Goal: Transaction & Acquisition: Purchase product/service

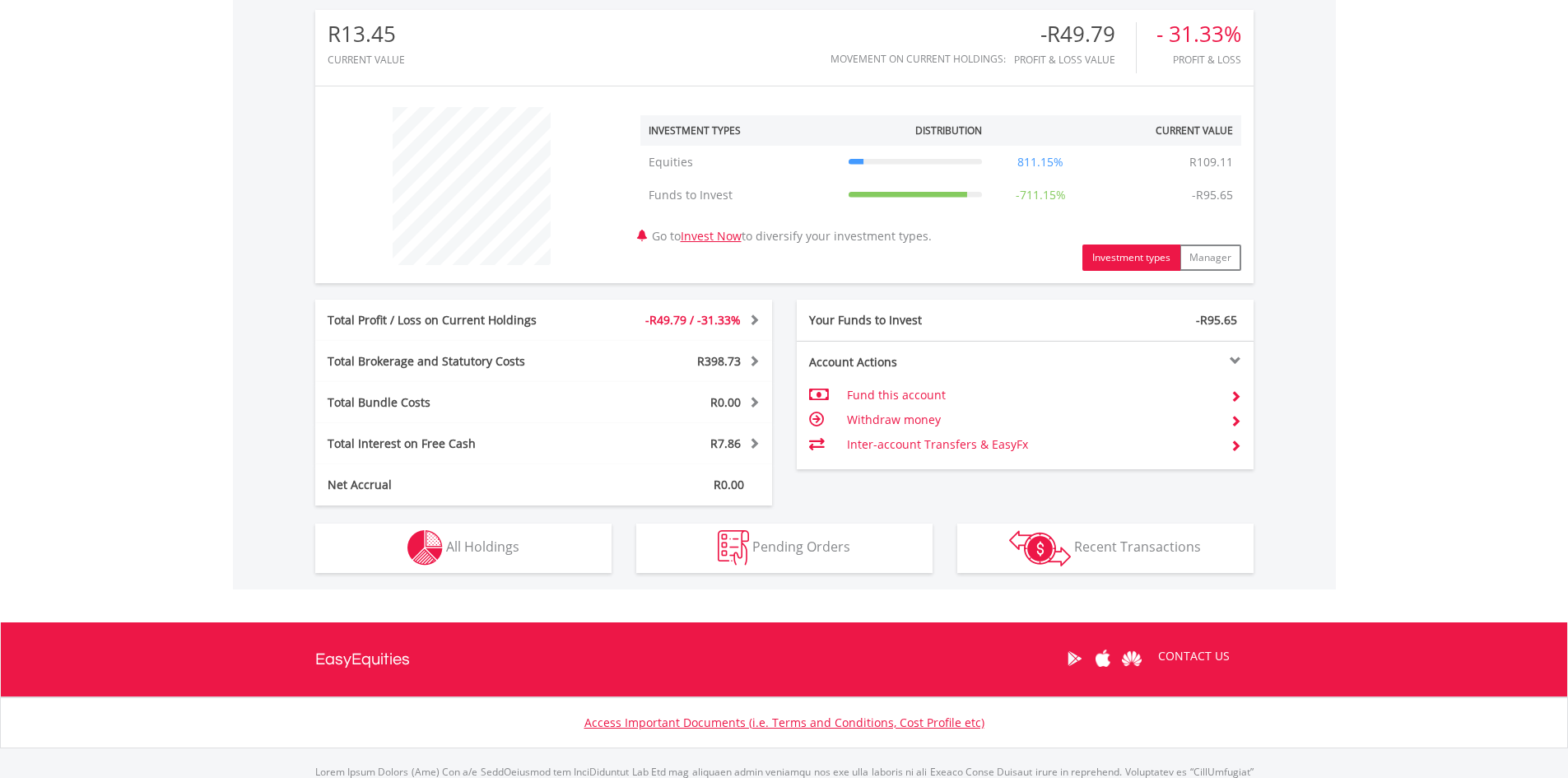
scroll to position [615, 0]
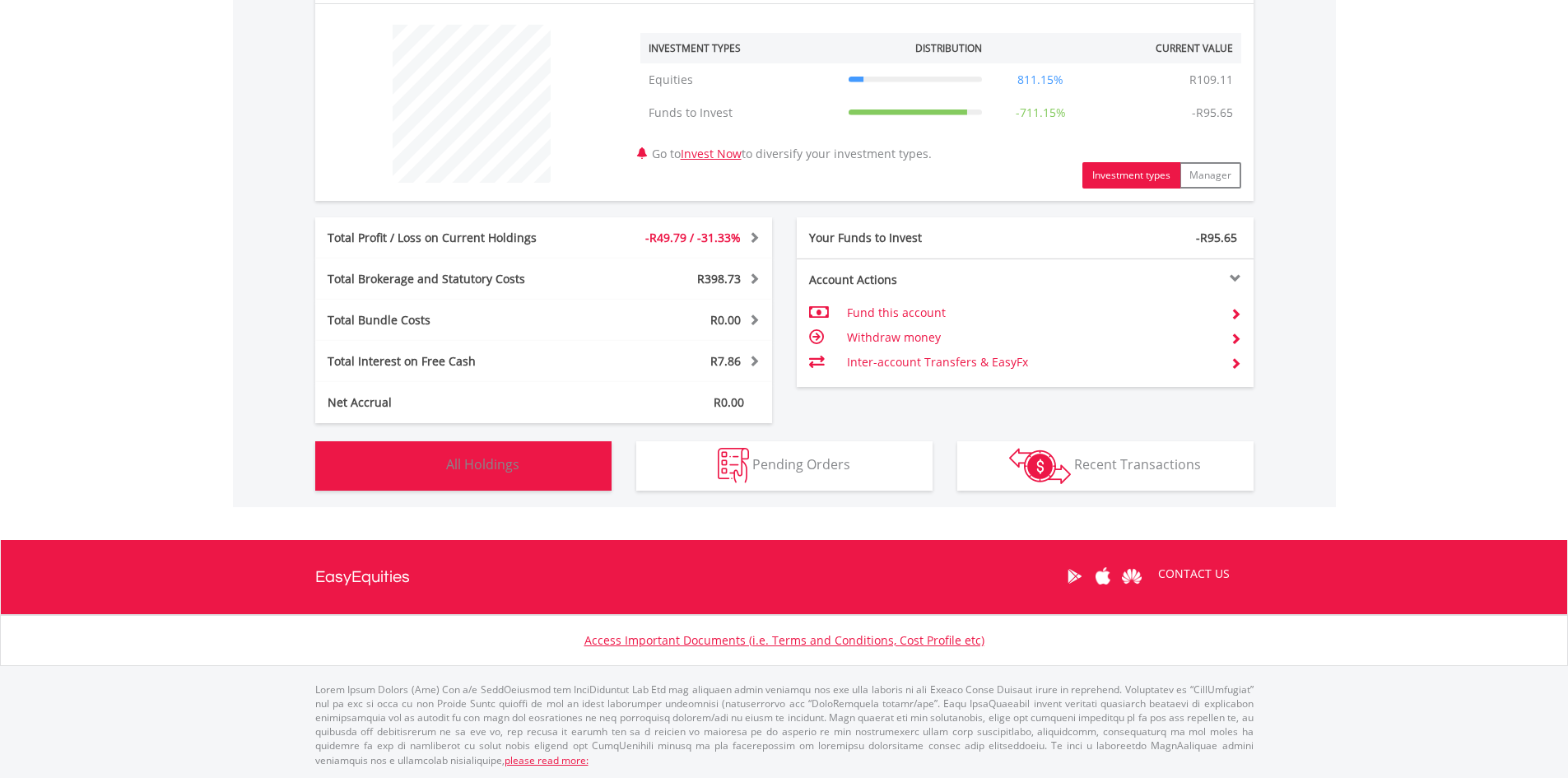
click at [471, 451] on button "Holdings All Holdings" at bounding box center [463, 466] width 296 height 50
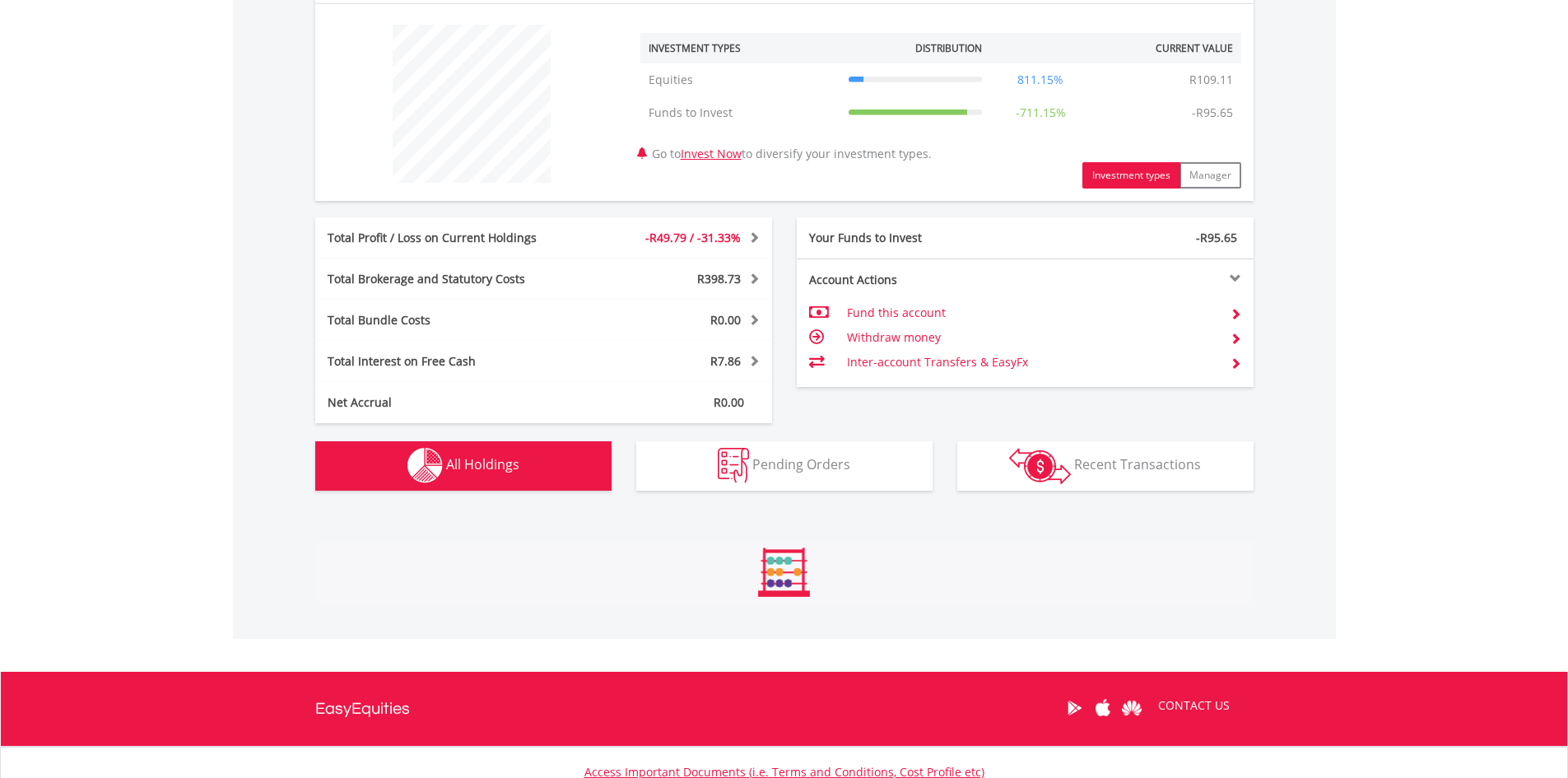
scroll to position [878, 0]
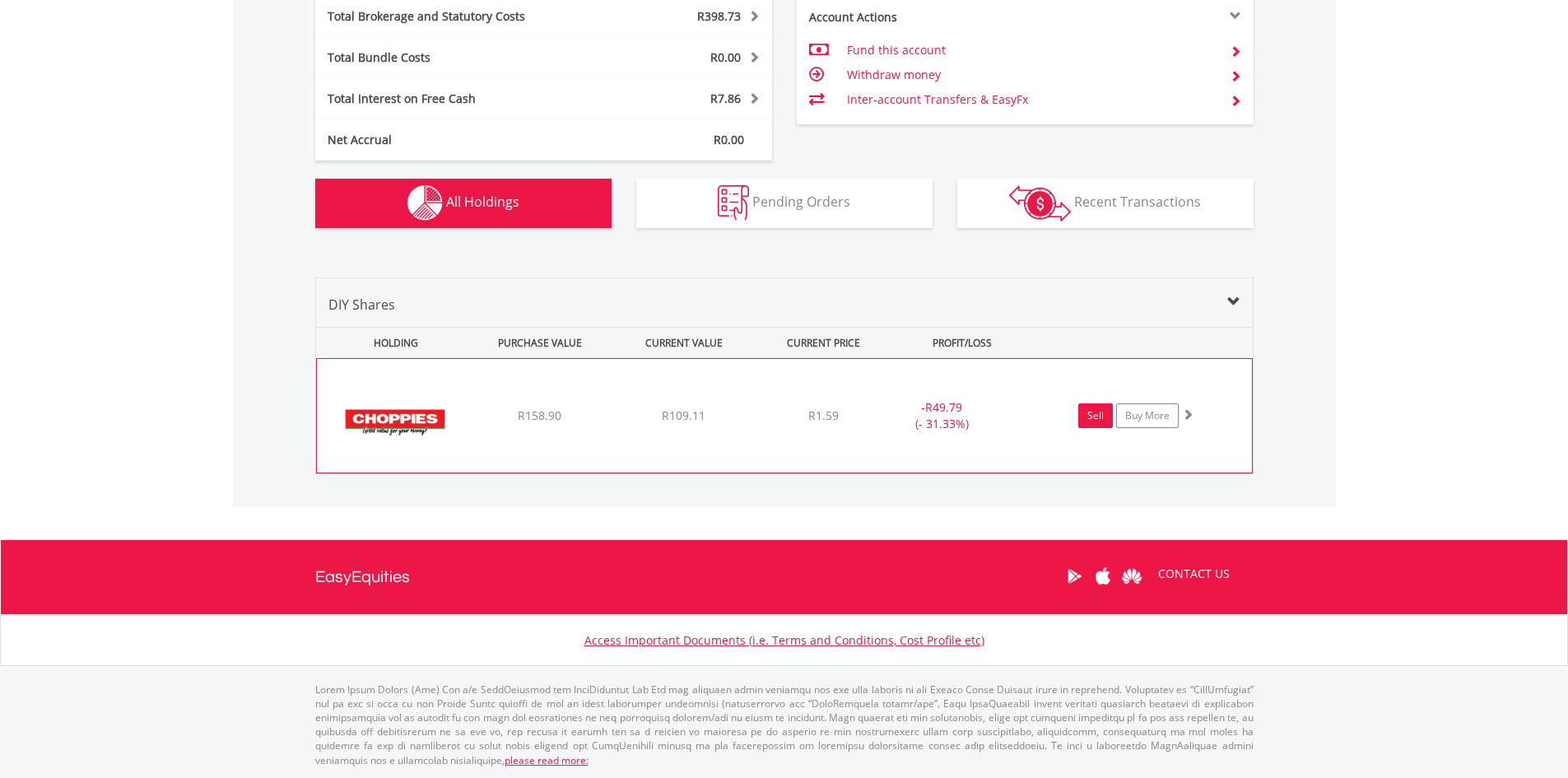
click at [1079, 416] on link "Sell" at bounding box center [1096, 416] width 34 height 25
click at [1091, 419] on link "Sell" at bounding box center [1096, 416] width 34 height 25
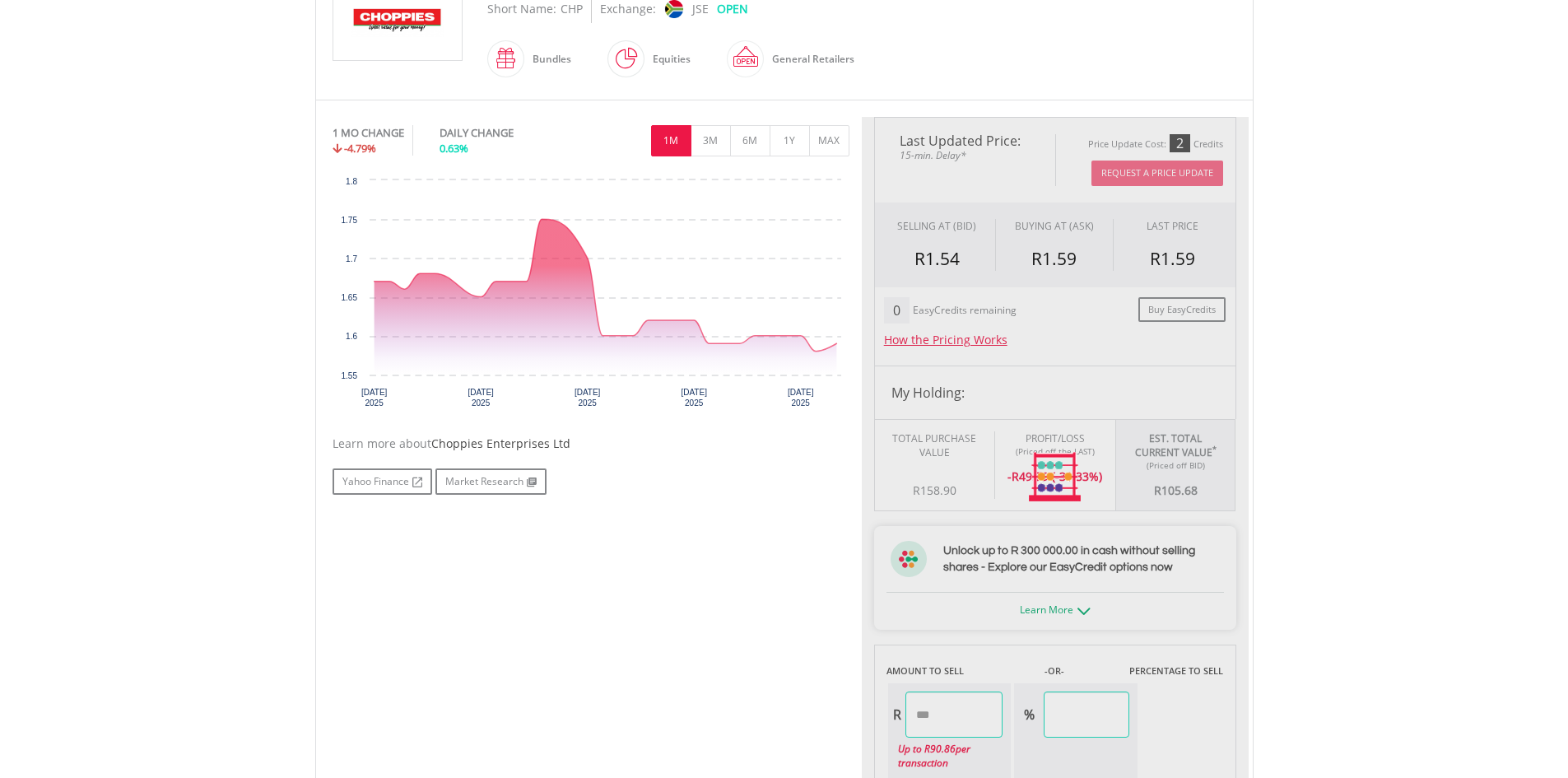
scroll to position [741, 0]
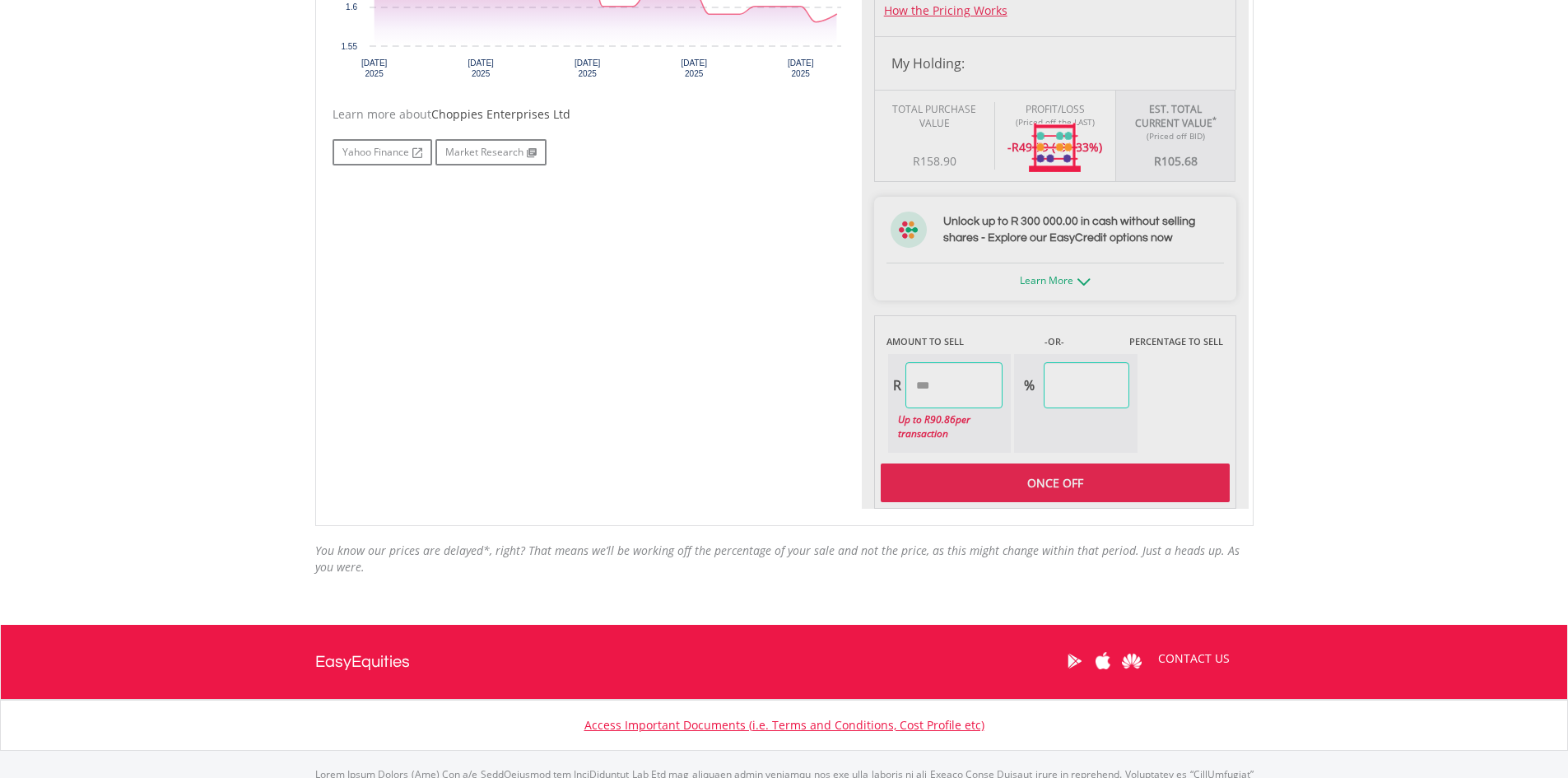
type input "******"
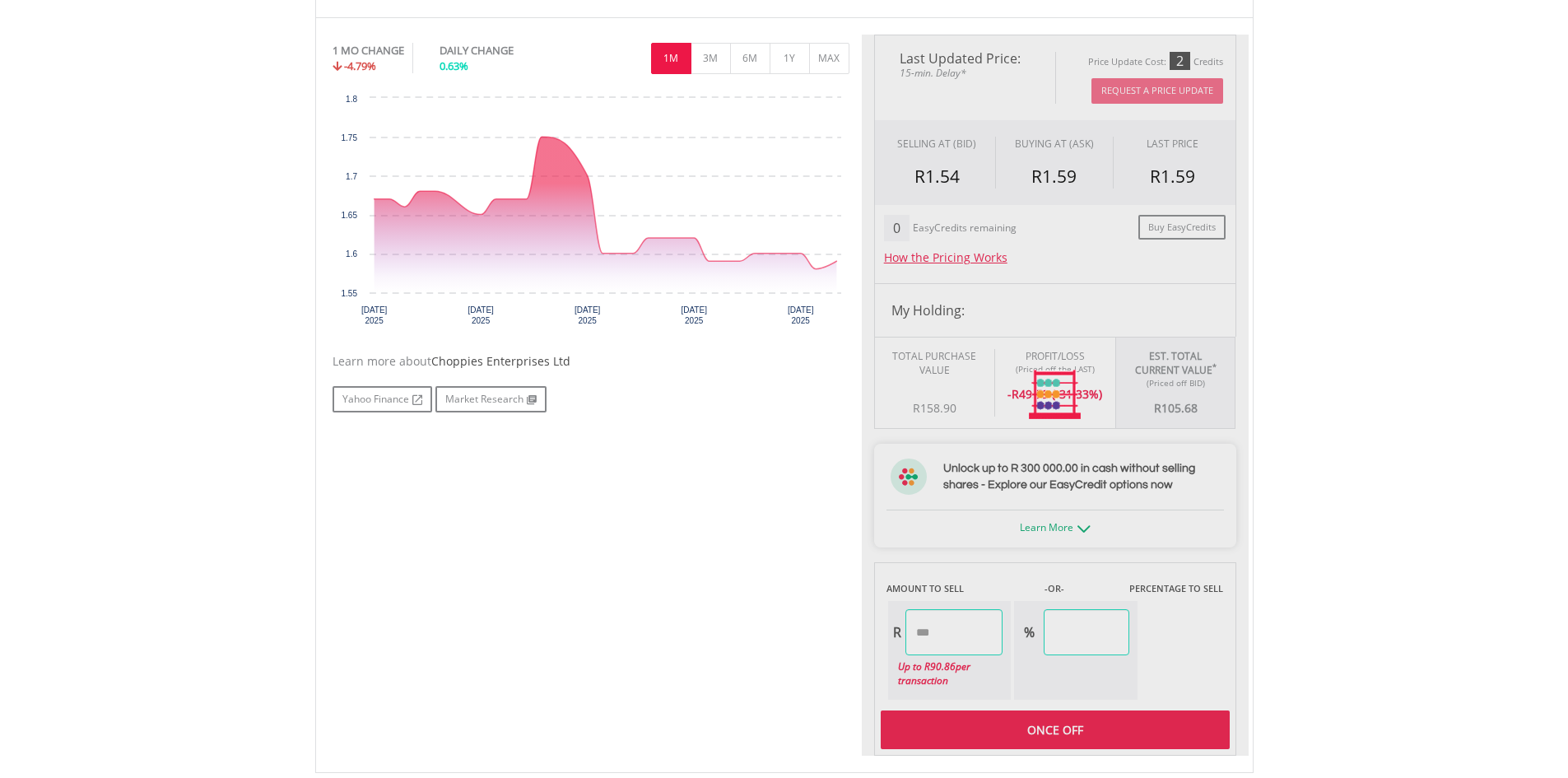
click at [942, 628] on div at bounding box center [1055, 394] width 387 height 721
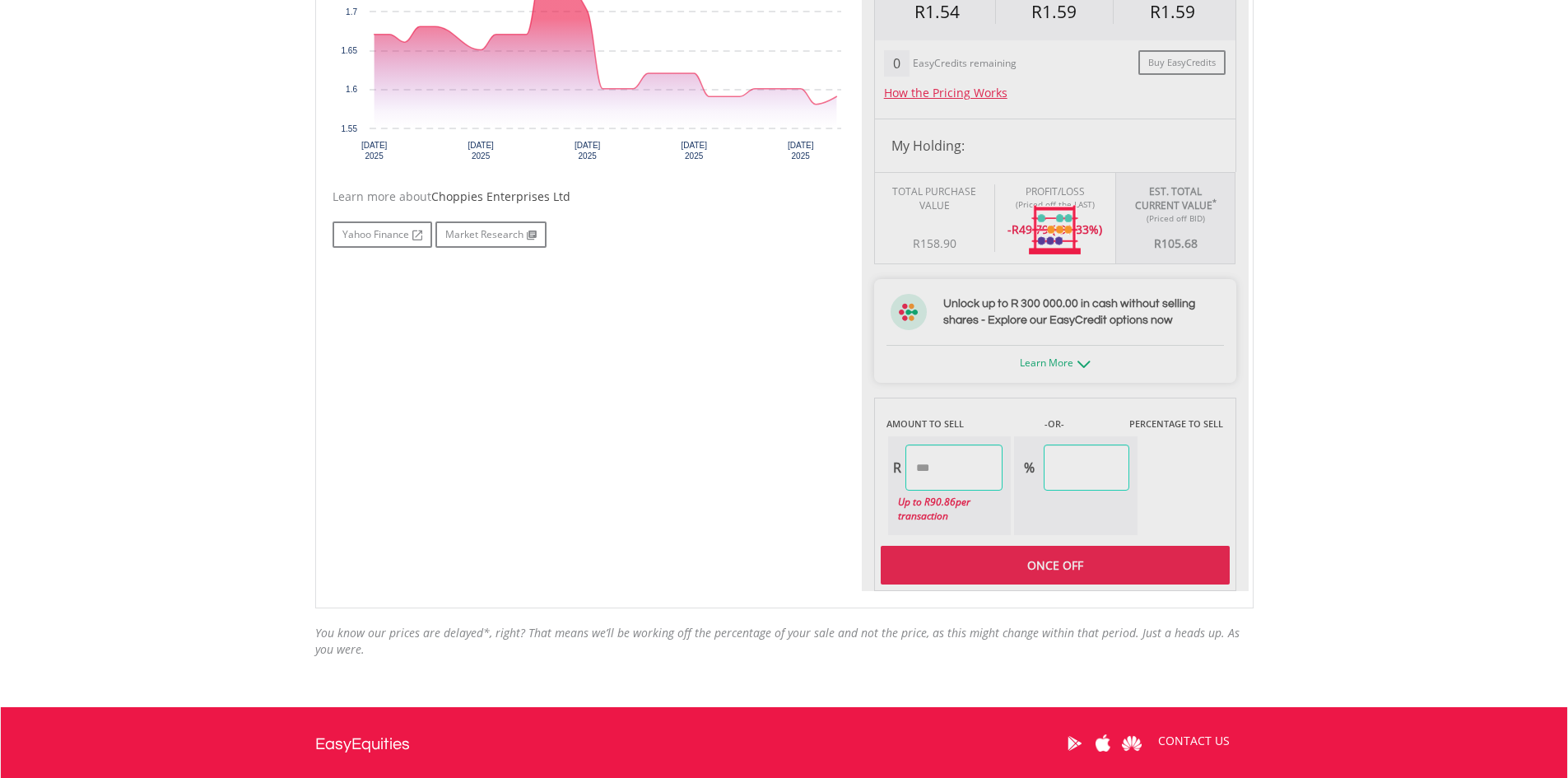
scroll to position [741, 0]
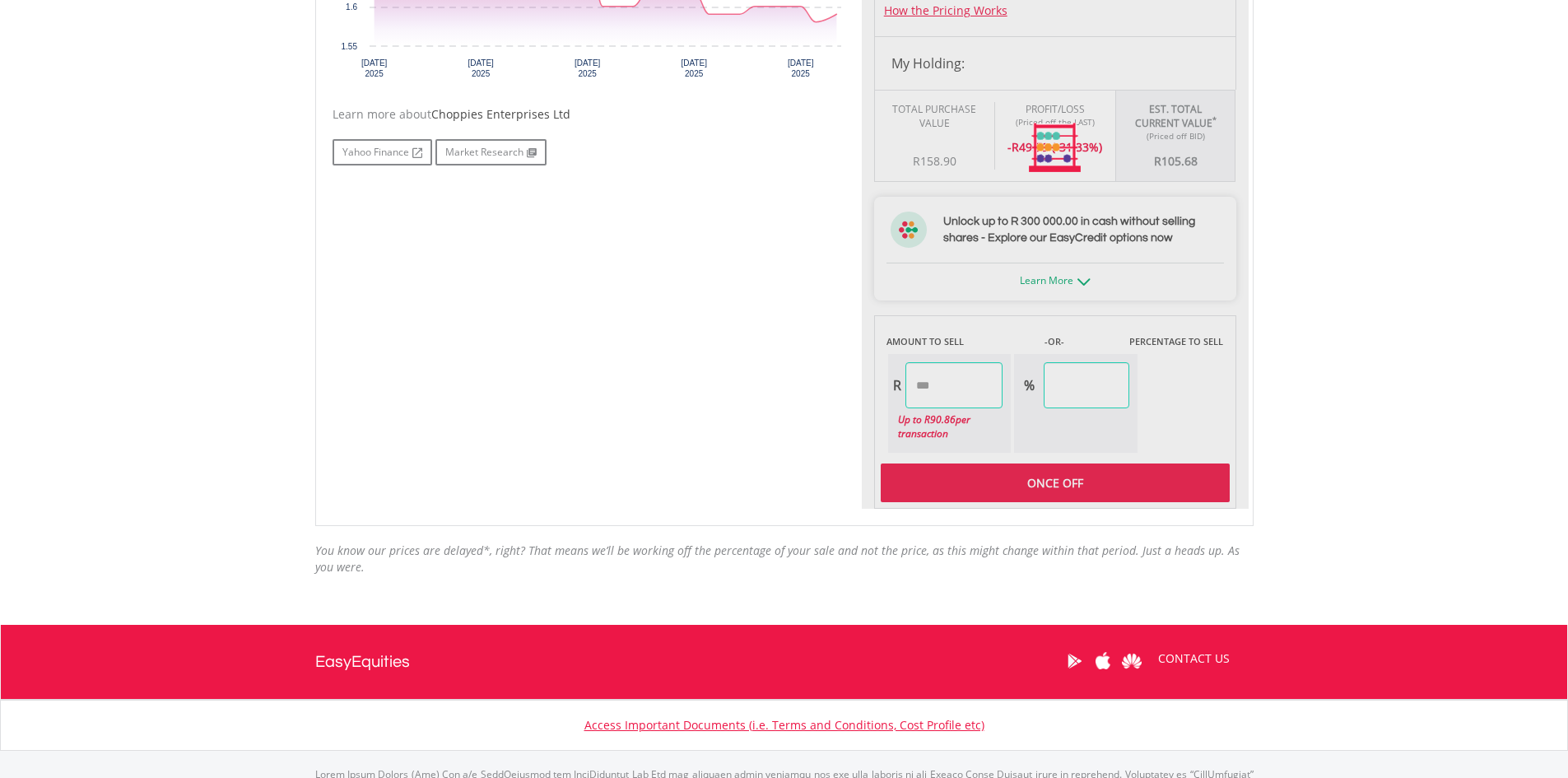
click at [1012, 484] on div at bounding box center [1055, 148] width 387 height 721
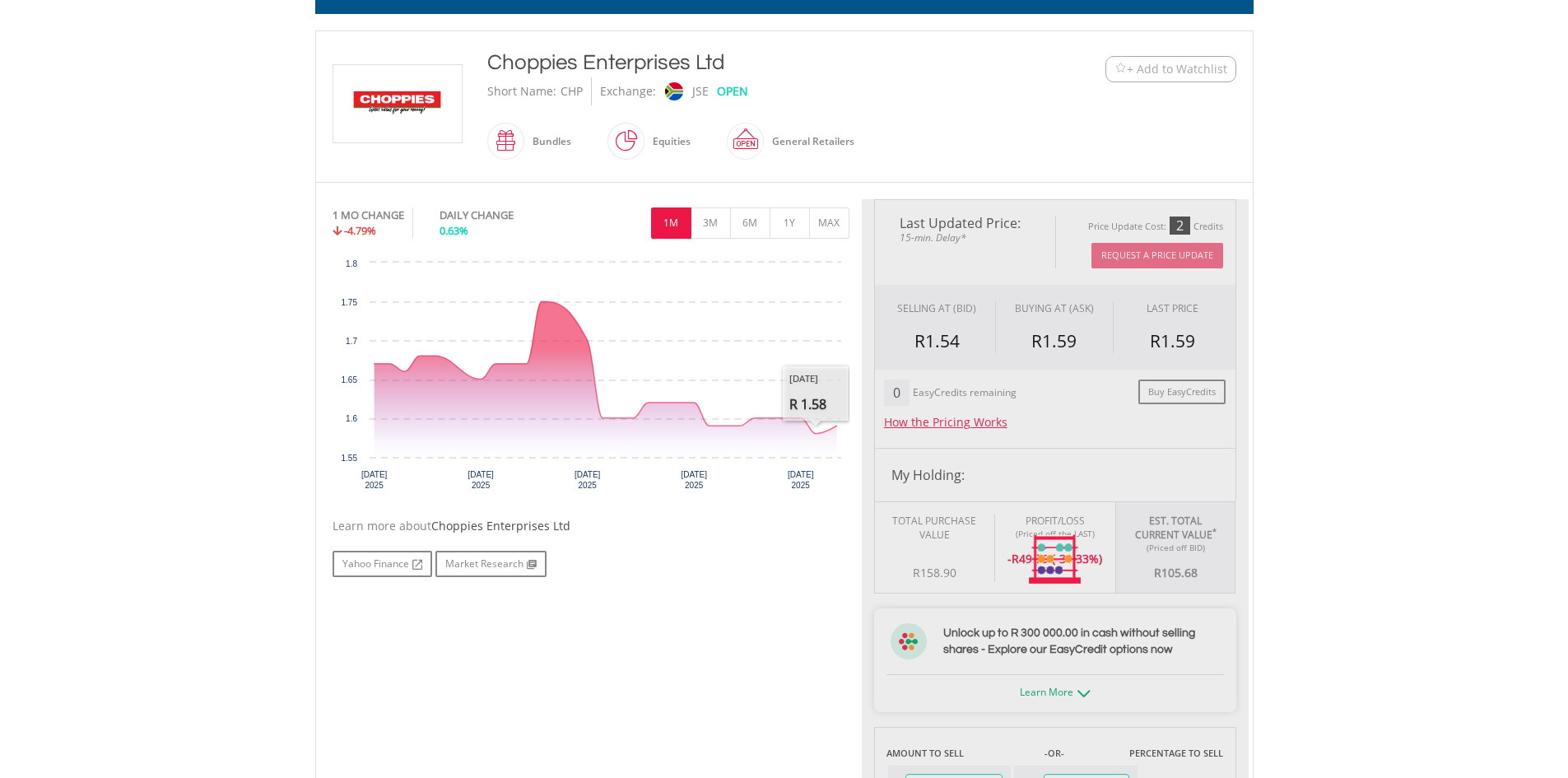
scroll to position [576, 0]
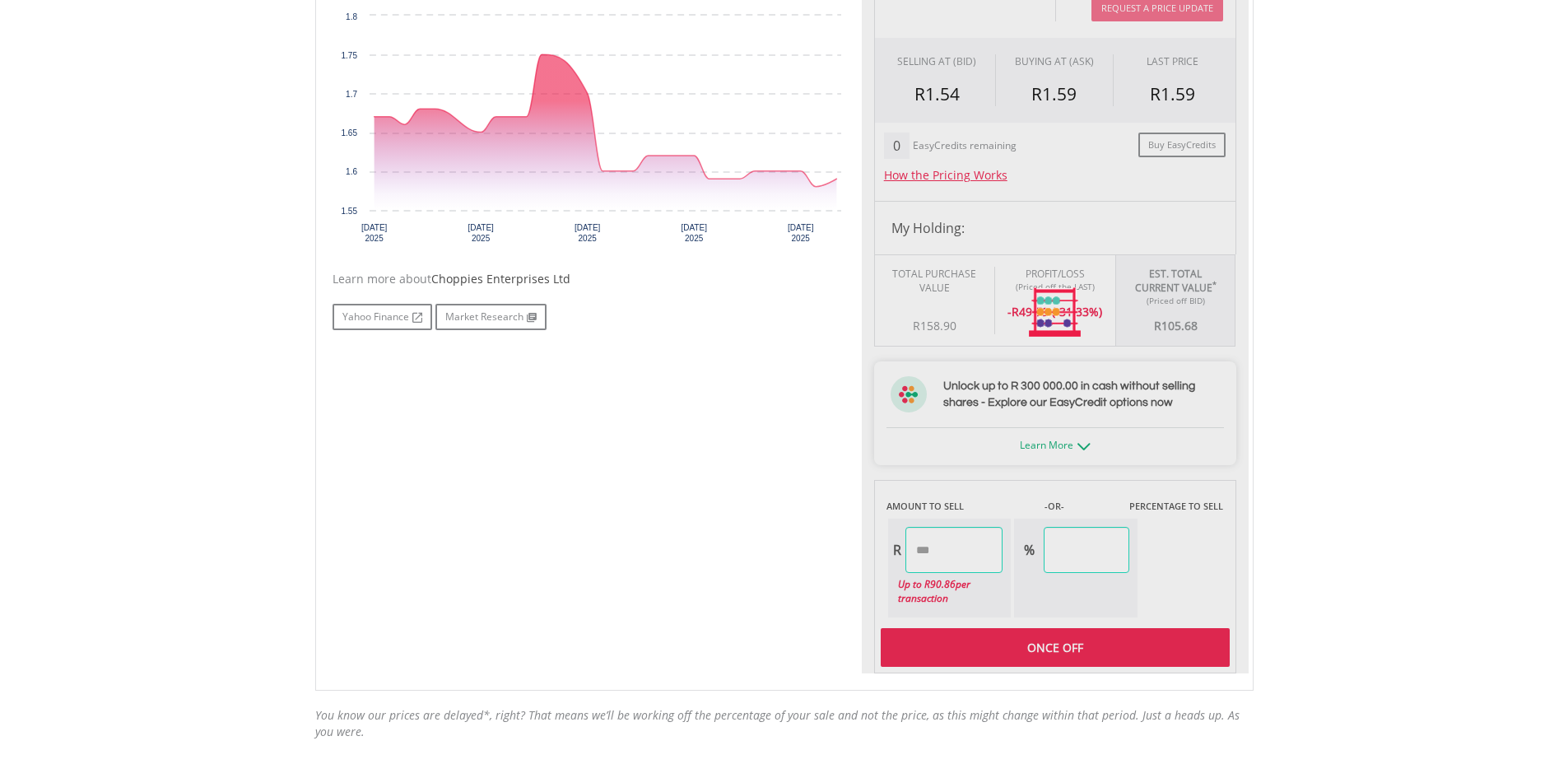
click at [1047, 645] on div at bounding box center [1055, 312] width 387 height 721
click at [962, 575] on div at bounding box center [1055, 312] width 387 height 721
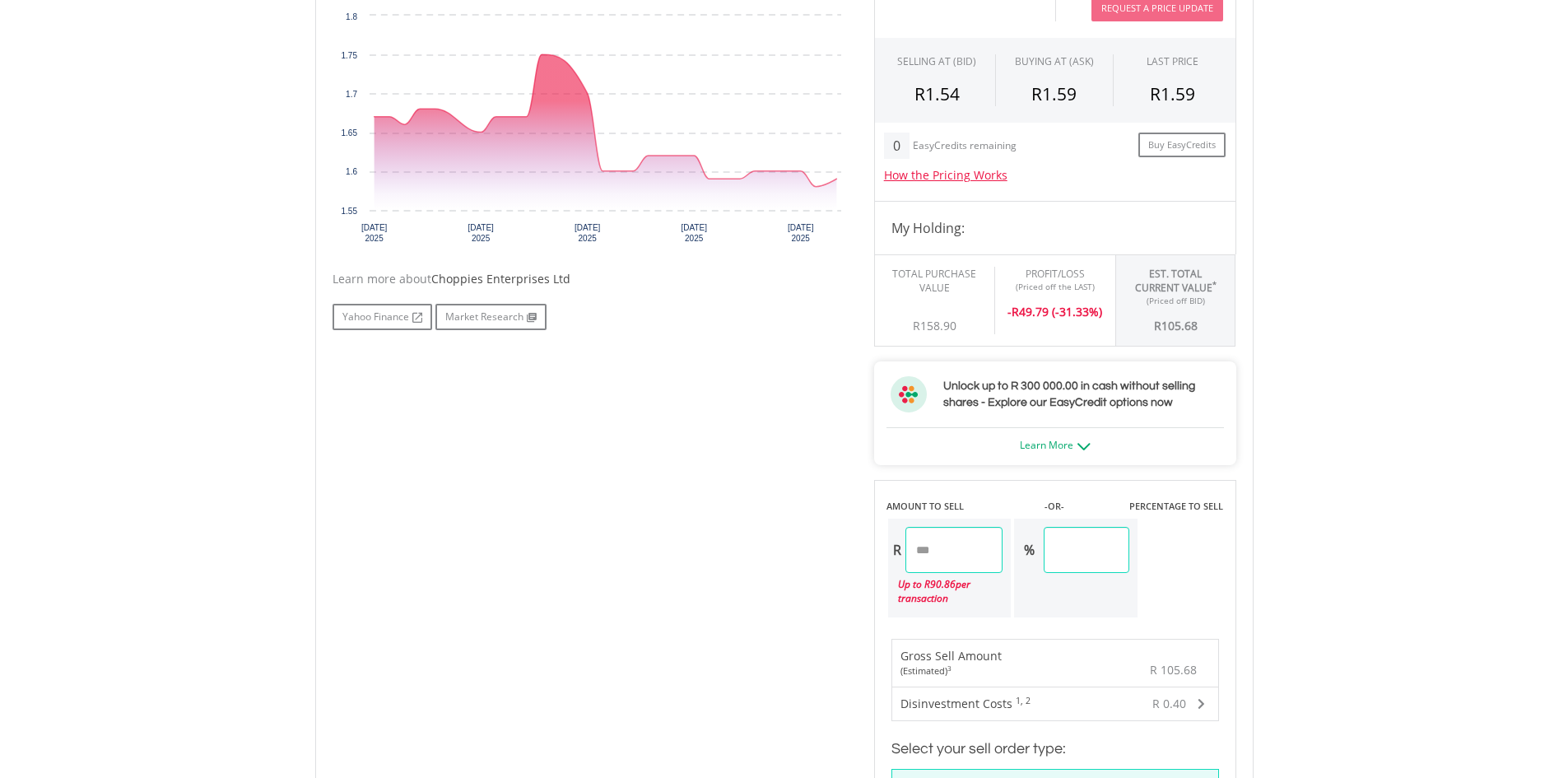
click at [918, 606] on div "Up to R 90.86 per transaction" at bounding box center [945, 591] width 115 height 36
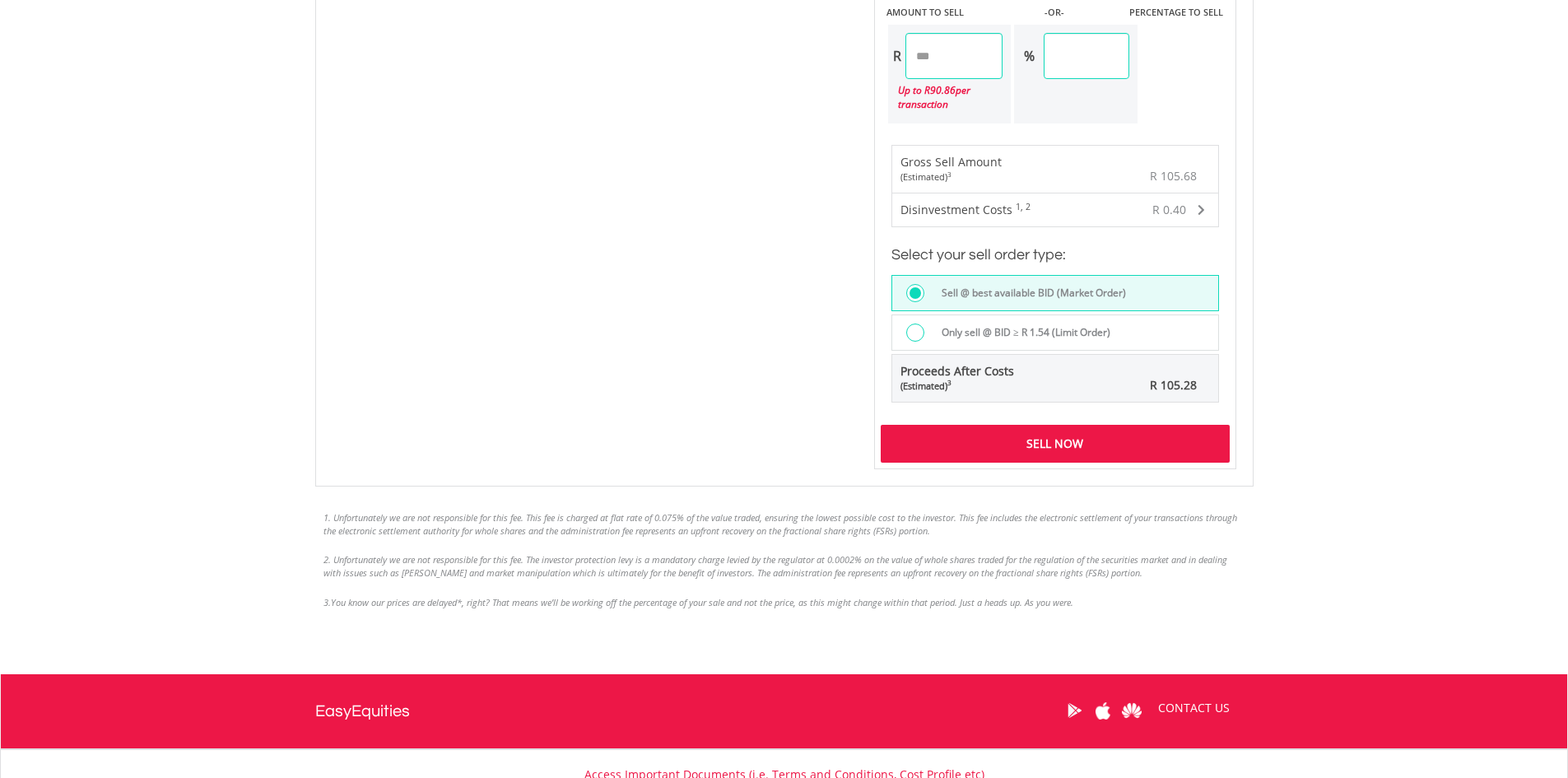
click at [1062, 449] on div "Sell Now" at bounding box center [1055, 444] width 349 height 38
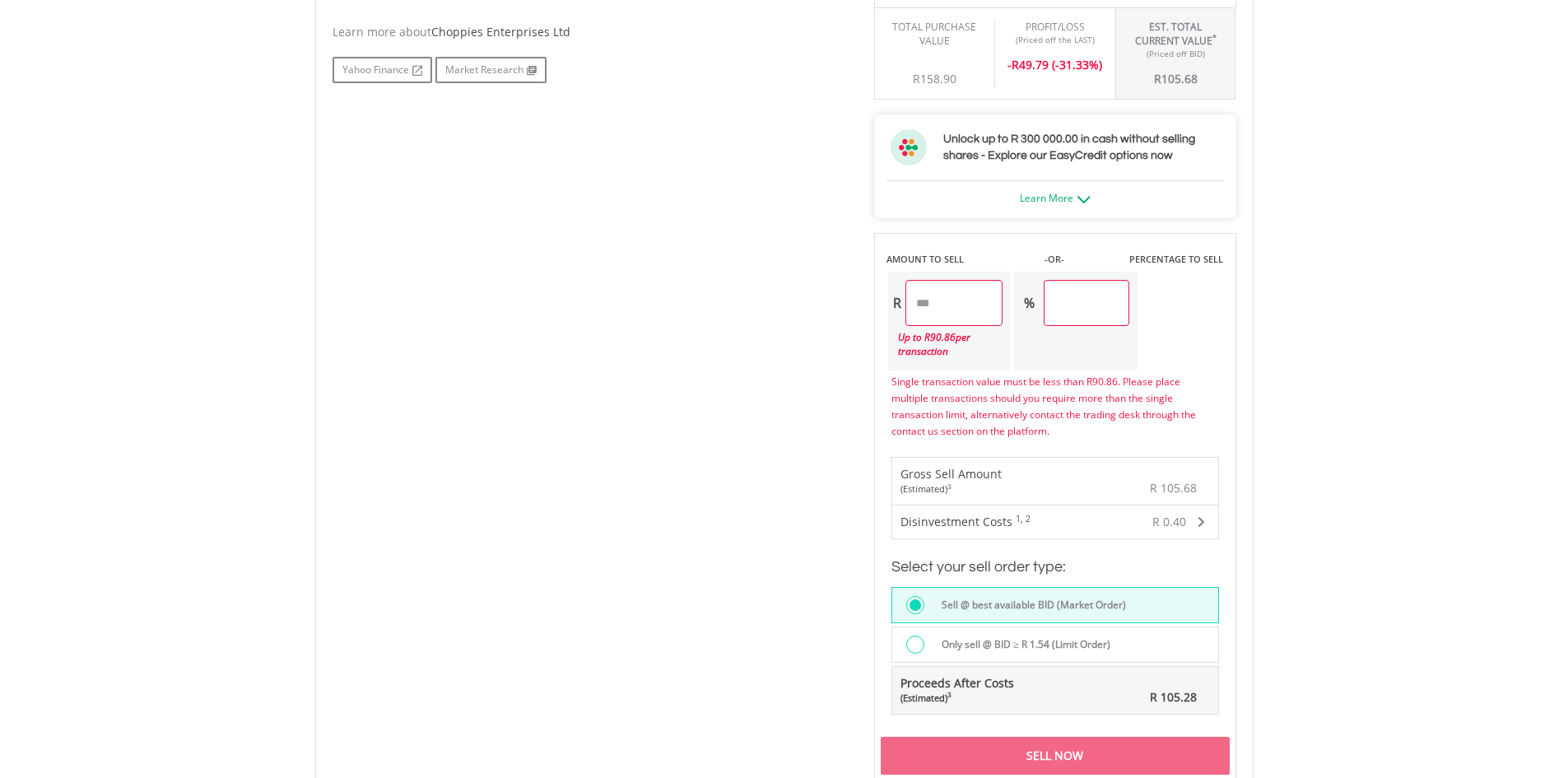
scroll to position [741, 0]
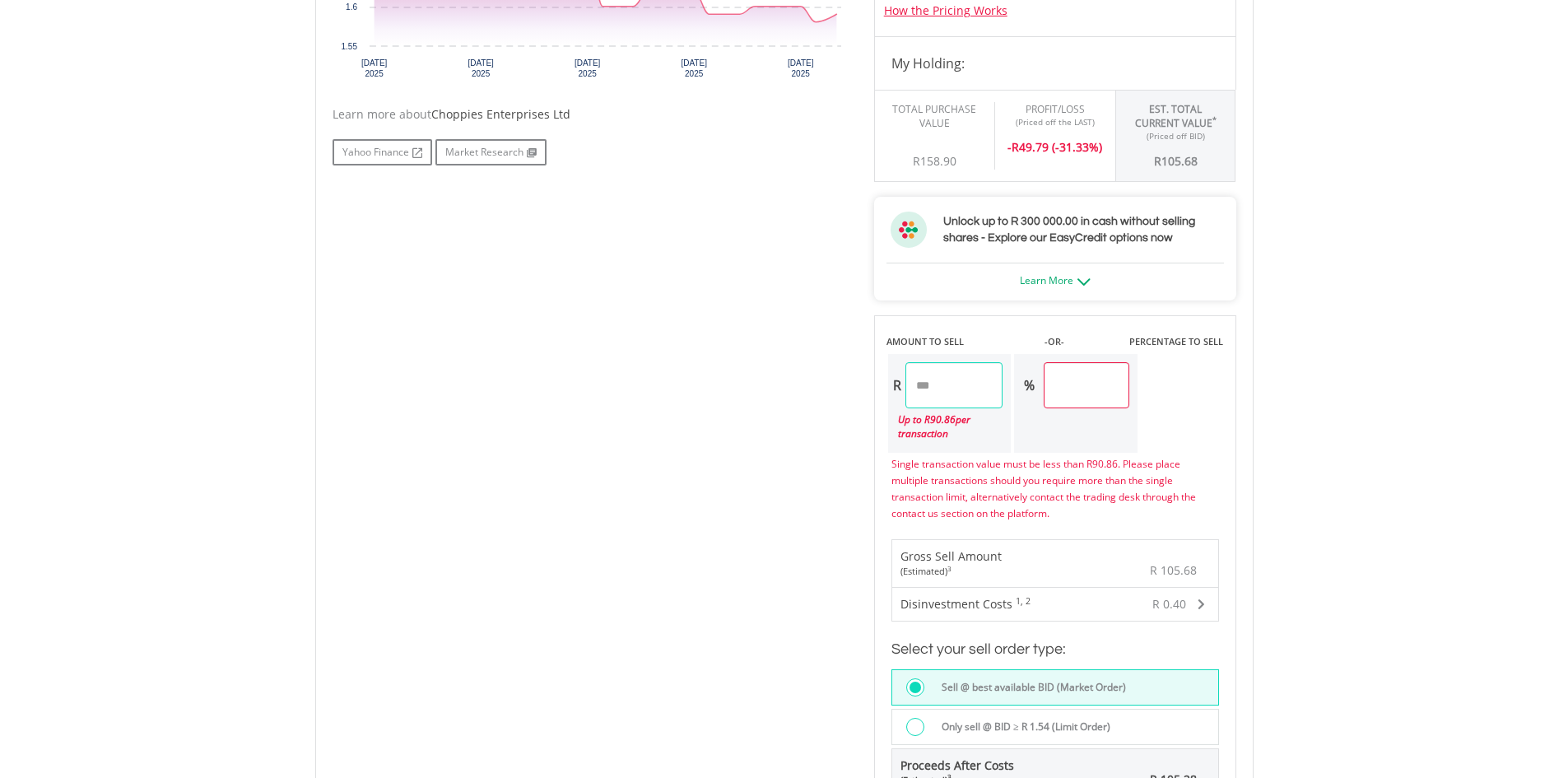
click at [1003, 386] on input "******" at bounding box center [954, 385] width 98 height 46
drag, startPoint x: 994, startPoint y: 379, endPoint x: 581, endPoint y: 410, distance: 414.2
click at [581, 410] on div "No chart available. 1 MO CHANGE -4.79% DAILY CHANGE 0.63% 1M 3M 6M 1Y MAX Chart…" at bounding box center [784, 326] width 928 height 1076
type input "*****"
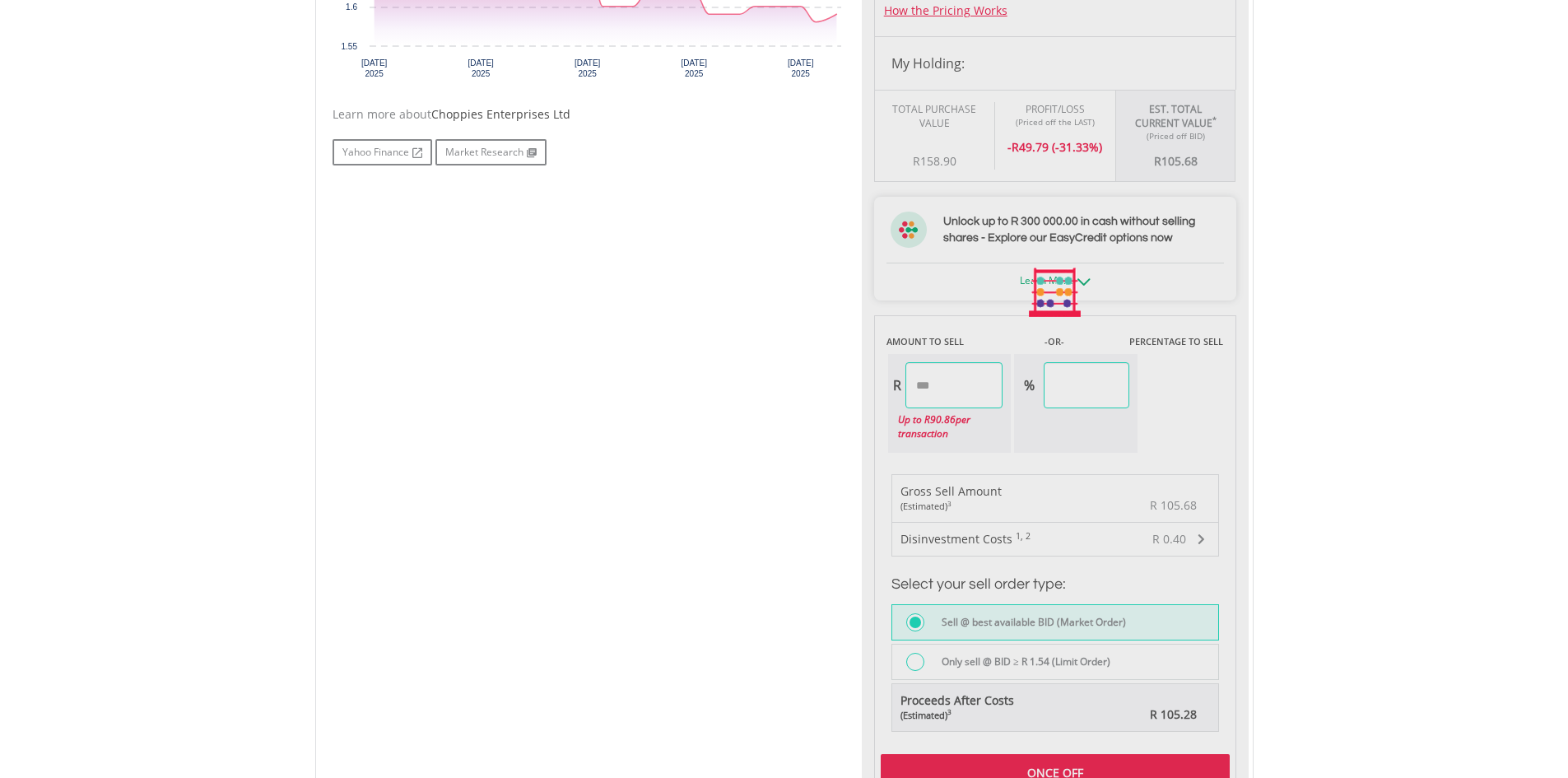
click at [1070, 442] on div "Last Updated Price: 15-min. Delay* Price Update Cost: 2 Credits Request A Price…" at bounding box center [1055, 293] width 387 height 1011
type input "*****"
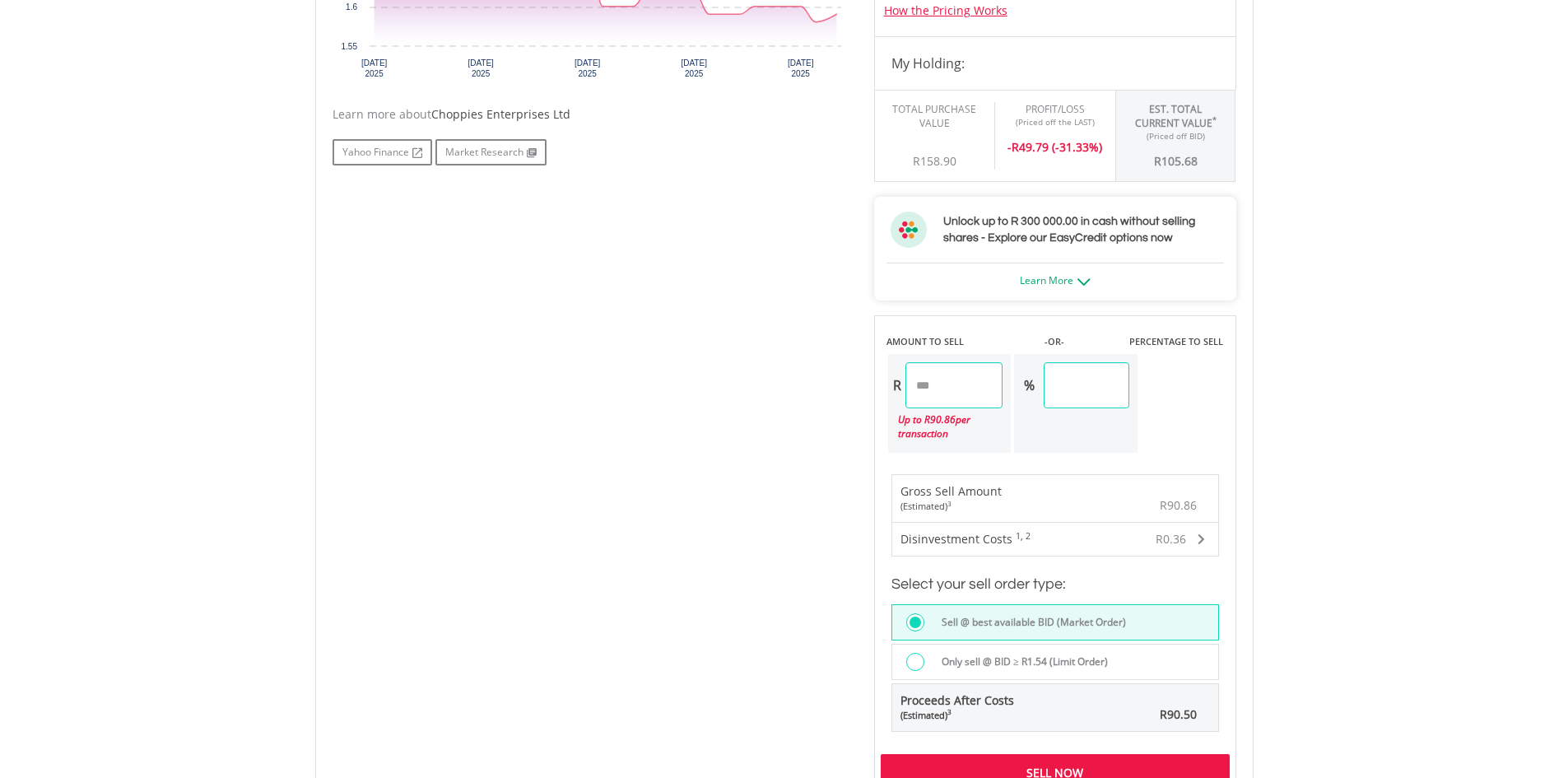
scroll to position [987, 0]
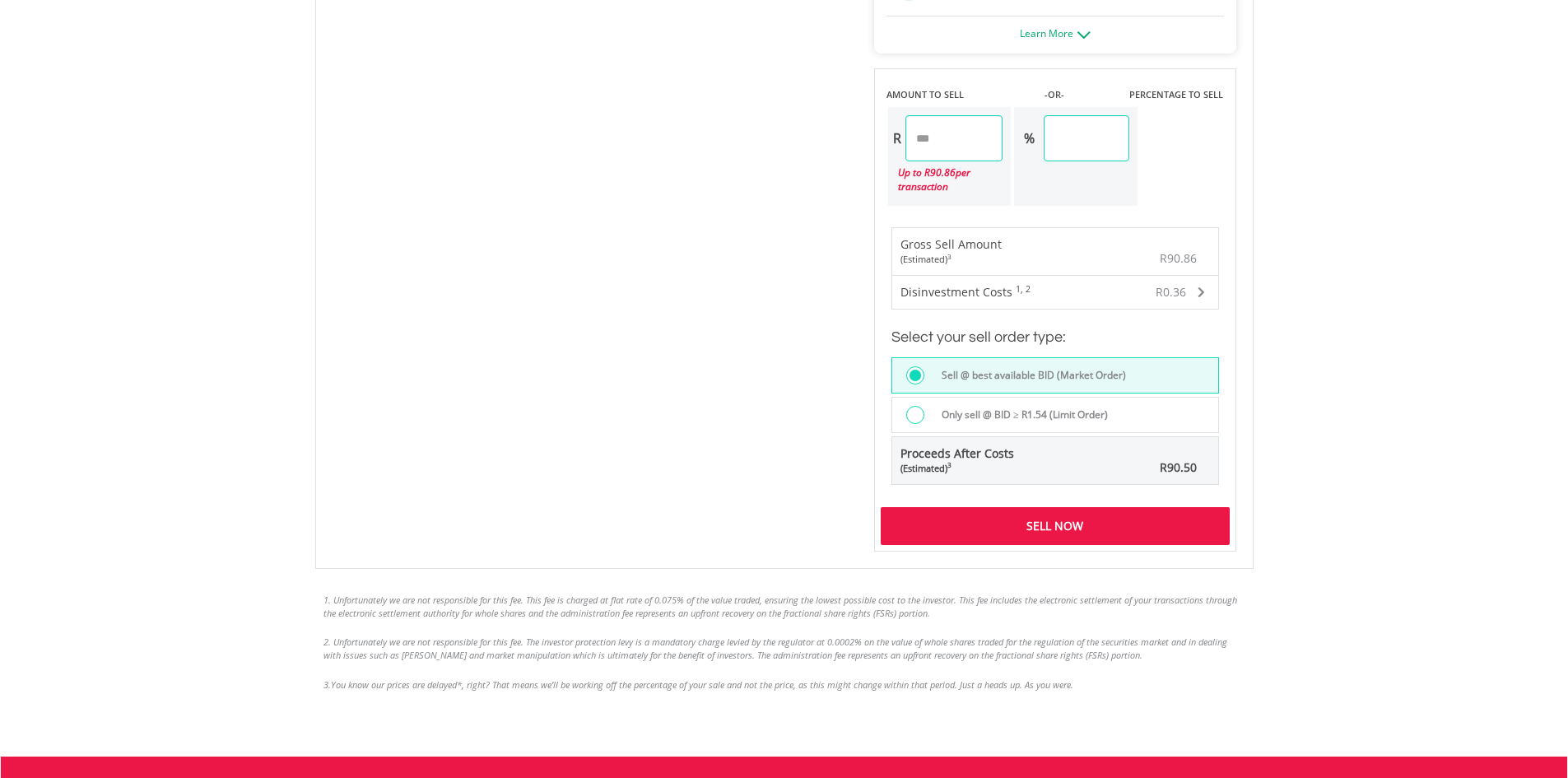
click at [1042, 528] on div "Sell Now" at bounding box center [1055, 527] width 349 height 38
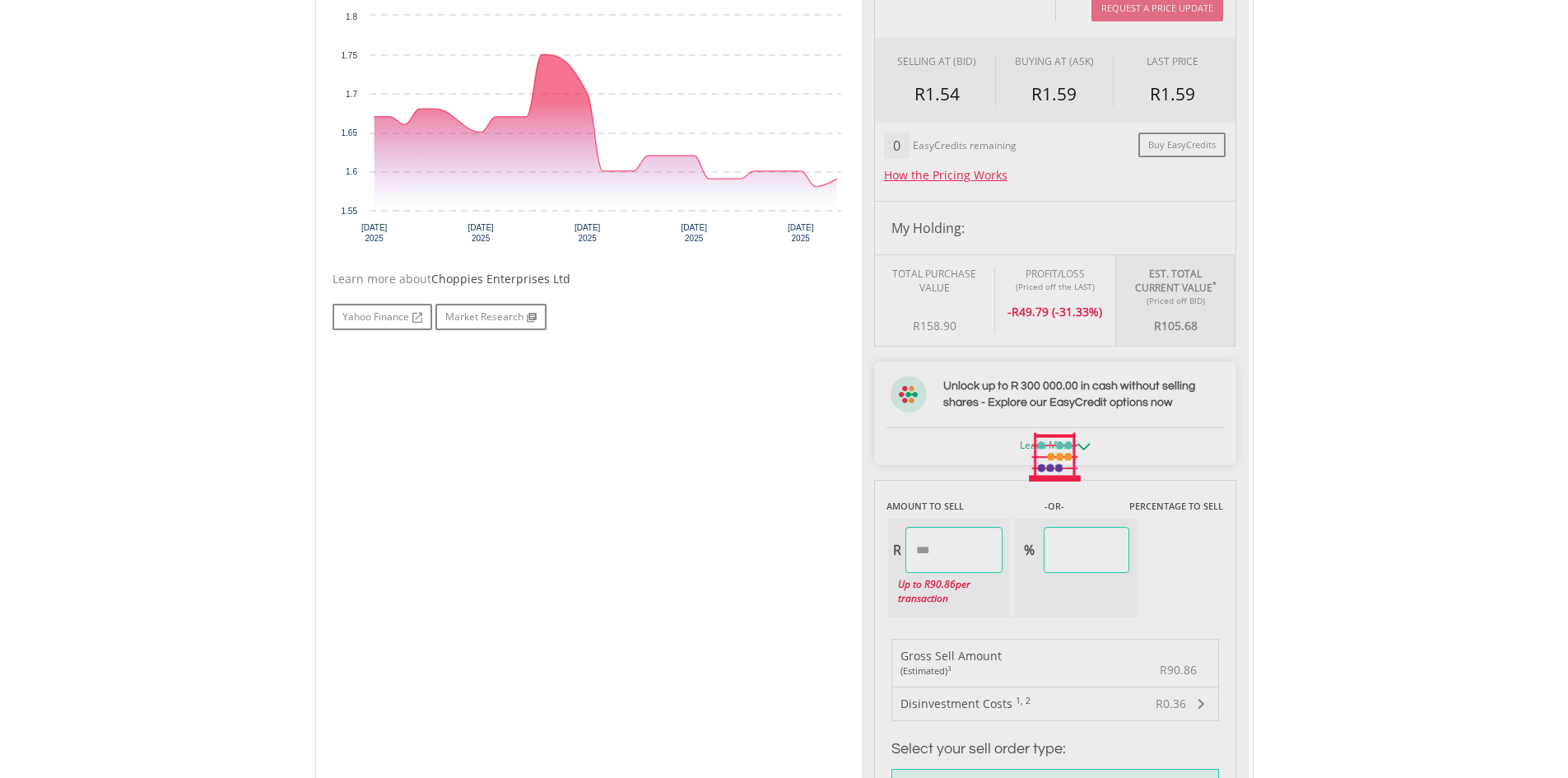
scroll to position [165, 0]
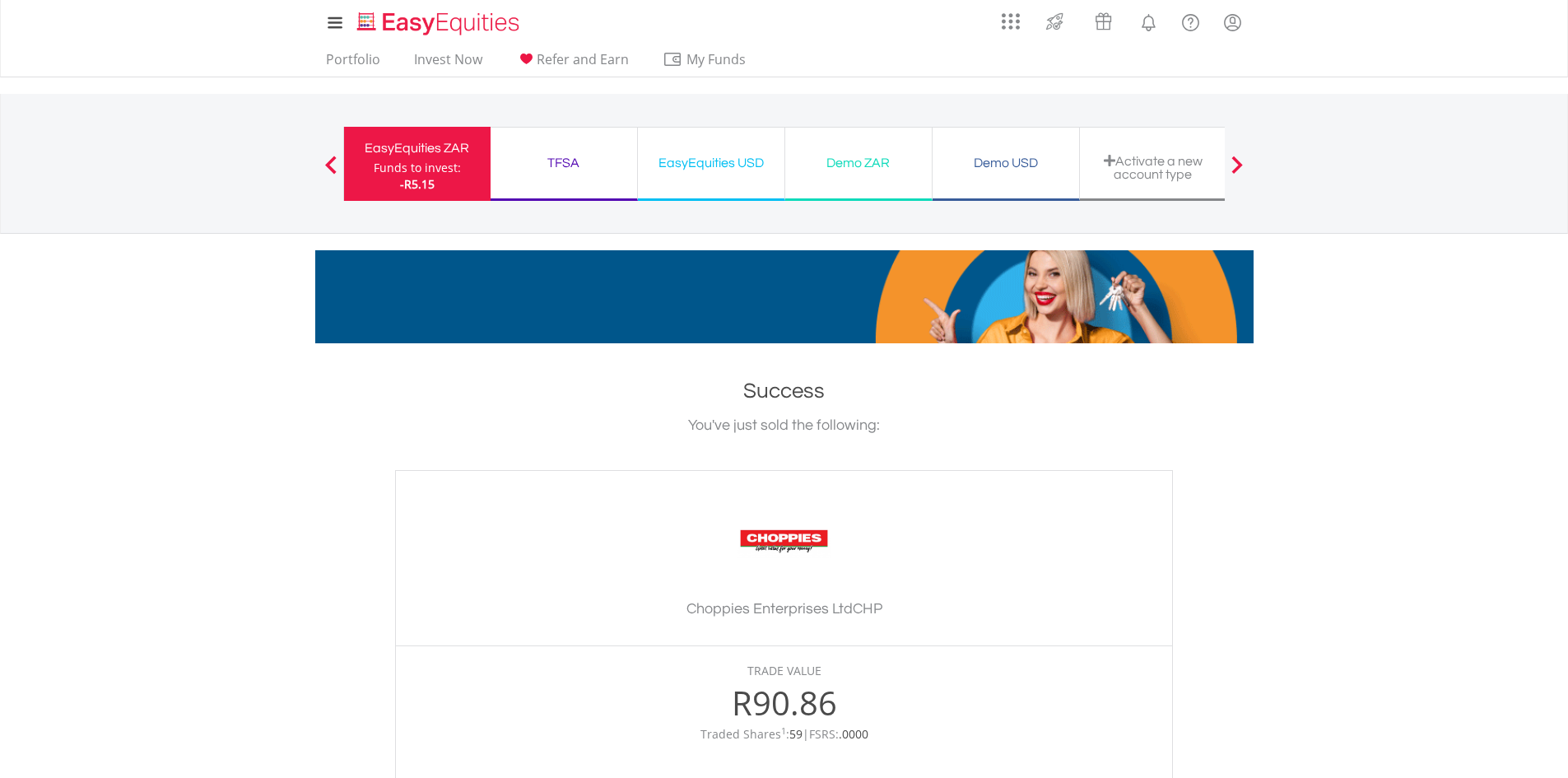
click at [554, 164] on div "TFSA" at bounding box center [564, 163] width 127 height 23
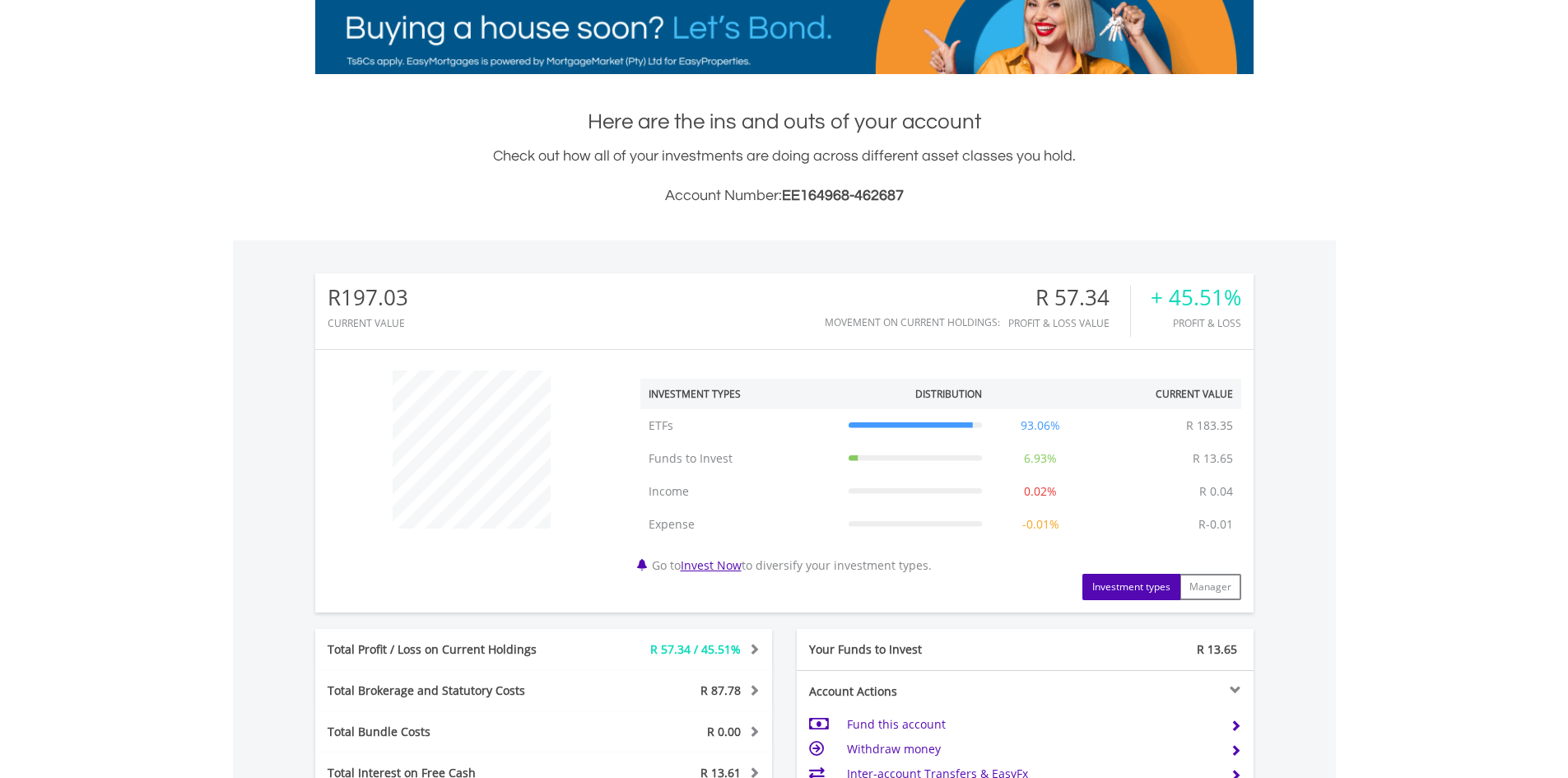
scroll to position [599, 0]
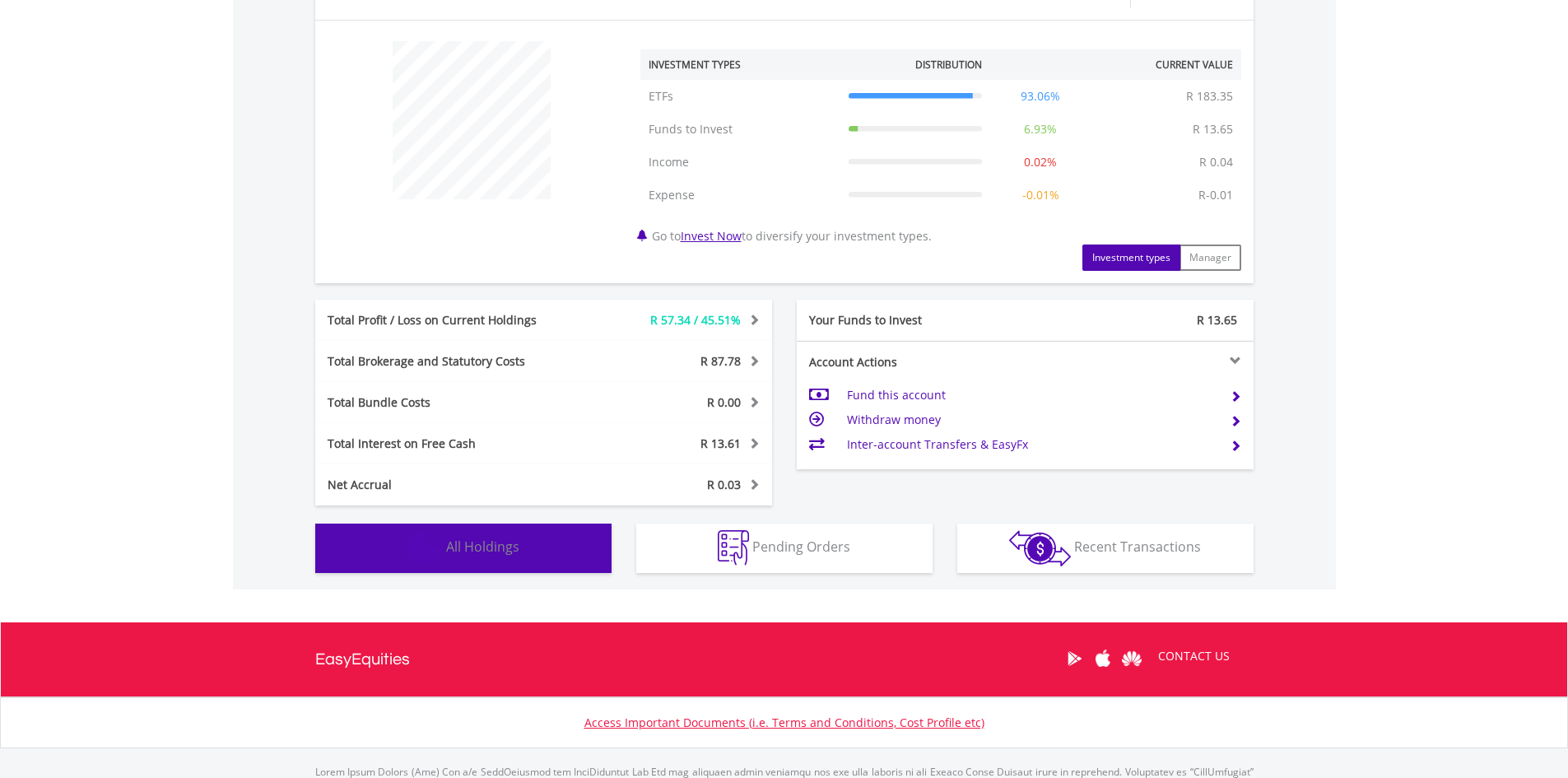
click at [529, 554] on button "Holdings All Holdings" at bounding box center [463, 549] width 296 height 50
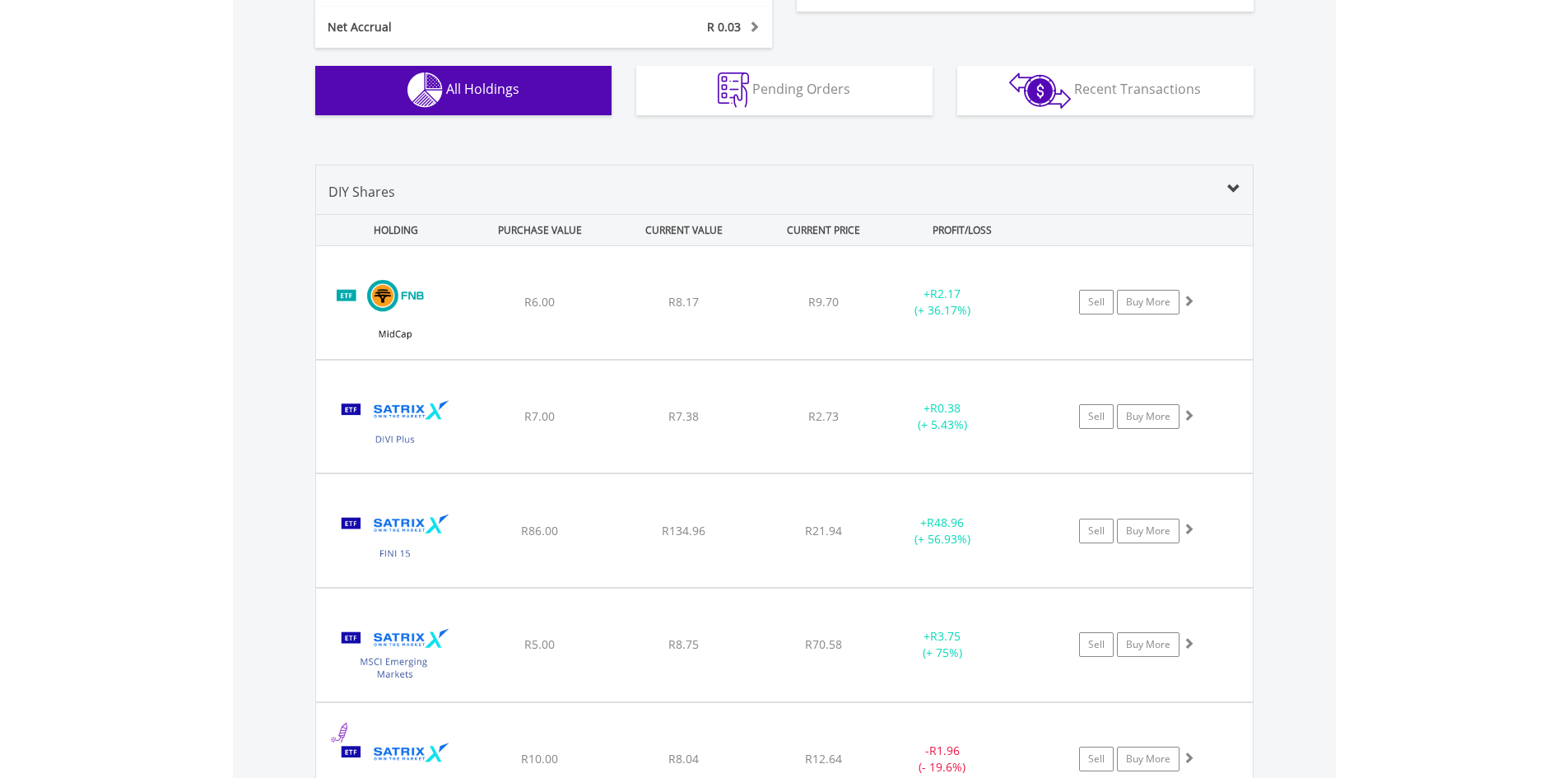
scroll to position [1468, 0]
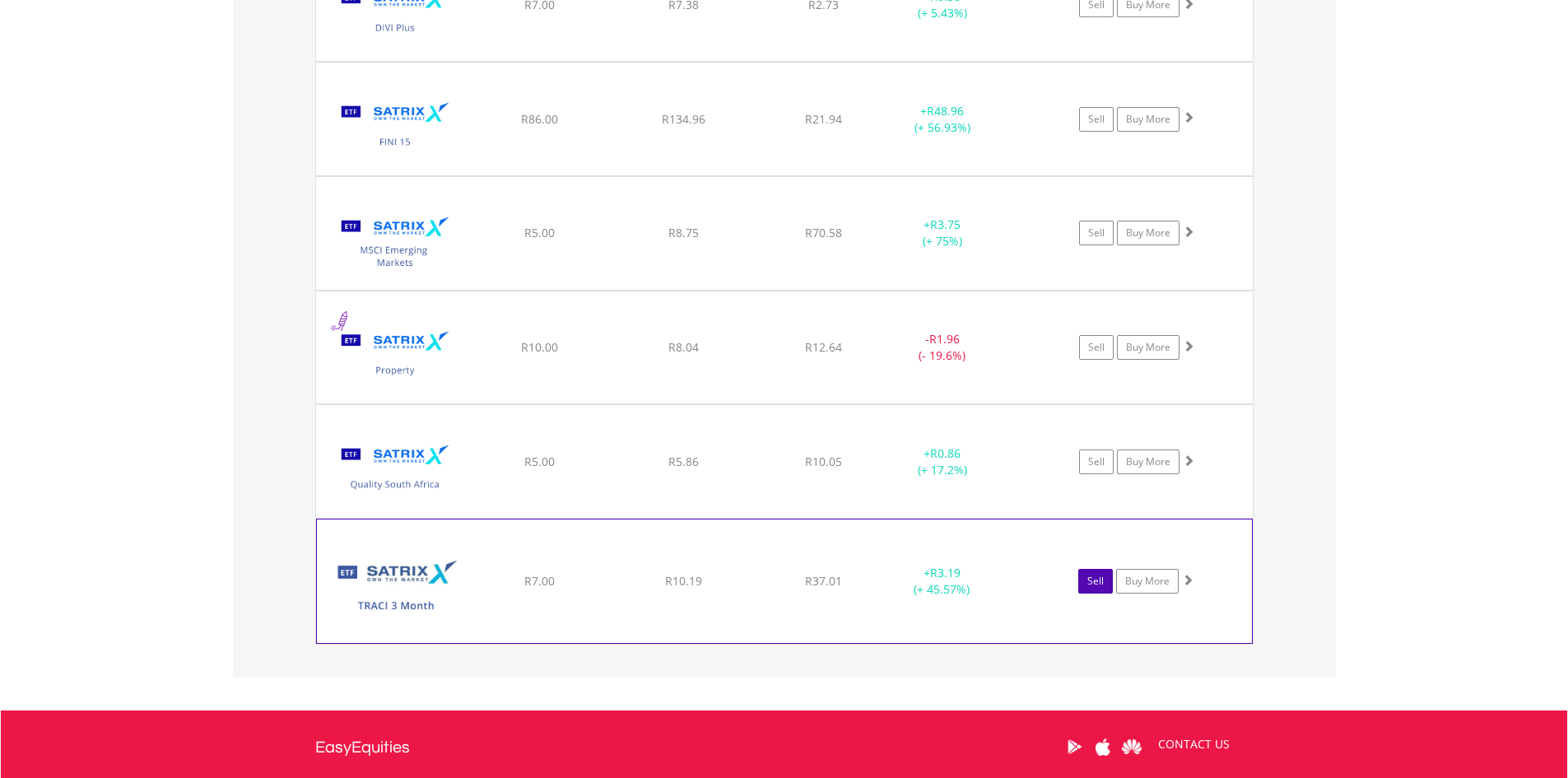
click at [1097, 578] on link "Sell" at bounding box center [1096, 581] width 34 height 25
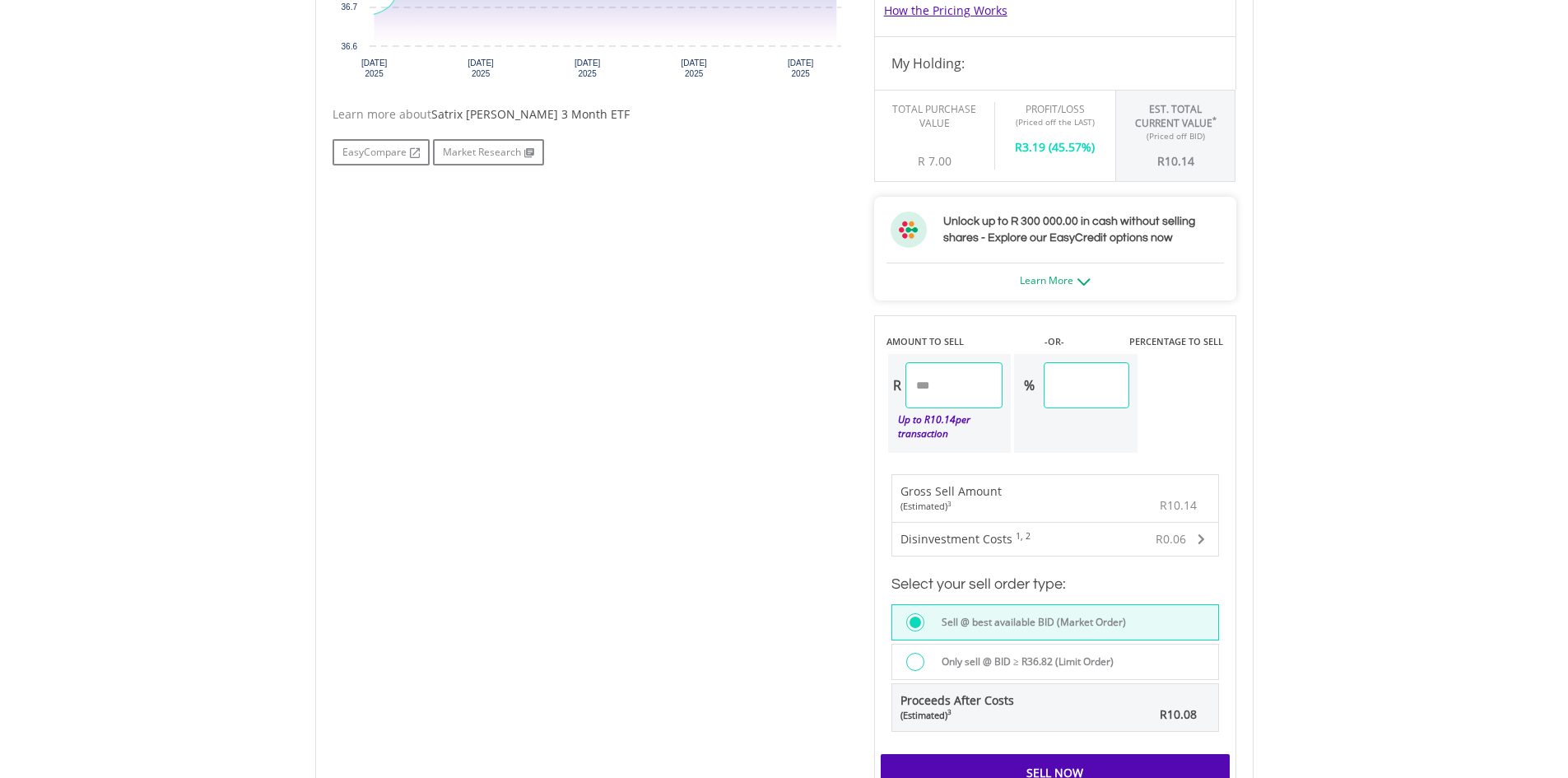
scroll to position [1070, 0]
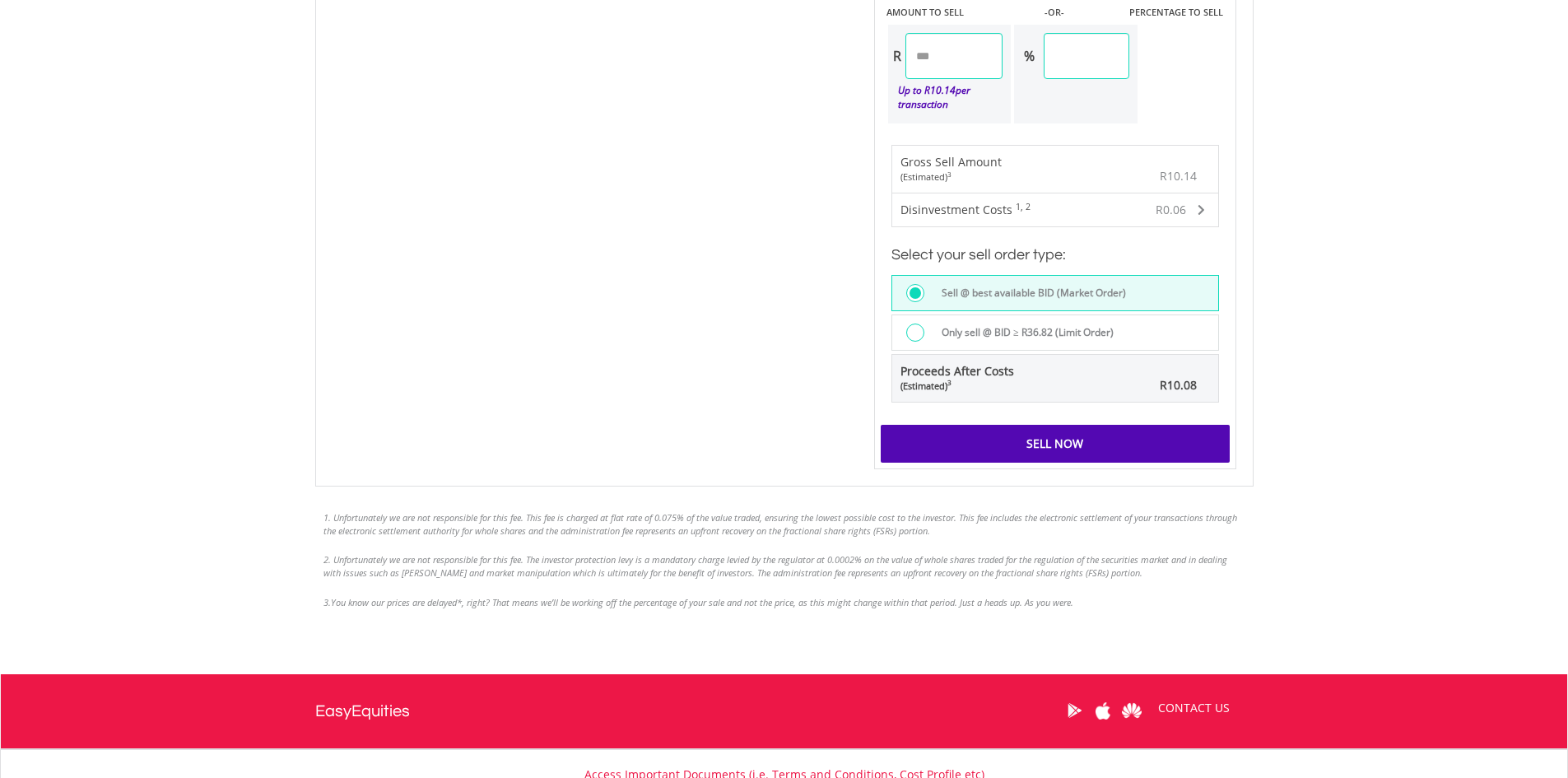
click at [1052, 447] on div "Sell Now" at bounding box center [1055, 444] width 349 height 38
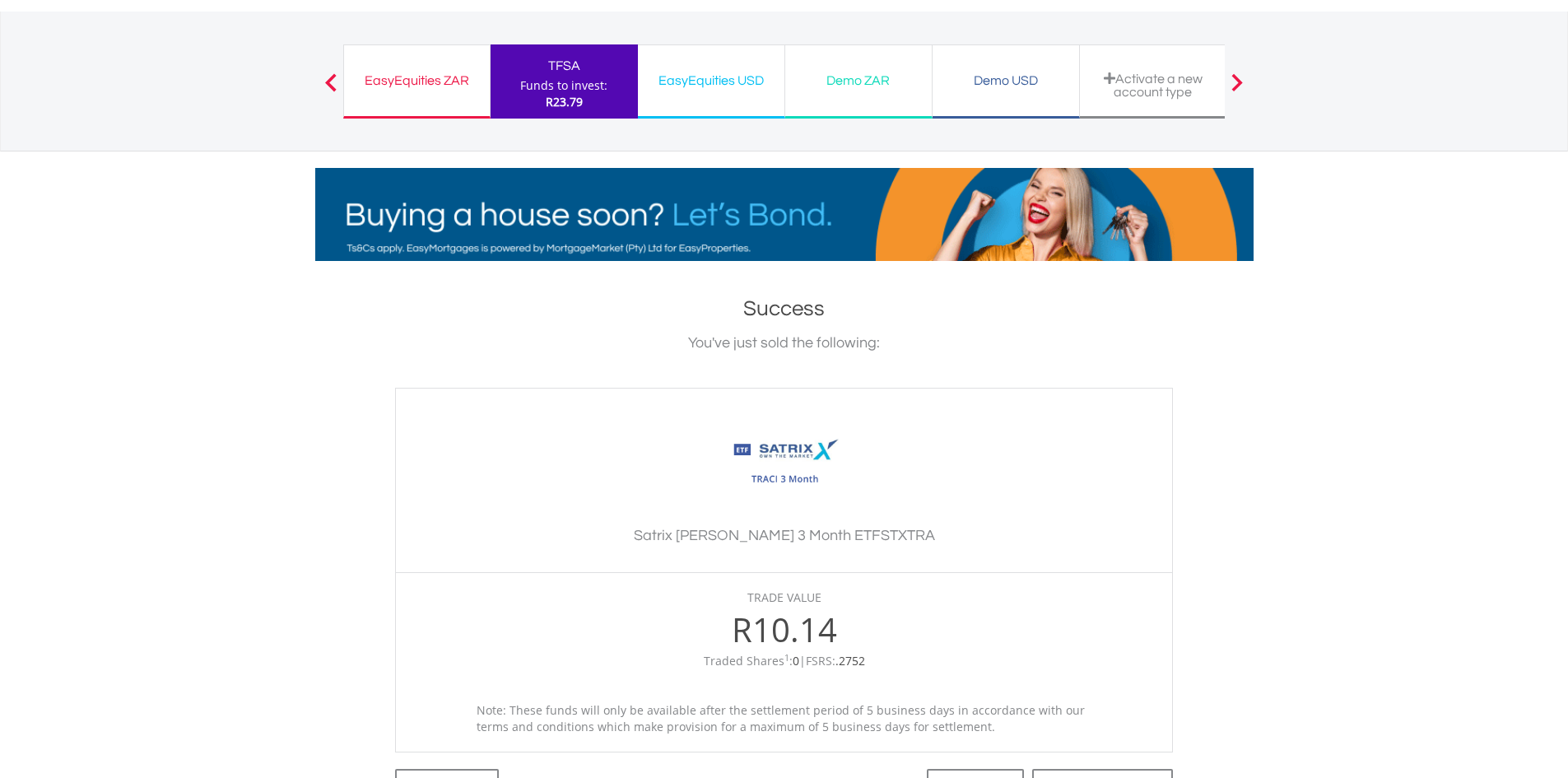
scroll to position [494, 0]
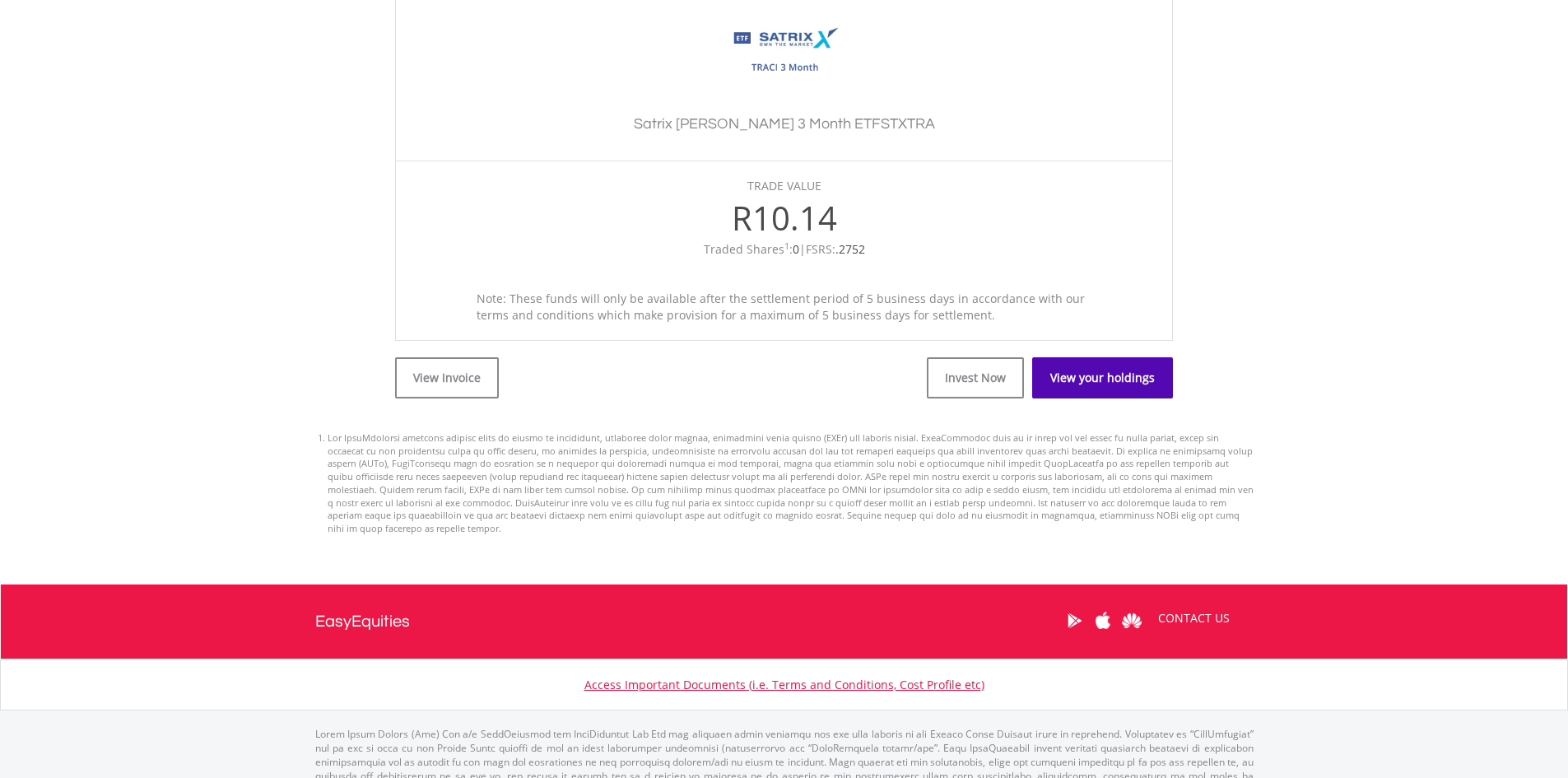
click at [1119, 375] on link "View your holdings" at bounding box center [1102, 377] width 141 height 41
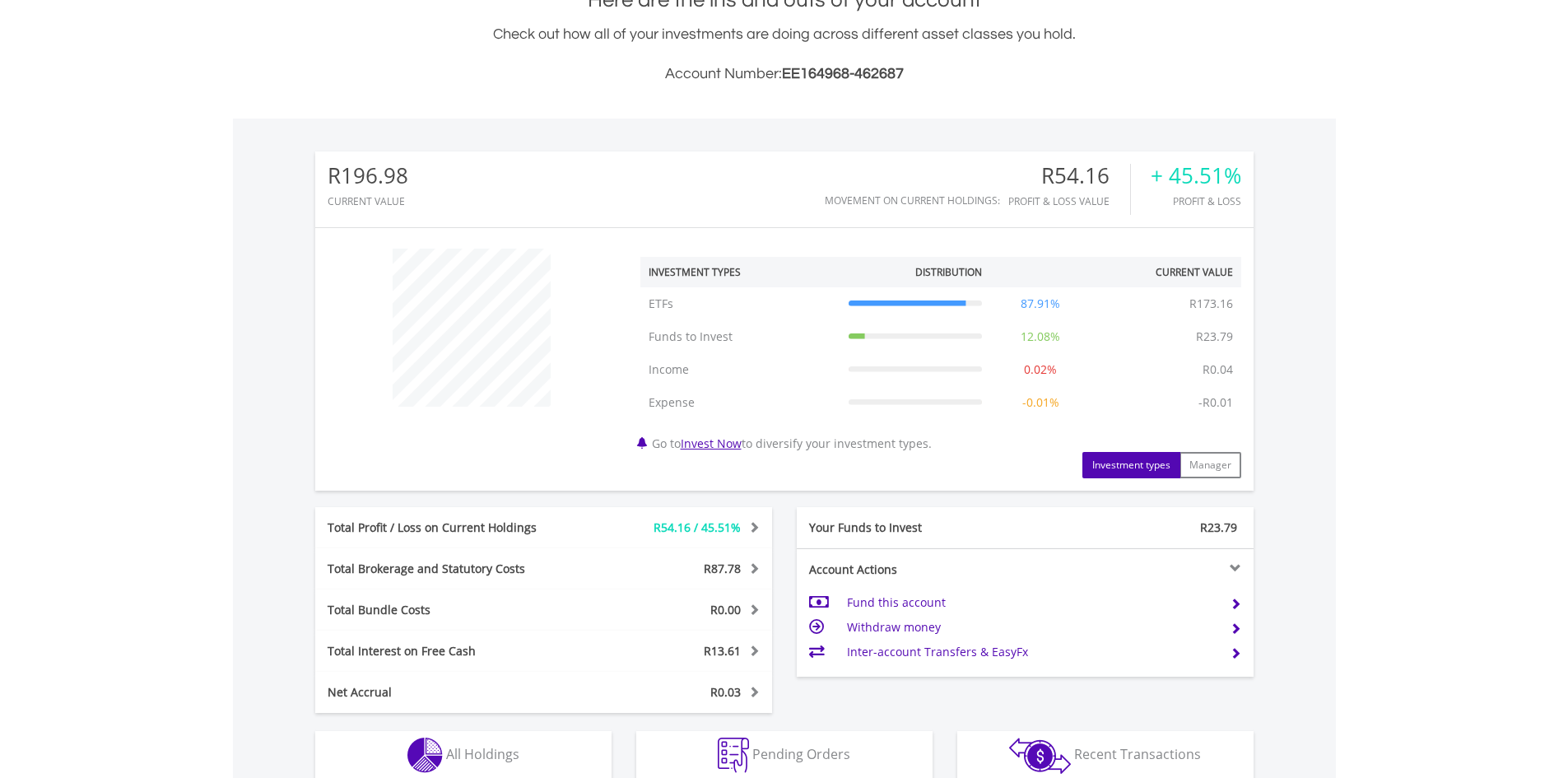
scroll to position [681, 0]
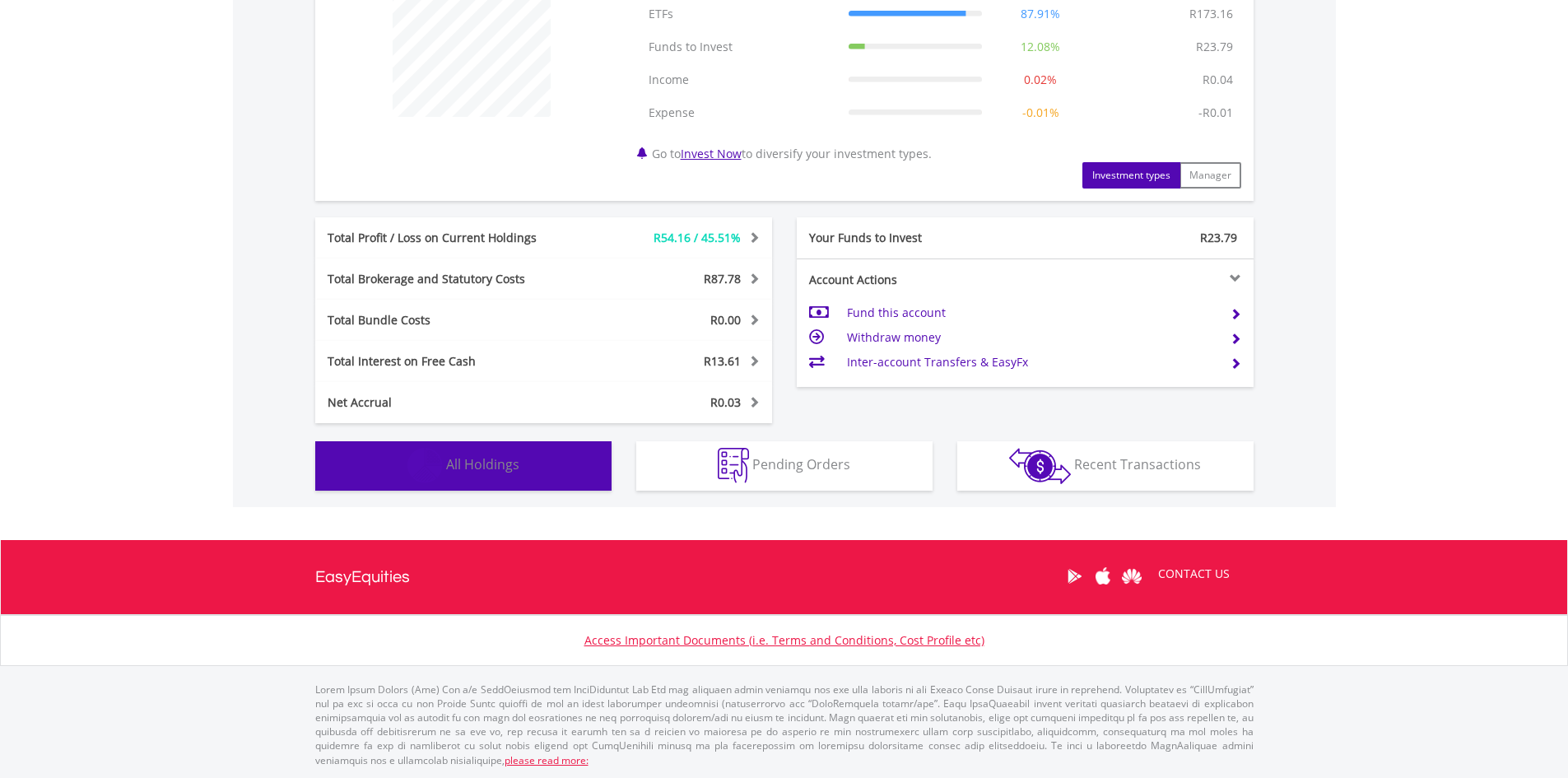
click at [520, 449] on button "Holdings All Holdings" at bounding box center [463, 466] width 296 height 50
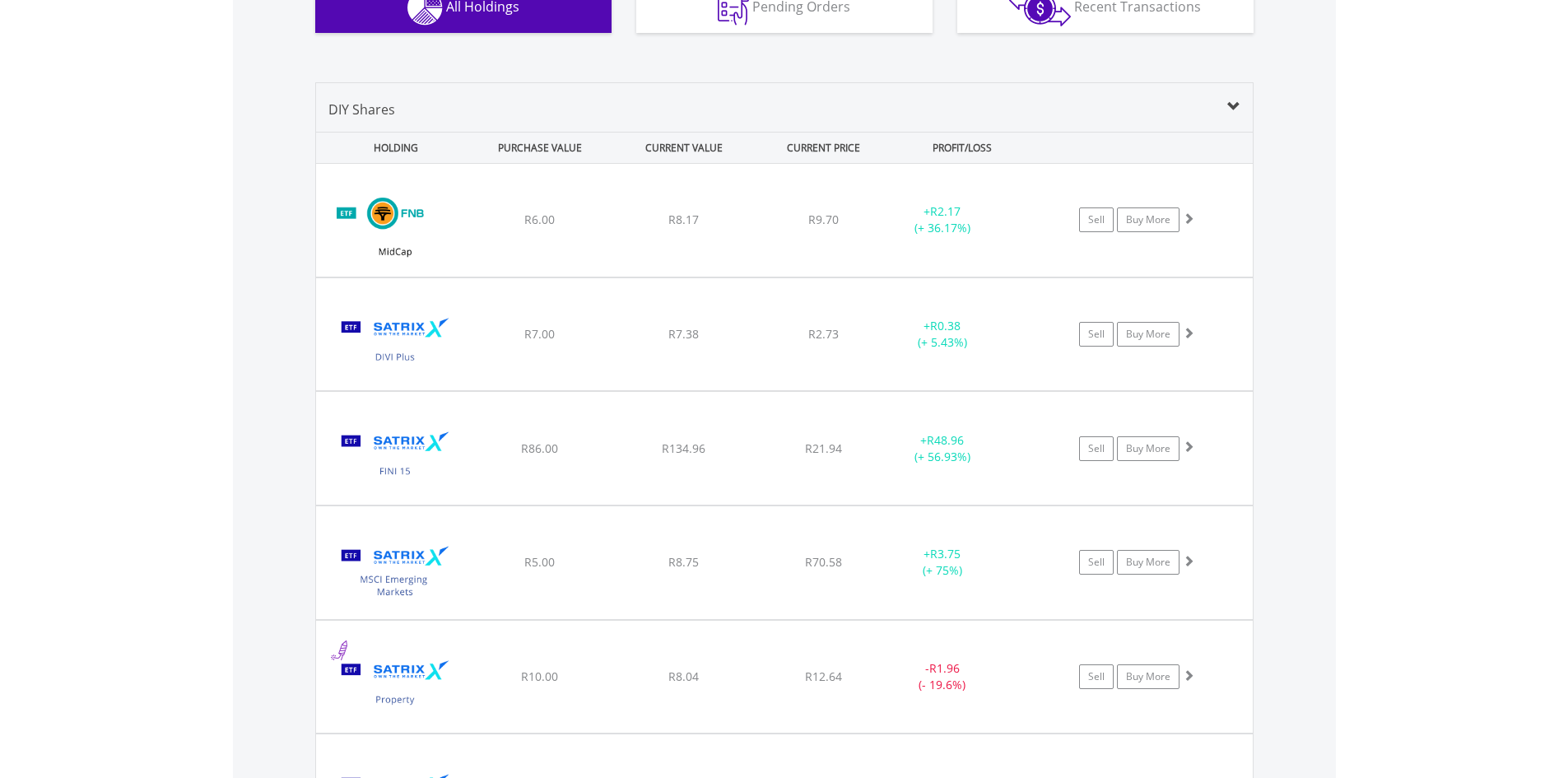
scroll to position [1221, 0]
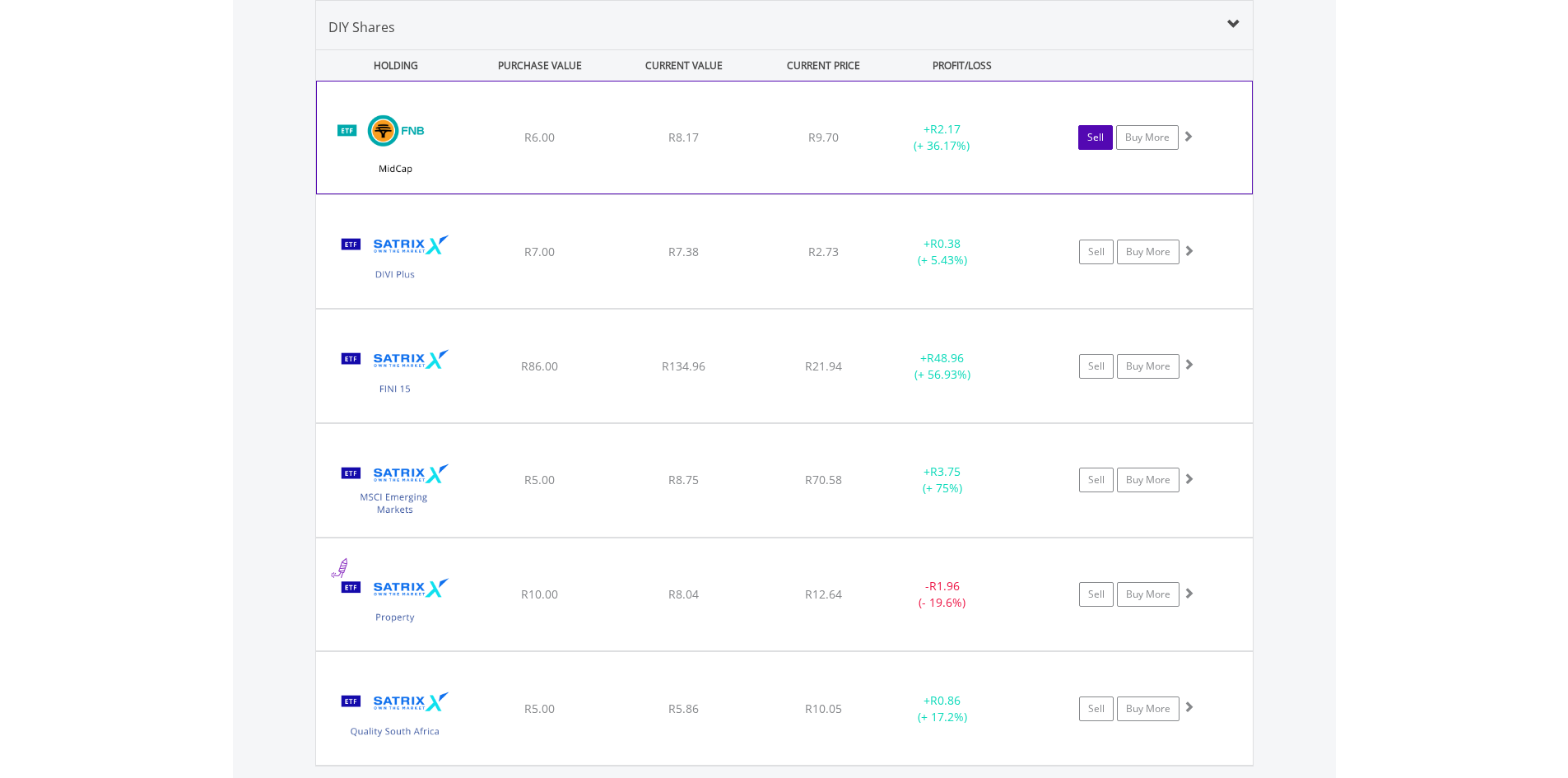
click at [1101, 135] on link "Sell" at bounding box center [1096, 137] width 34 height 25
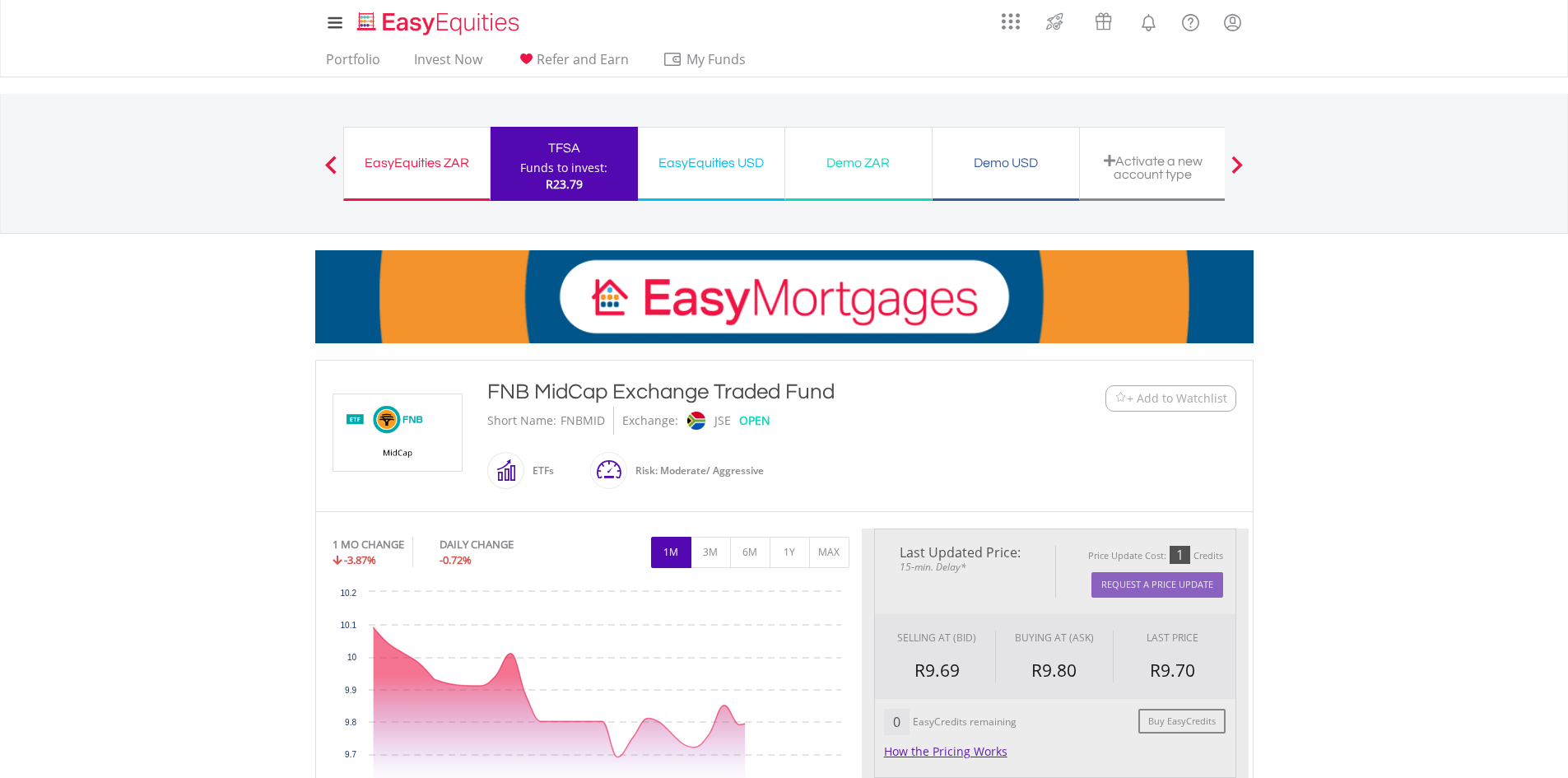
scroll to position [811, 0]
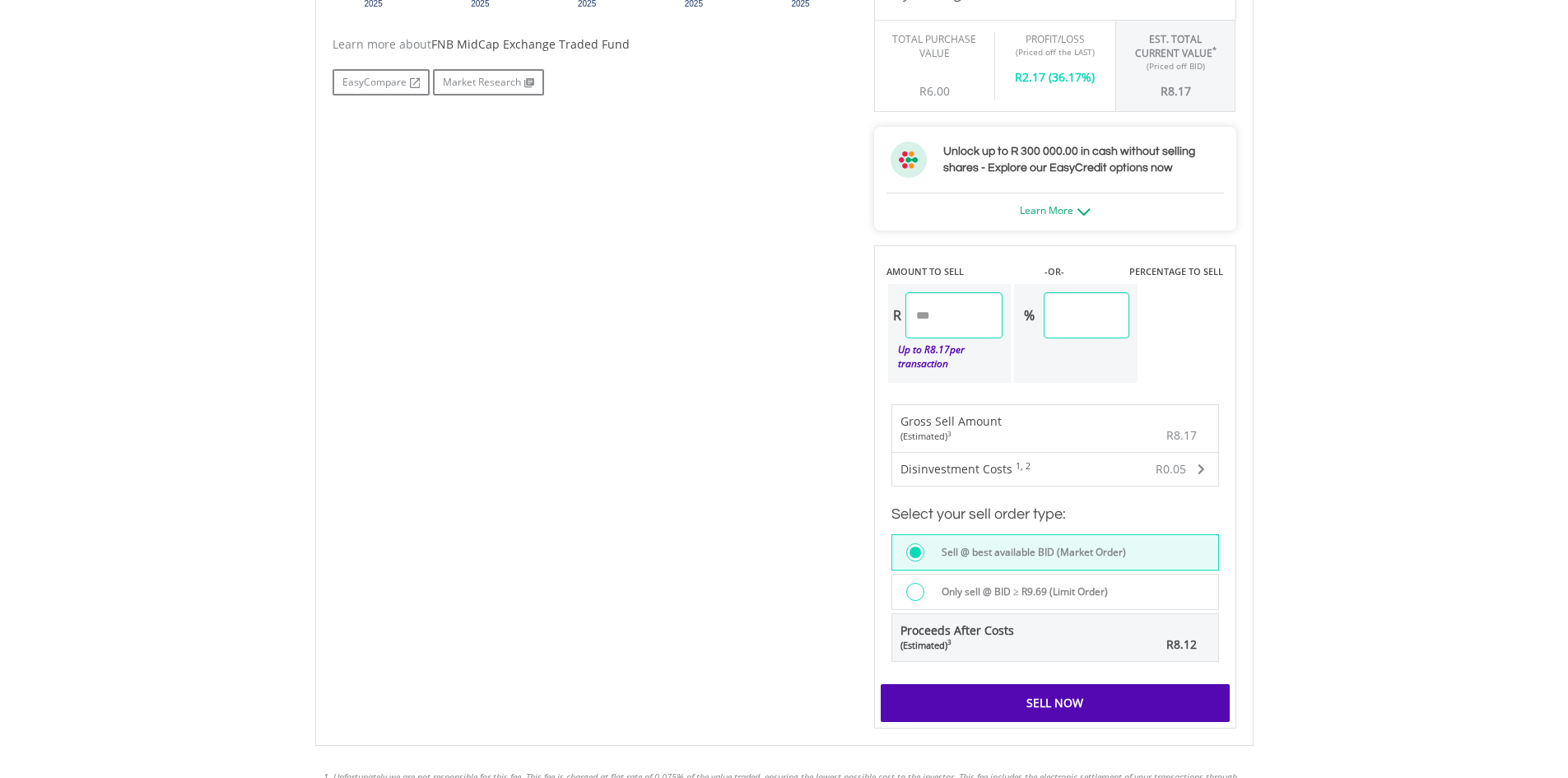
click at [1061, 689] on div "Sell Now" at bounding box center [1055, 703] width 349 height 38
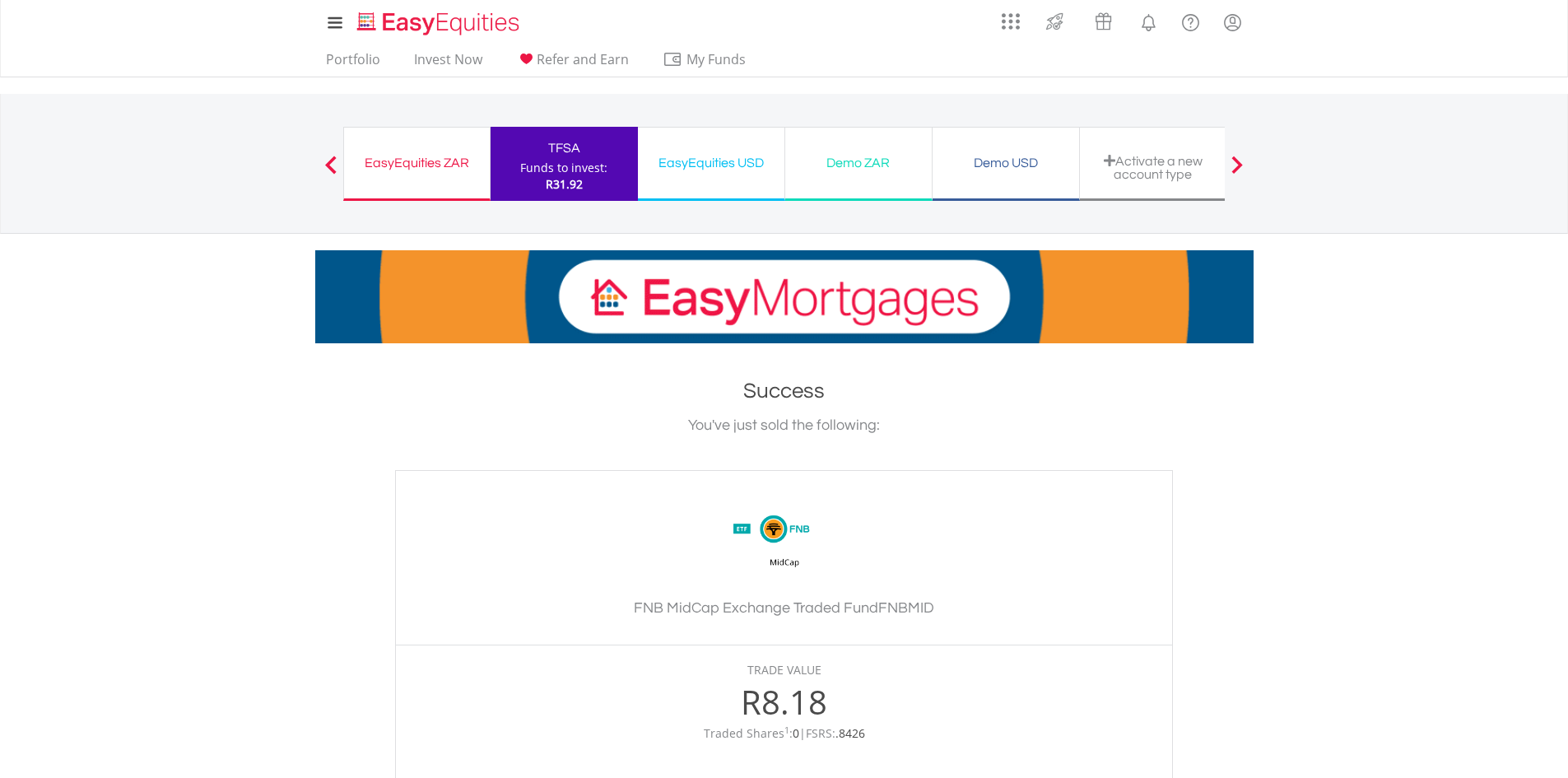
scroll to position [411, 0]
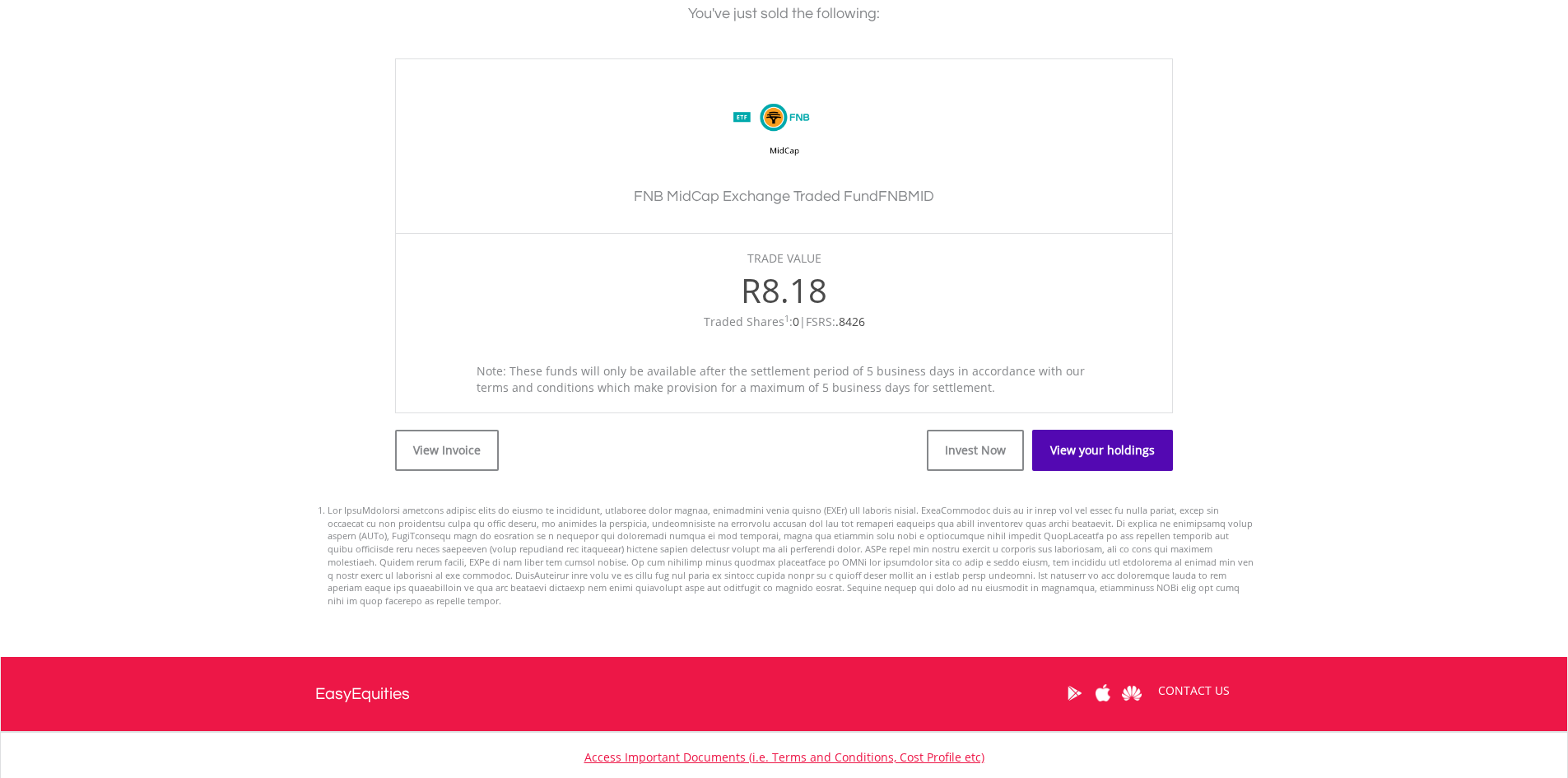
click at [1126, 454] on link "View your holdings" at bounding box center [1102, 449] width 141 height 41
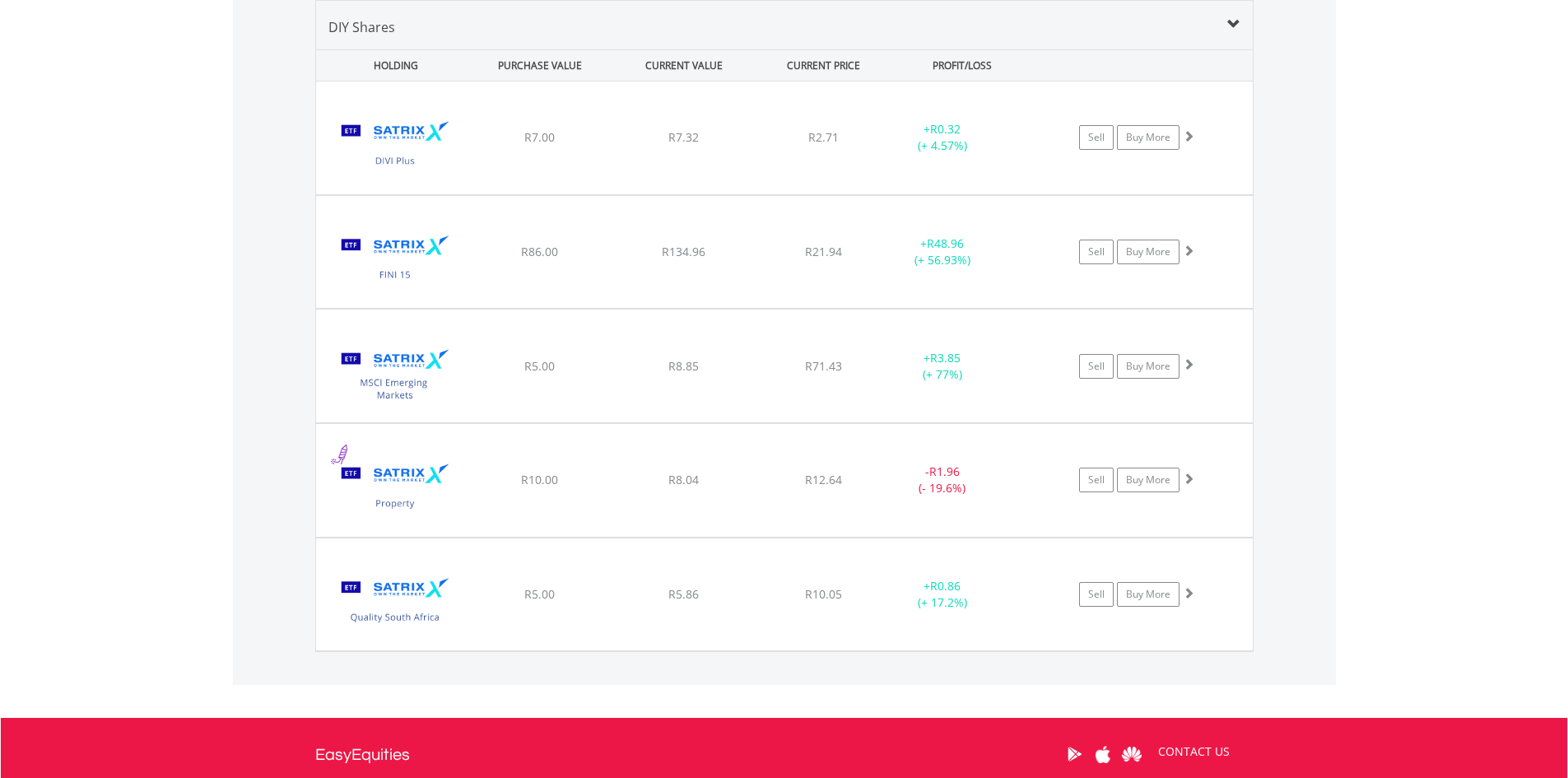
scroll to position [158, 313]
click at [1099, 590] on link "Sell" at bounding box center [1096, 594] width 34 height 25
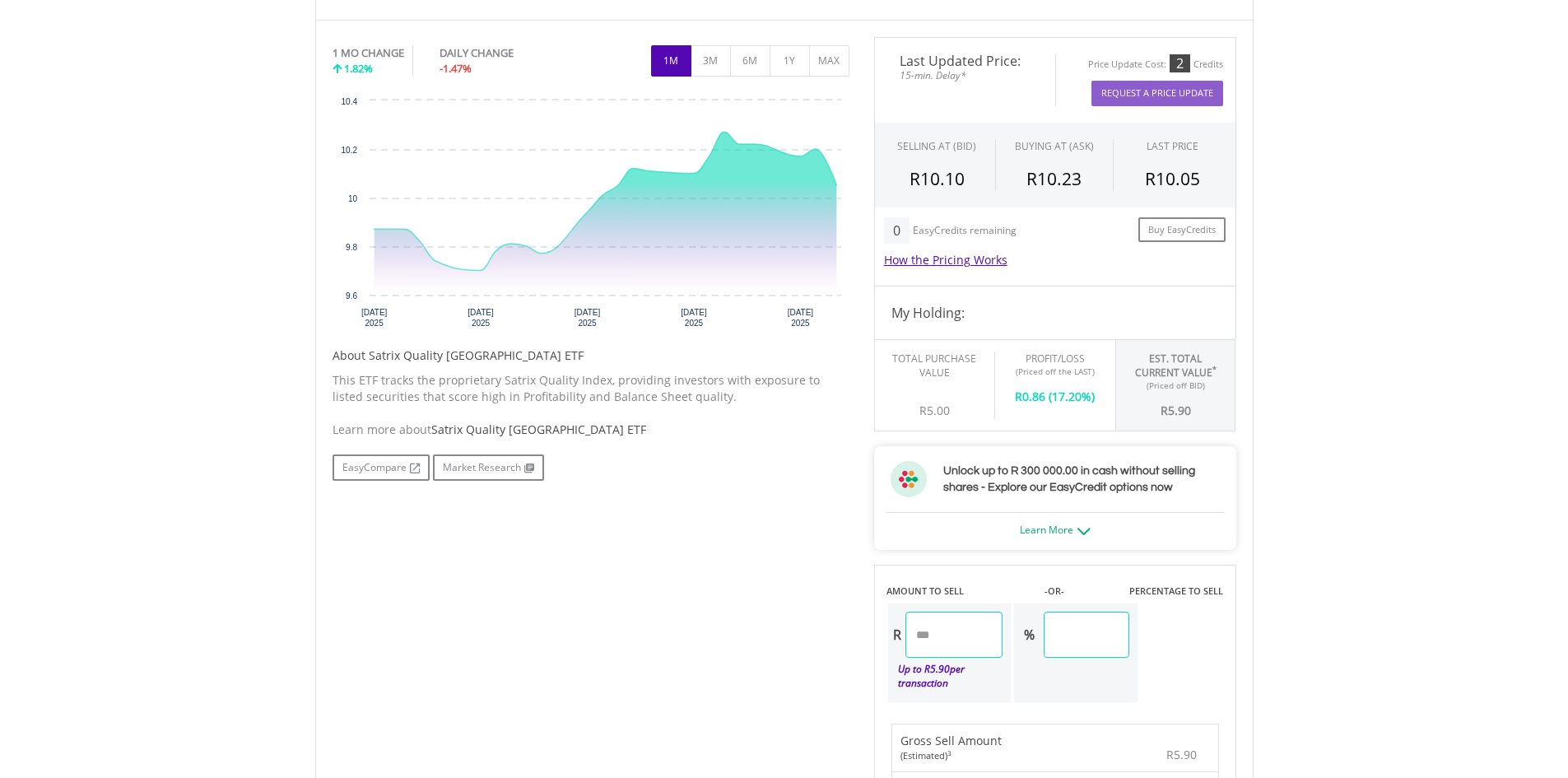
scroll to position [1085, 0]
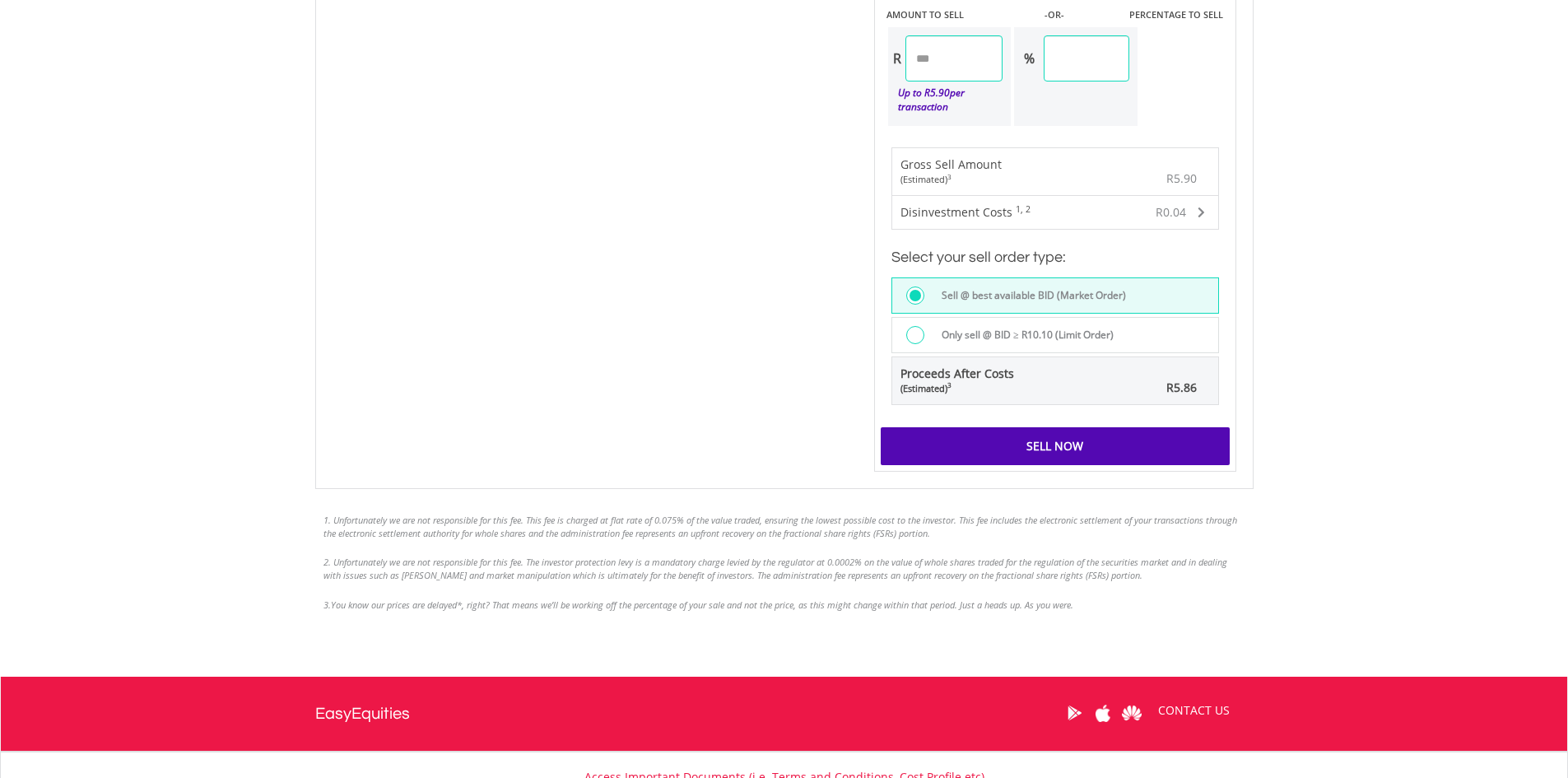
click at [1053, 434] on div "Sell Now" at bounding box center [1055, 447] width 349 height 38
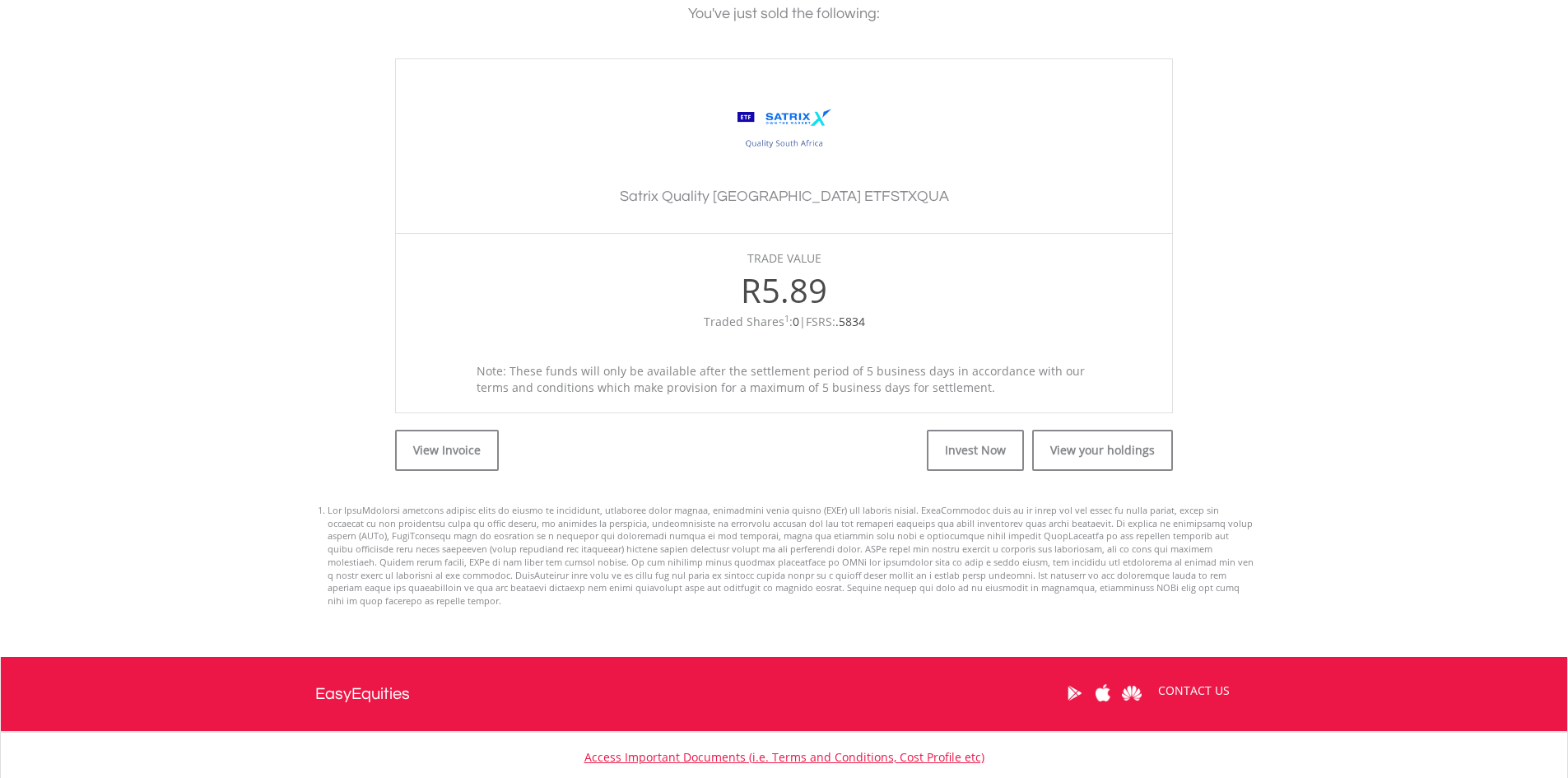
scroll to position [494, 0]
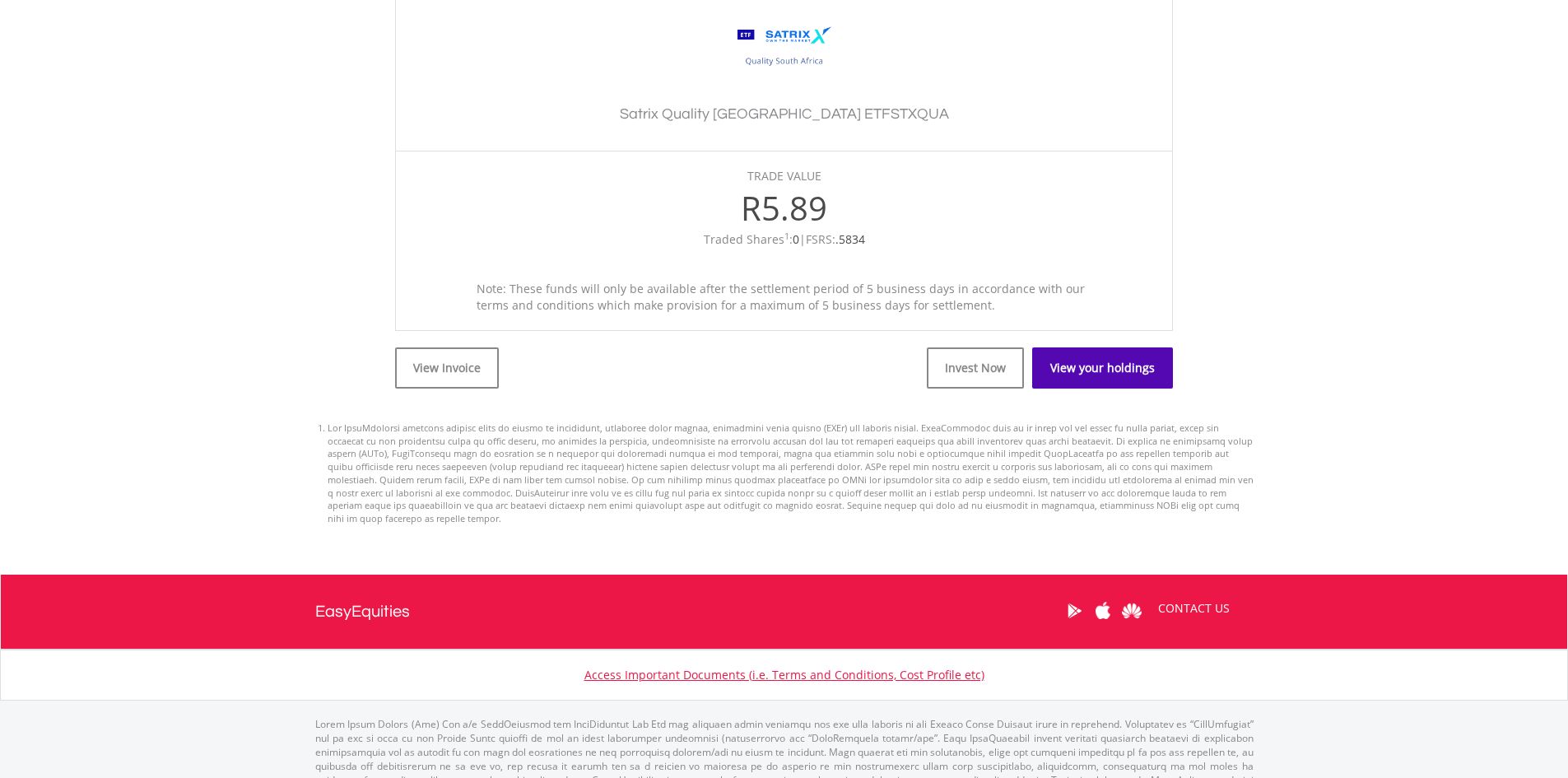
click at [1108, 376] on link "View your holdings" at bounding box center [1102, 368] width 141 height 41
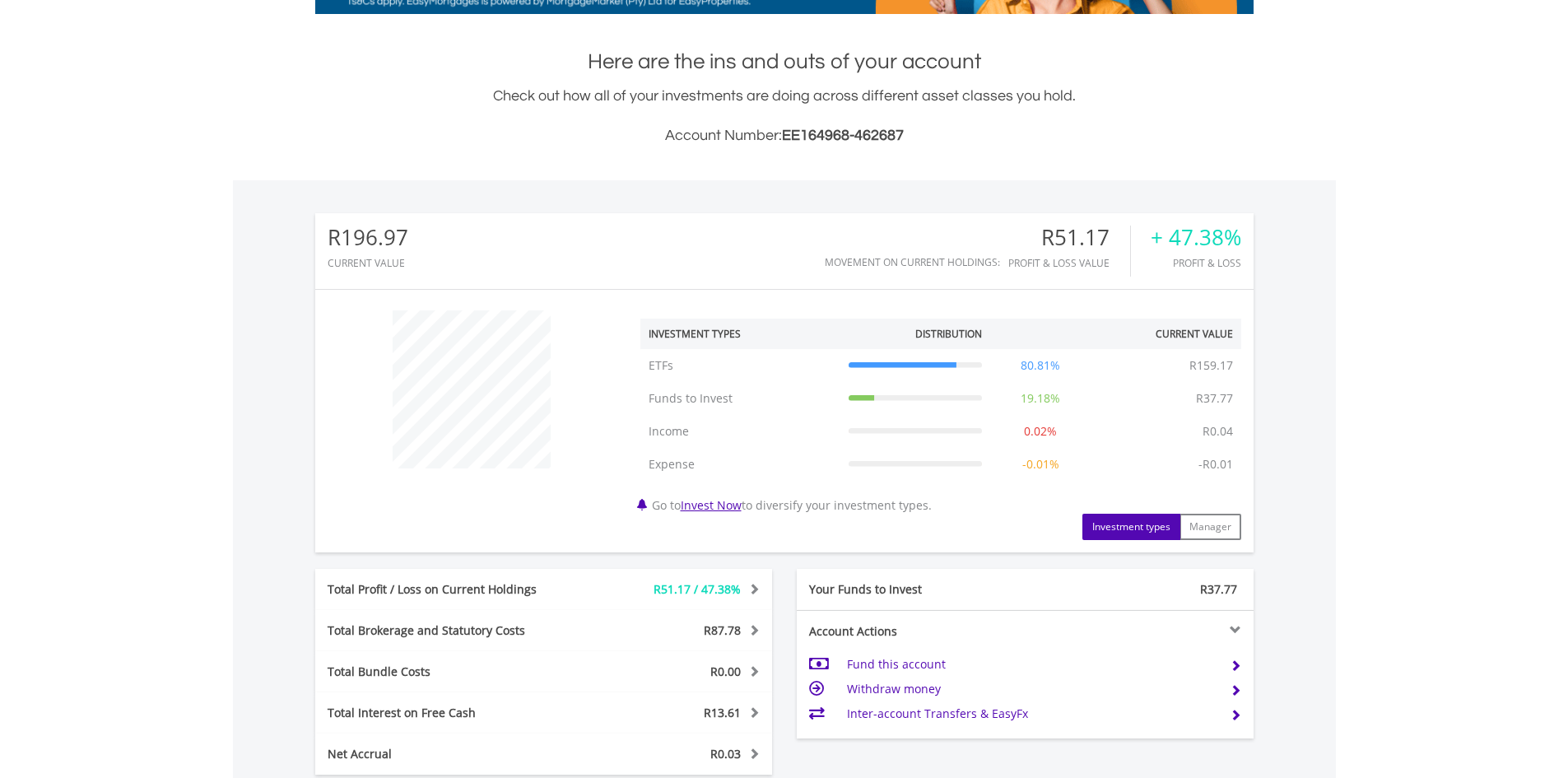
scroll to position [681, 0]
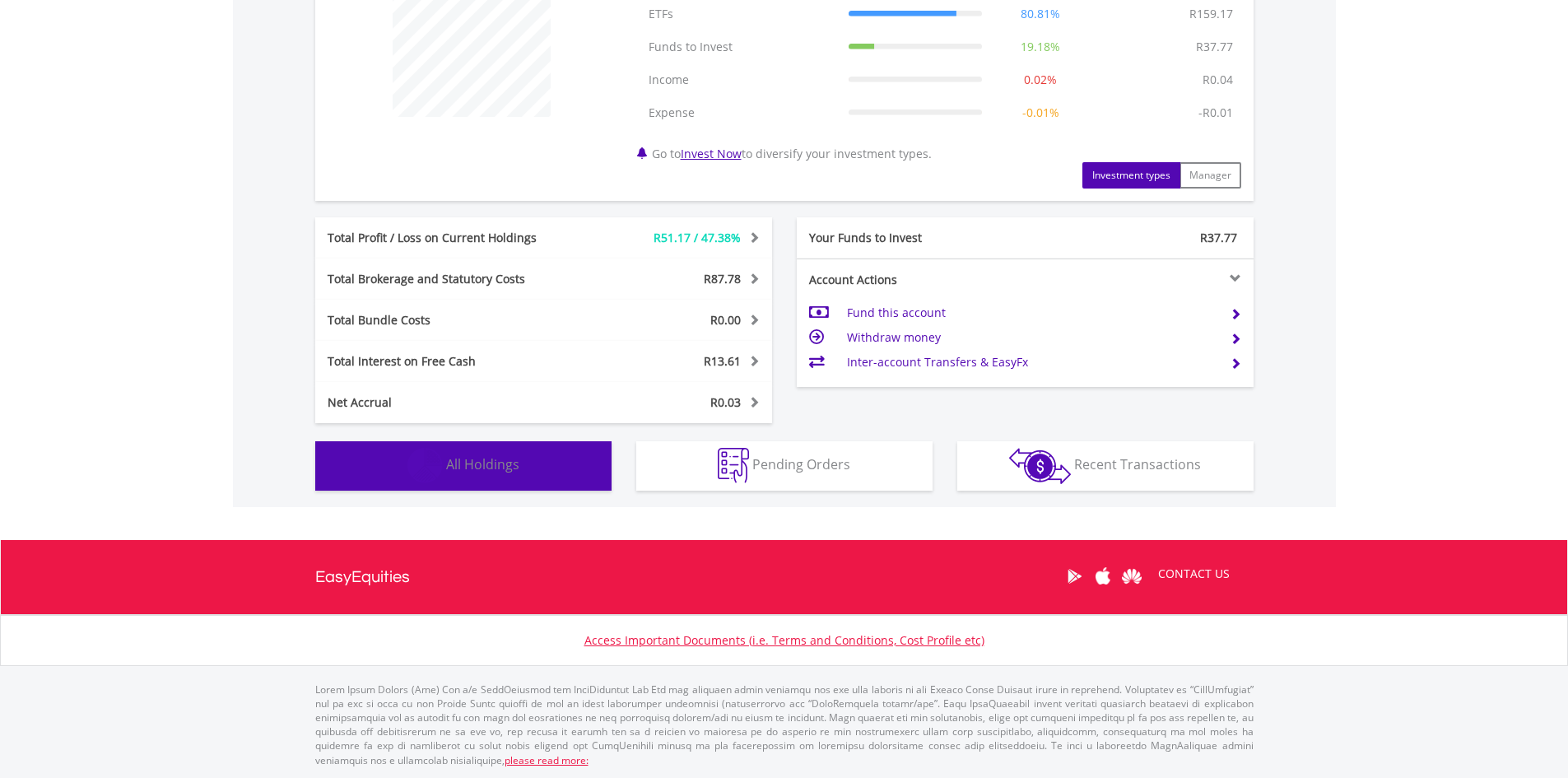
click at [545, 463] on button "Holdings All Holdings" at bounding box center [463, 466] width 296 height 50
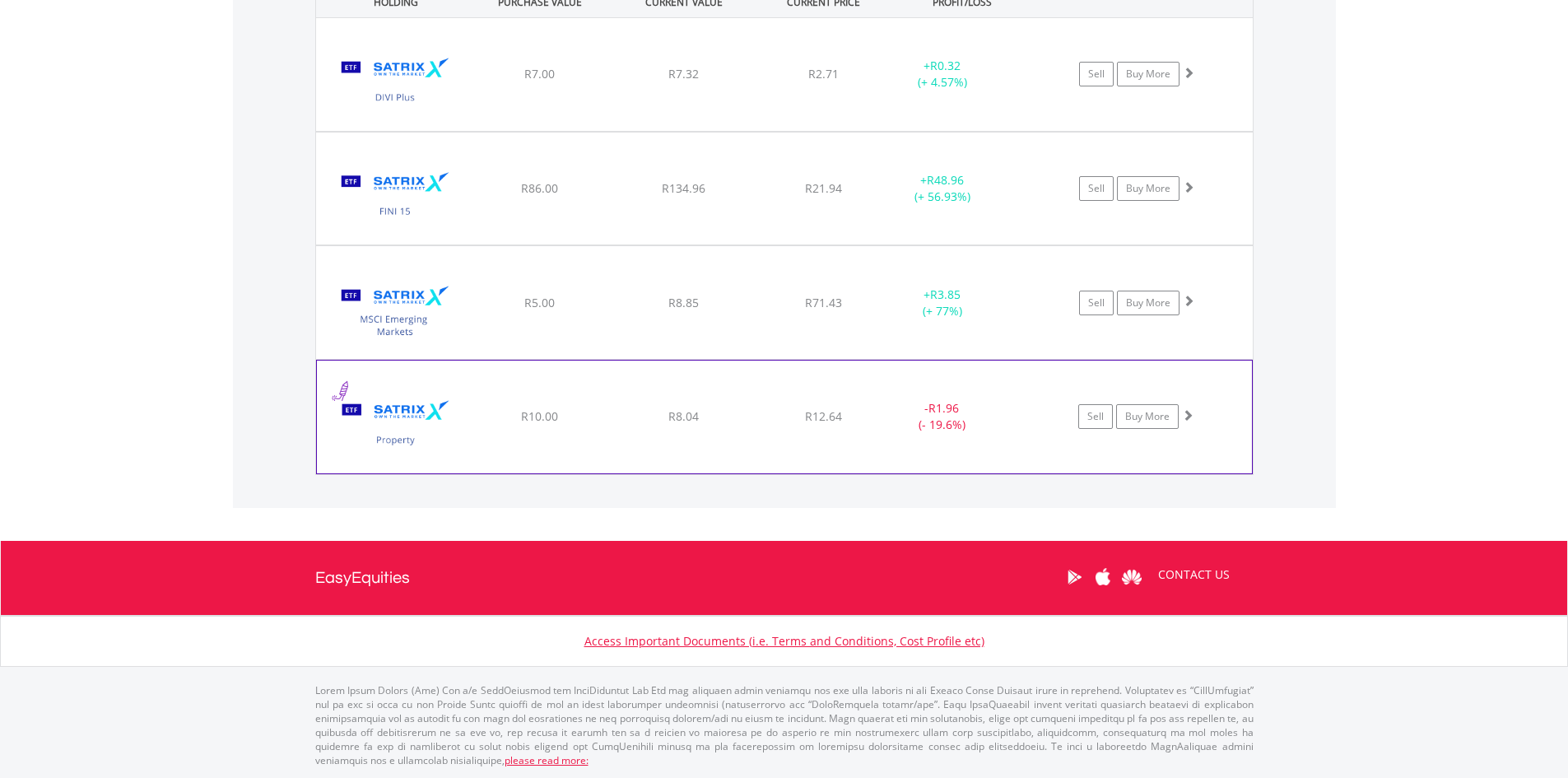
scroll to position [1037, 0]
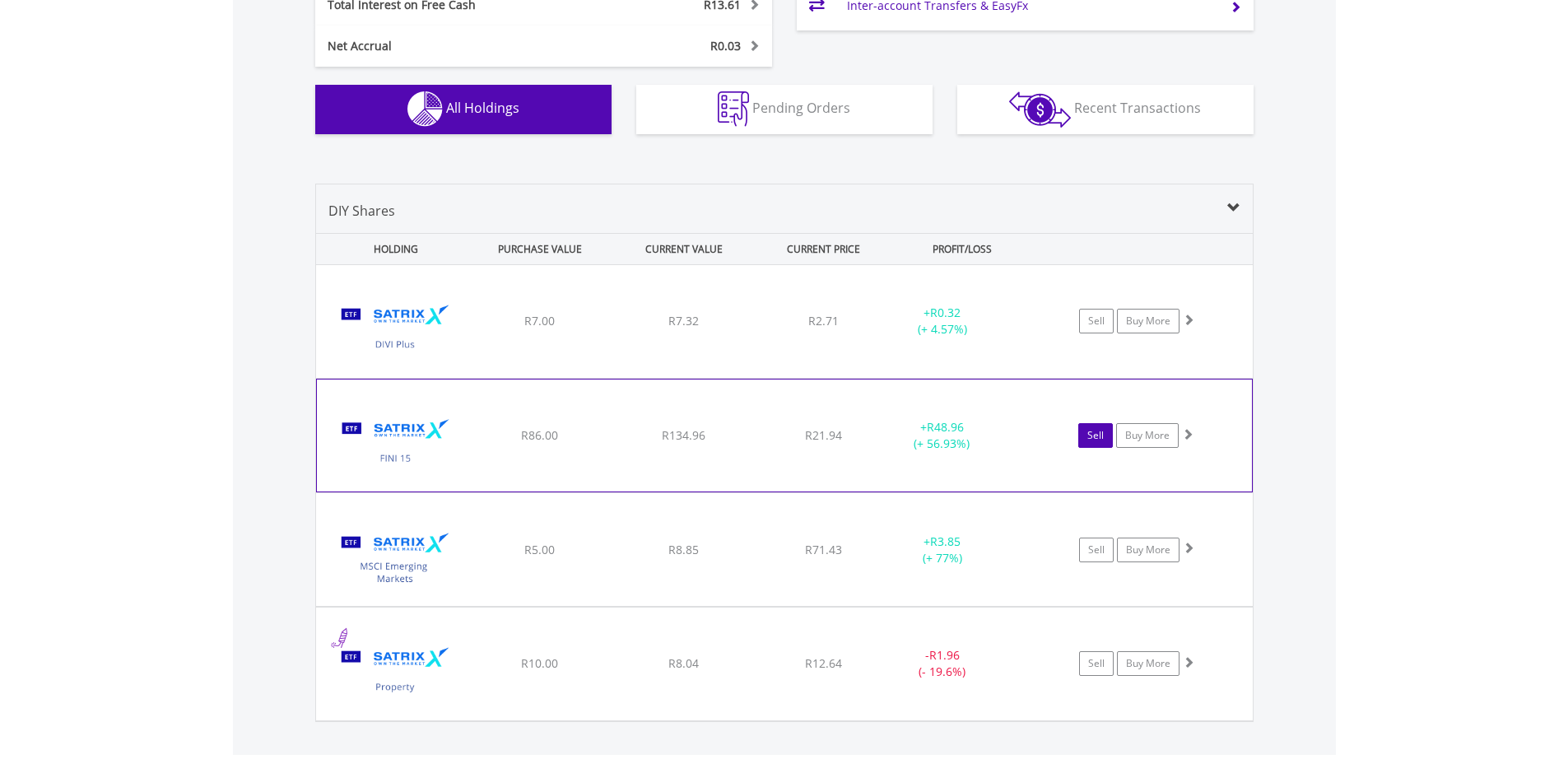
click at [1088, 441] on link "Sell" at bounding box center [1096, 435] width 34 height 25
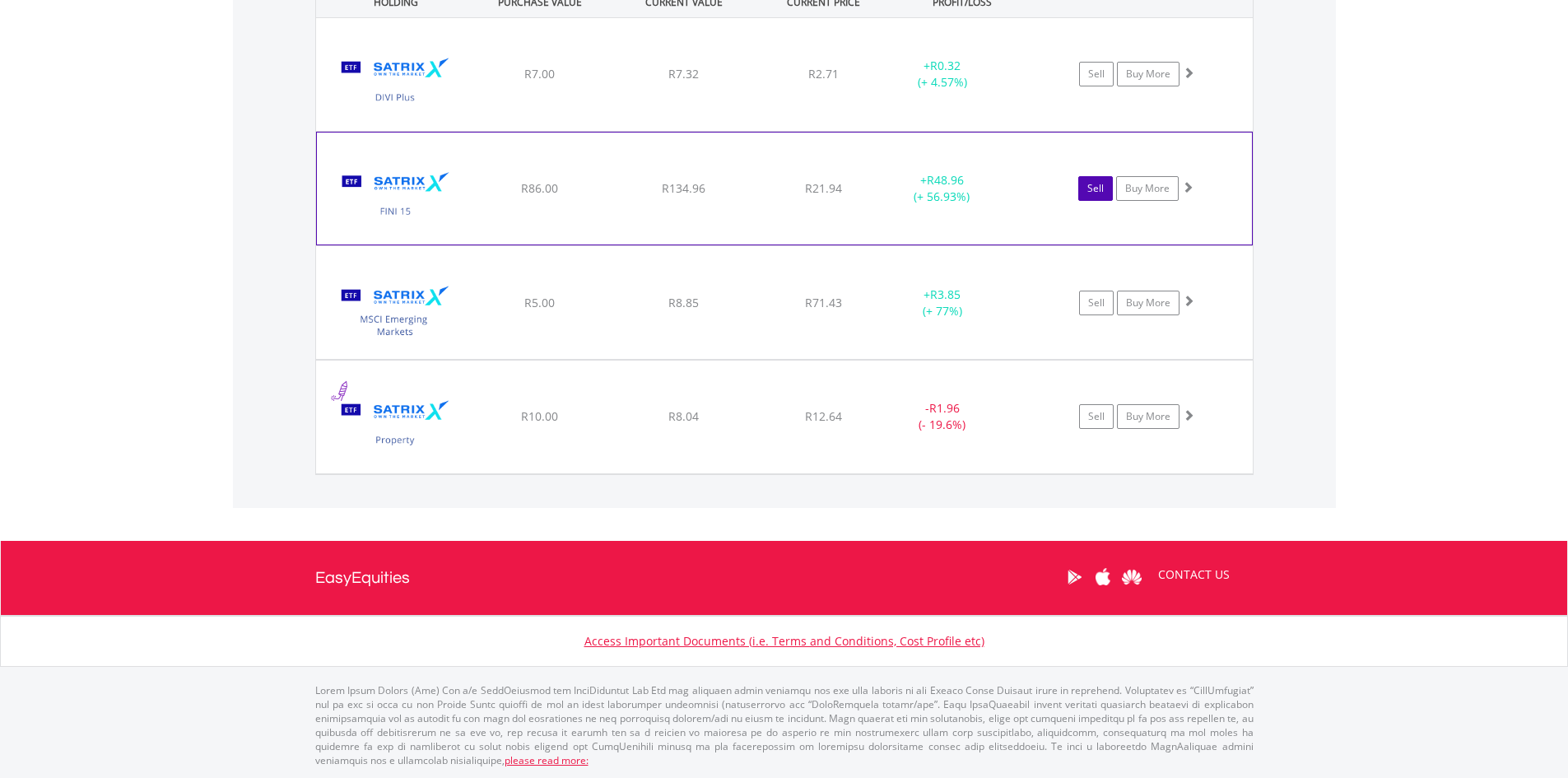
scroll to position [955, 0]
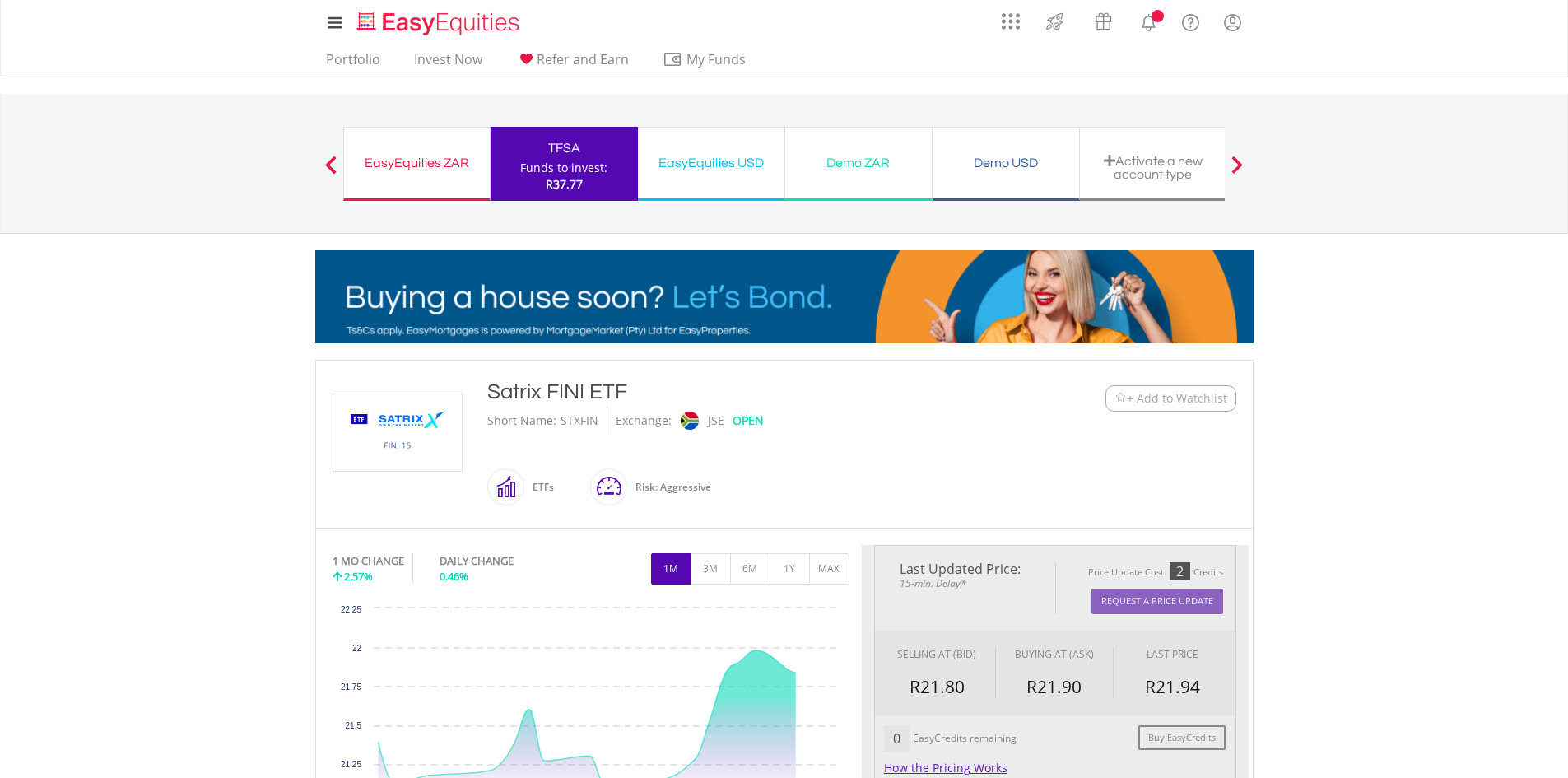
scroll to position [824, 0]
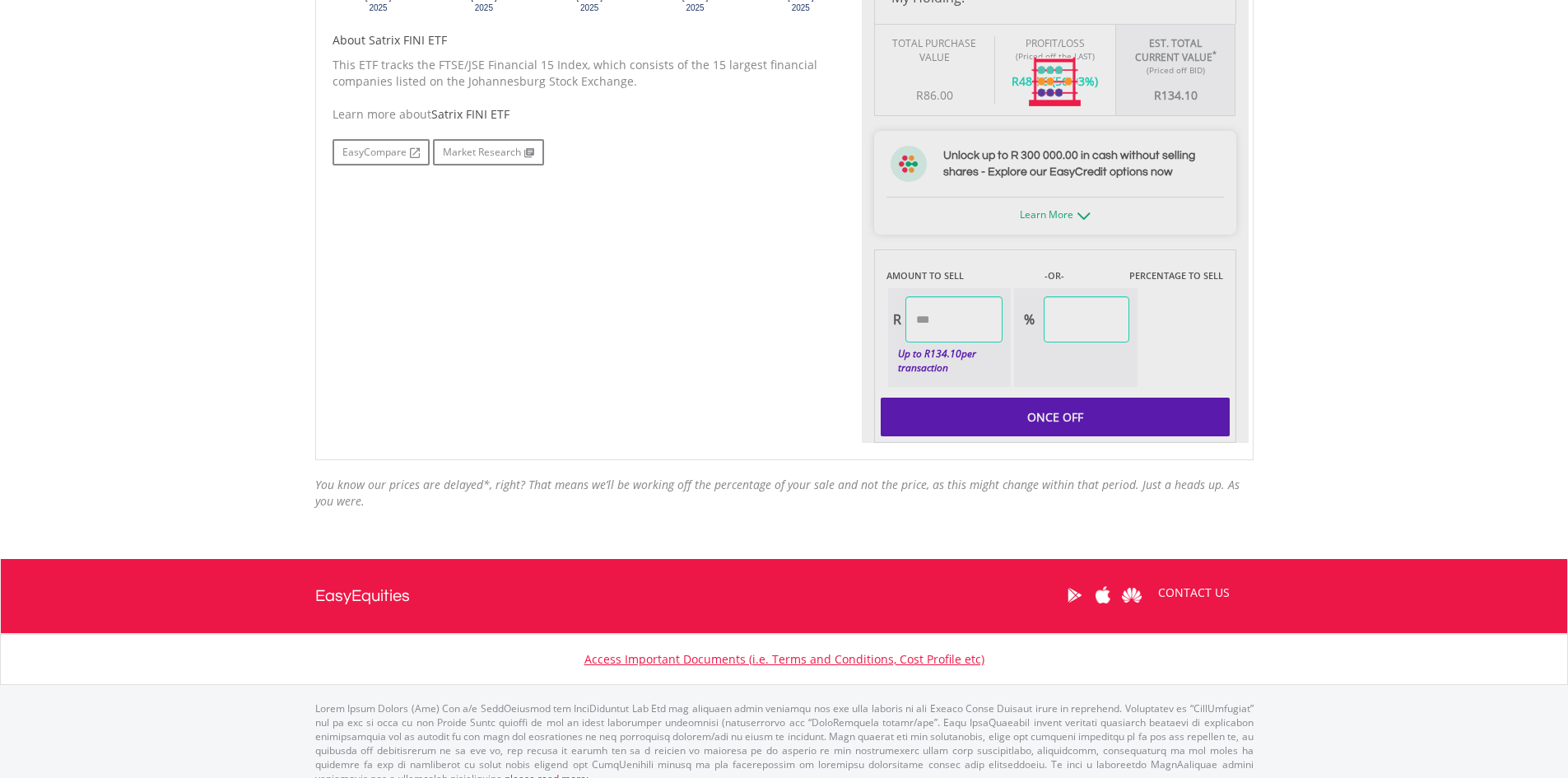
click at [1071, 419] on div "Last Updated Price: 15-min. Delay* Price Update Cost: 2 Credits Request A Price…" at bounding box center [1055, 82] width 387 height 721
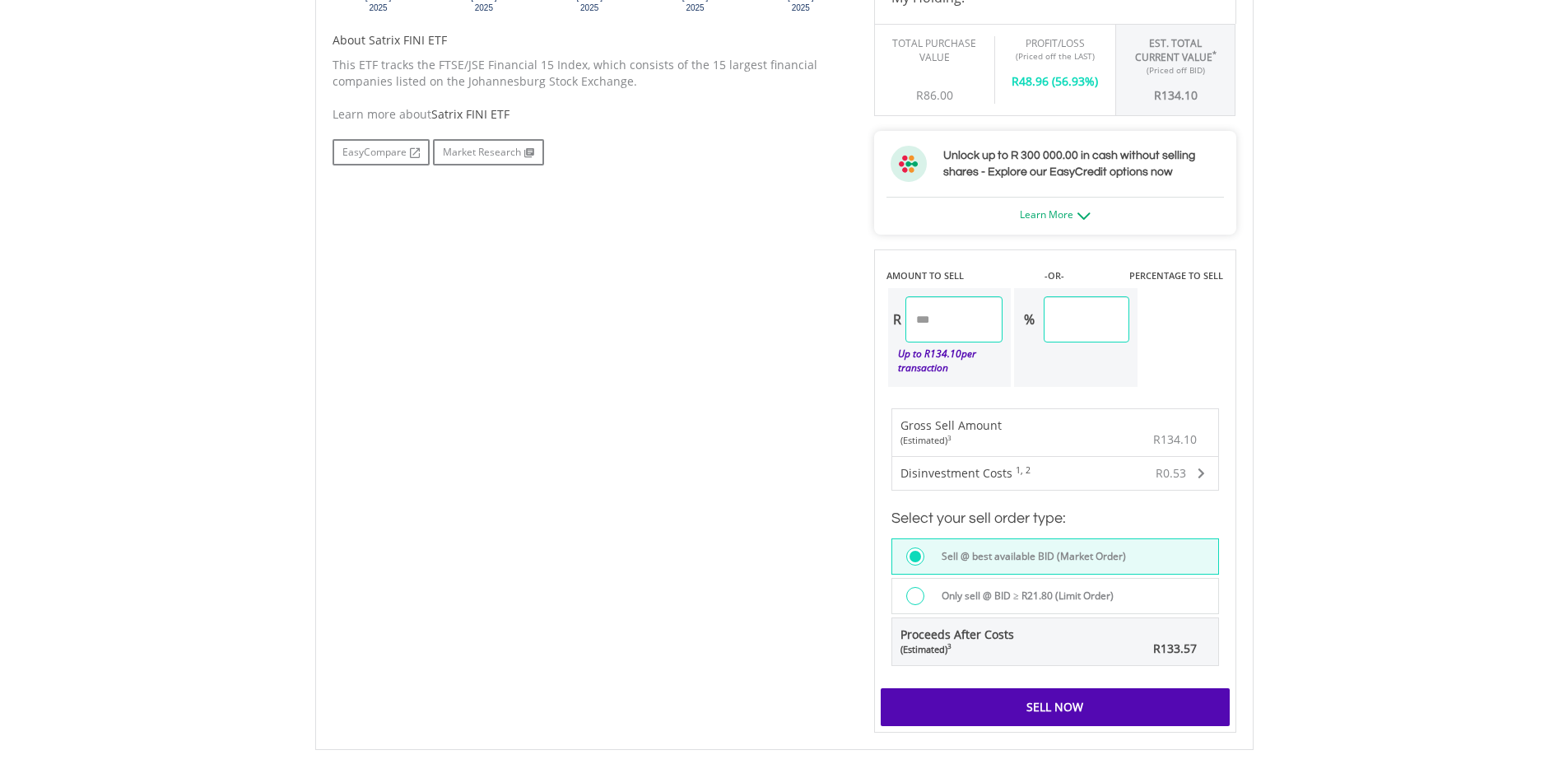
click at [1038, 707] on div "Sell Now" at bounding box center [1055, 708] width 349 height 38
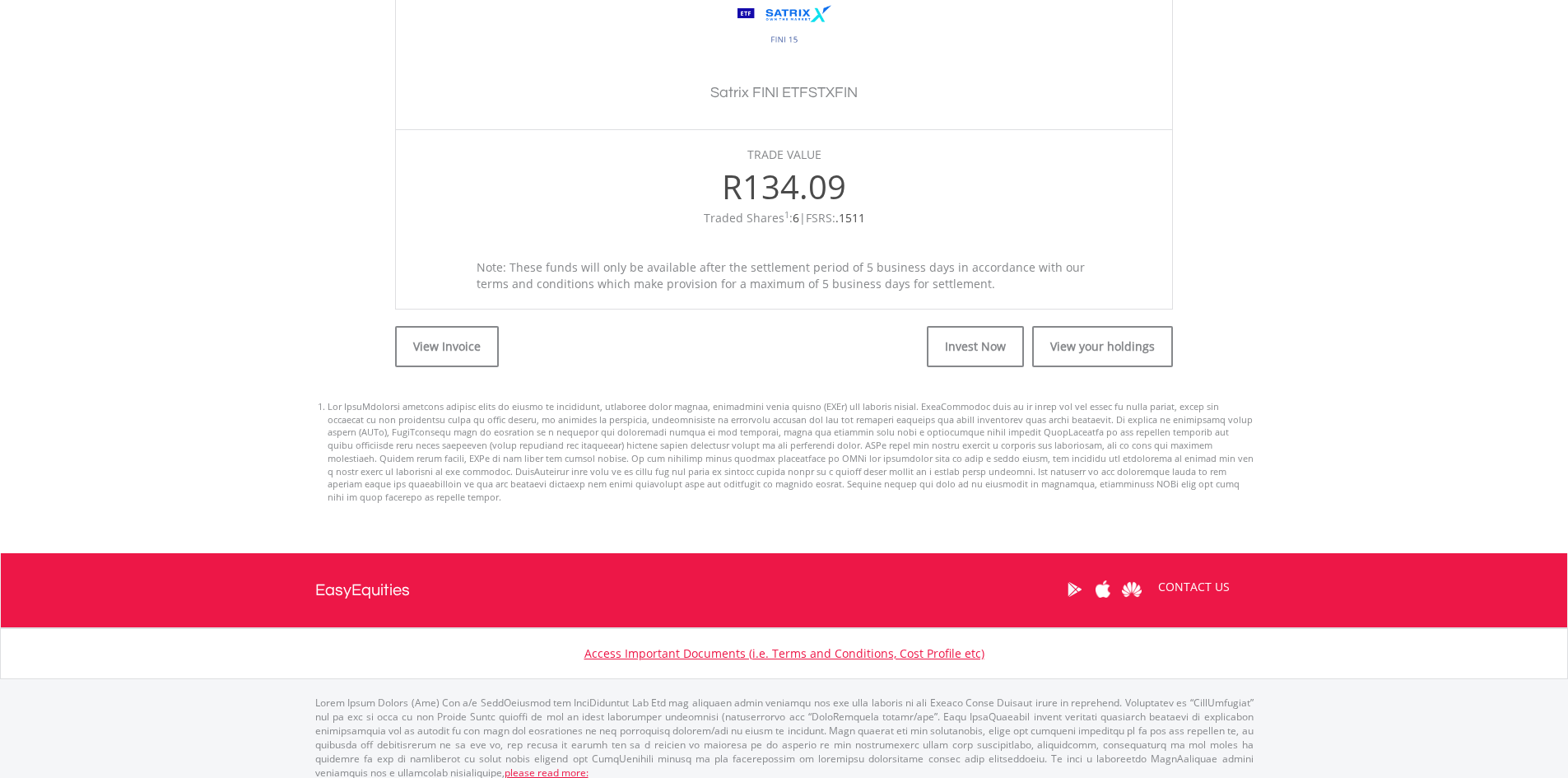
scroll to position [186, 0]
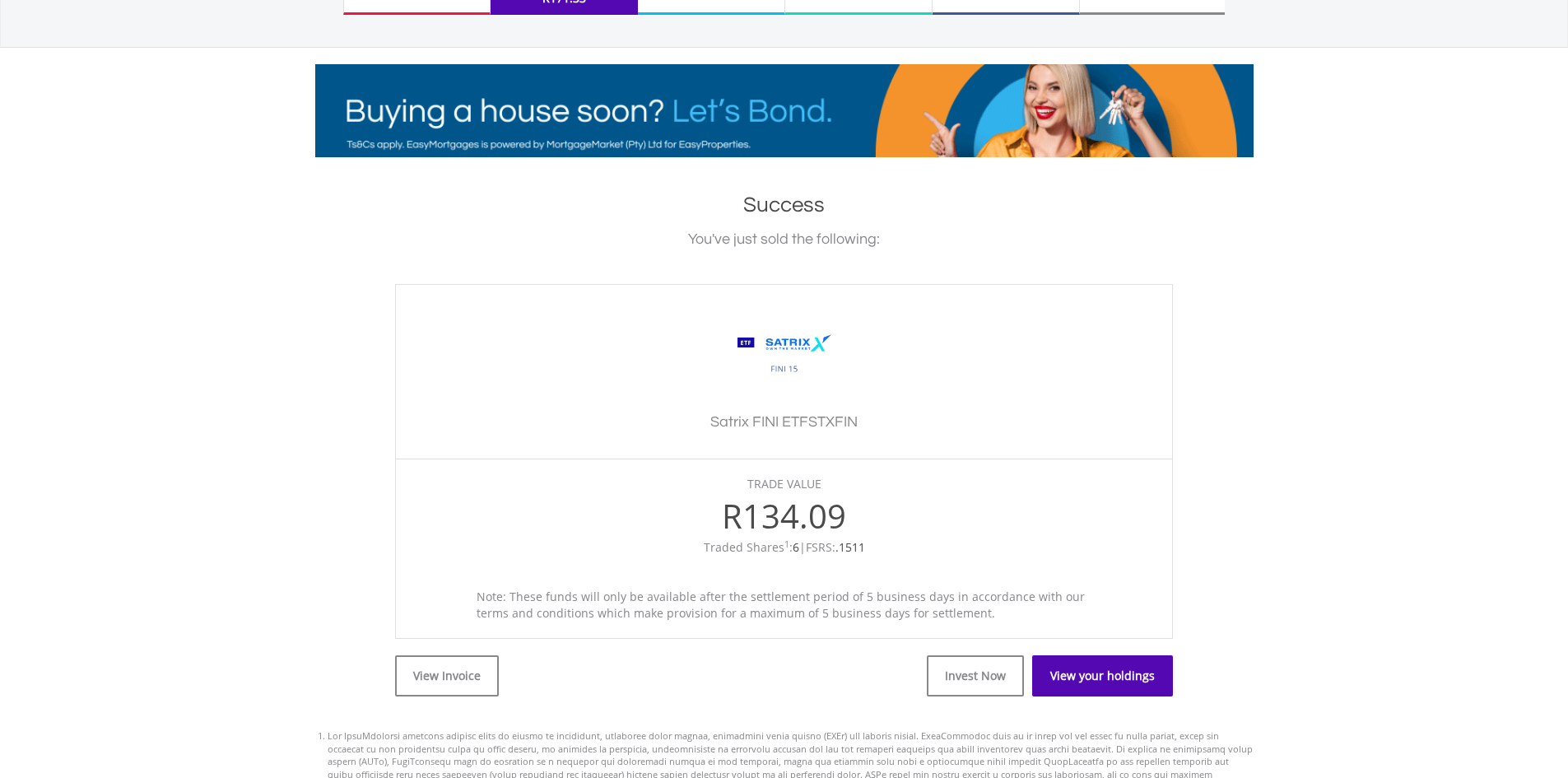
click at [1131, 678] on link "View your holdings" at bounding box center [1102, 675] width 141 height 41
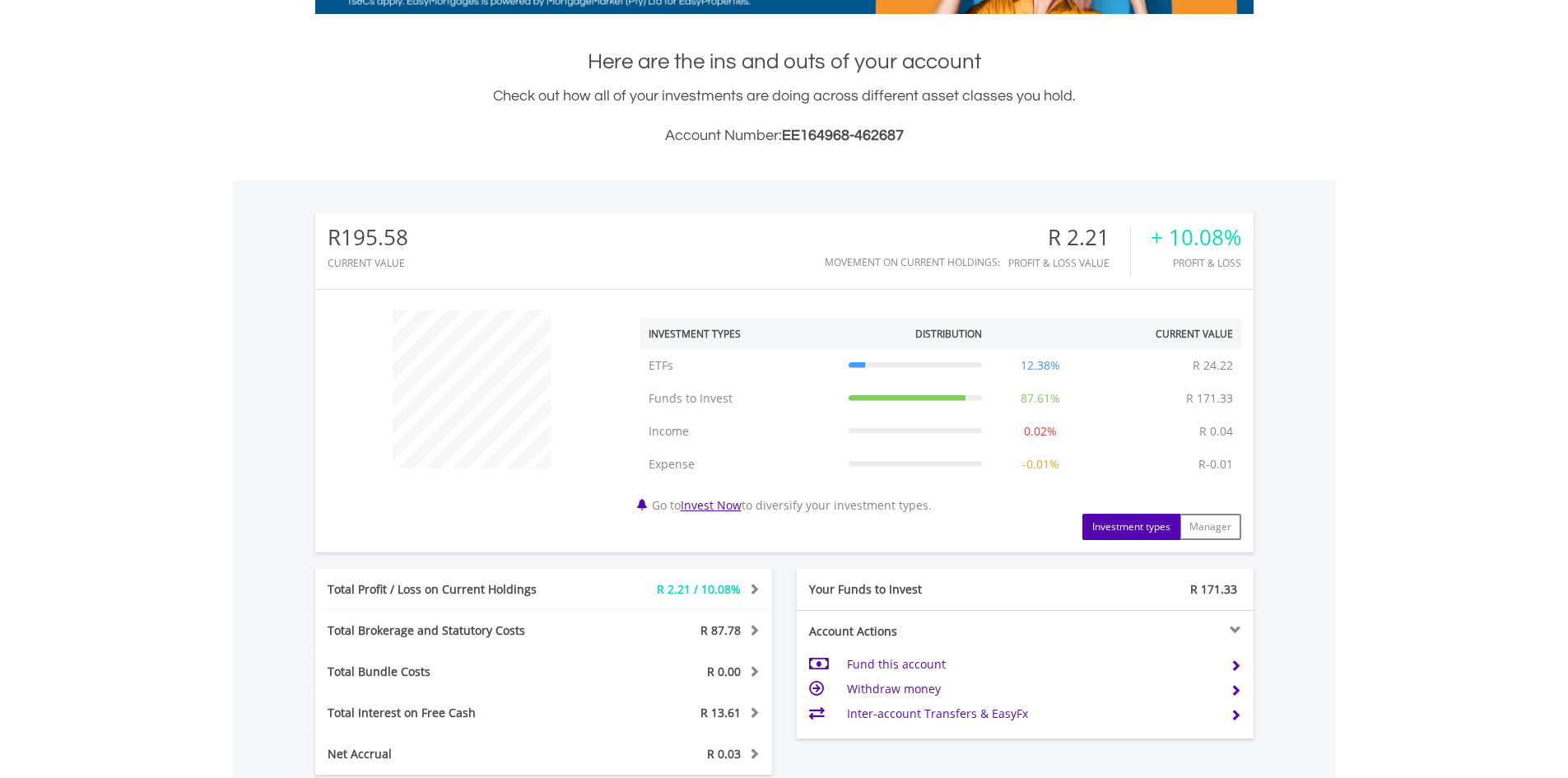
scroll to position [681, 0]
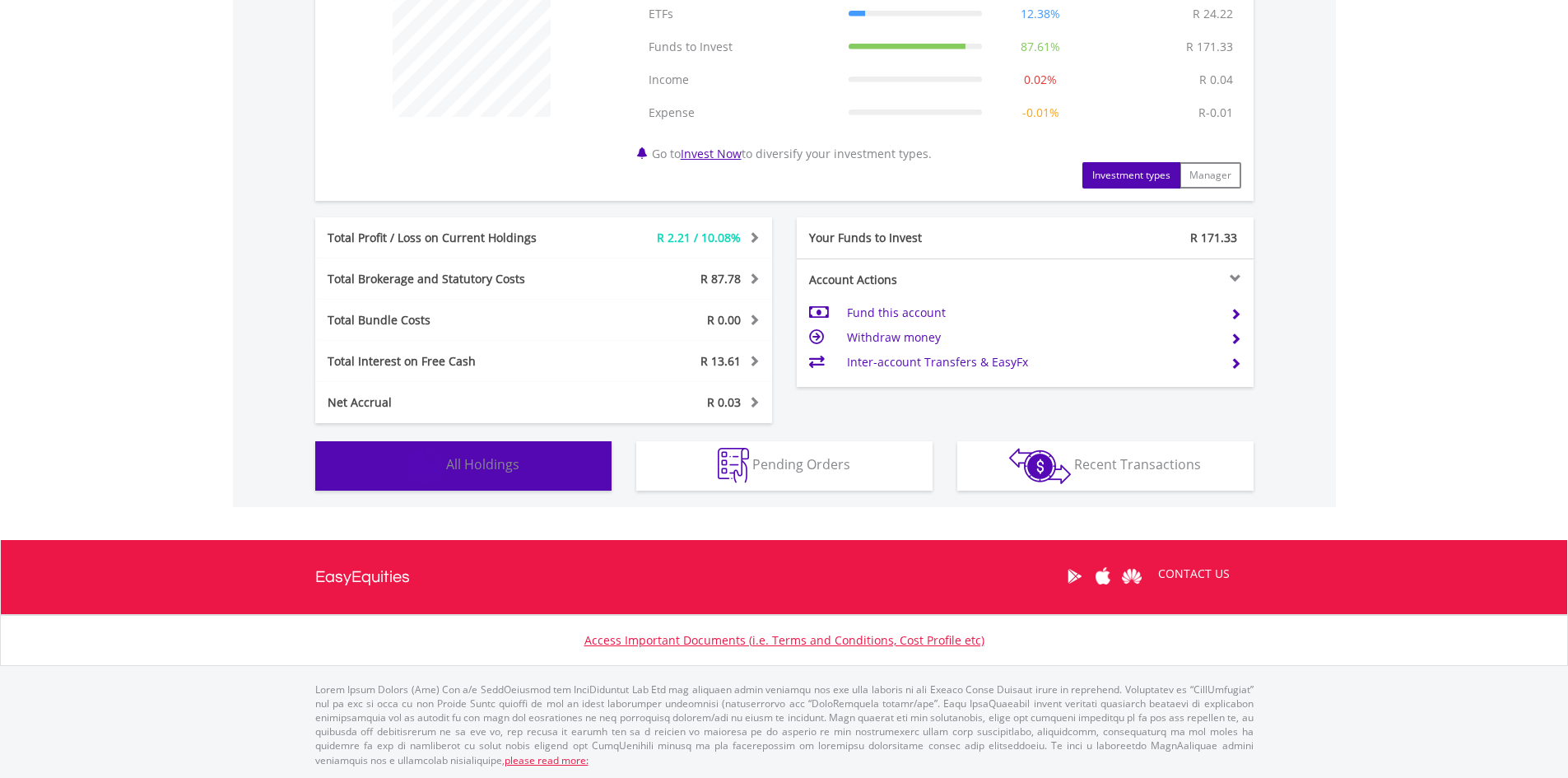
click at [528, 453] on button "Holdings All Holdings" at bounding box center [463, 466] width 296 height 50
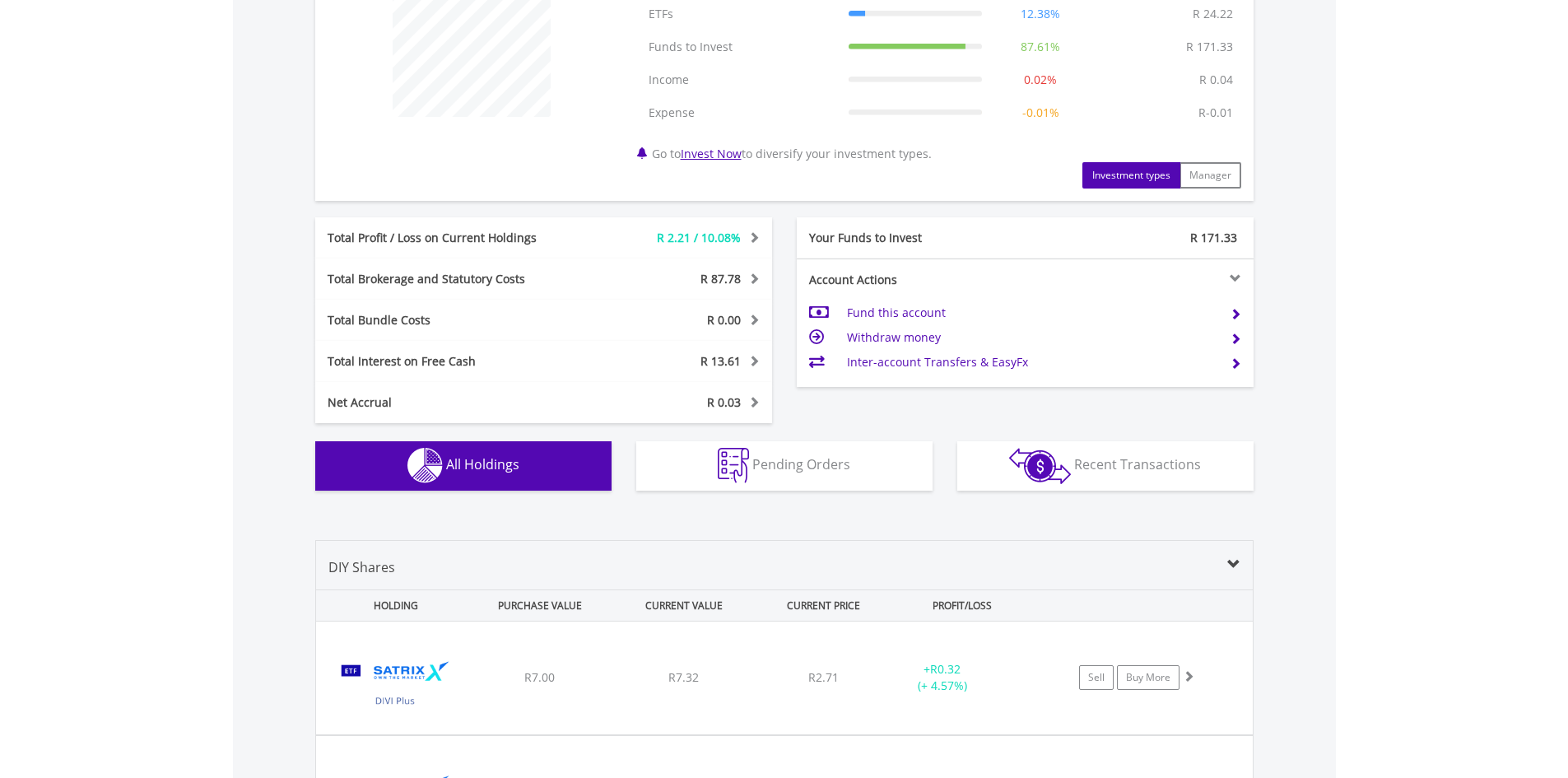
scroll to position [1170, 0]
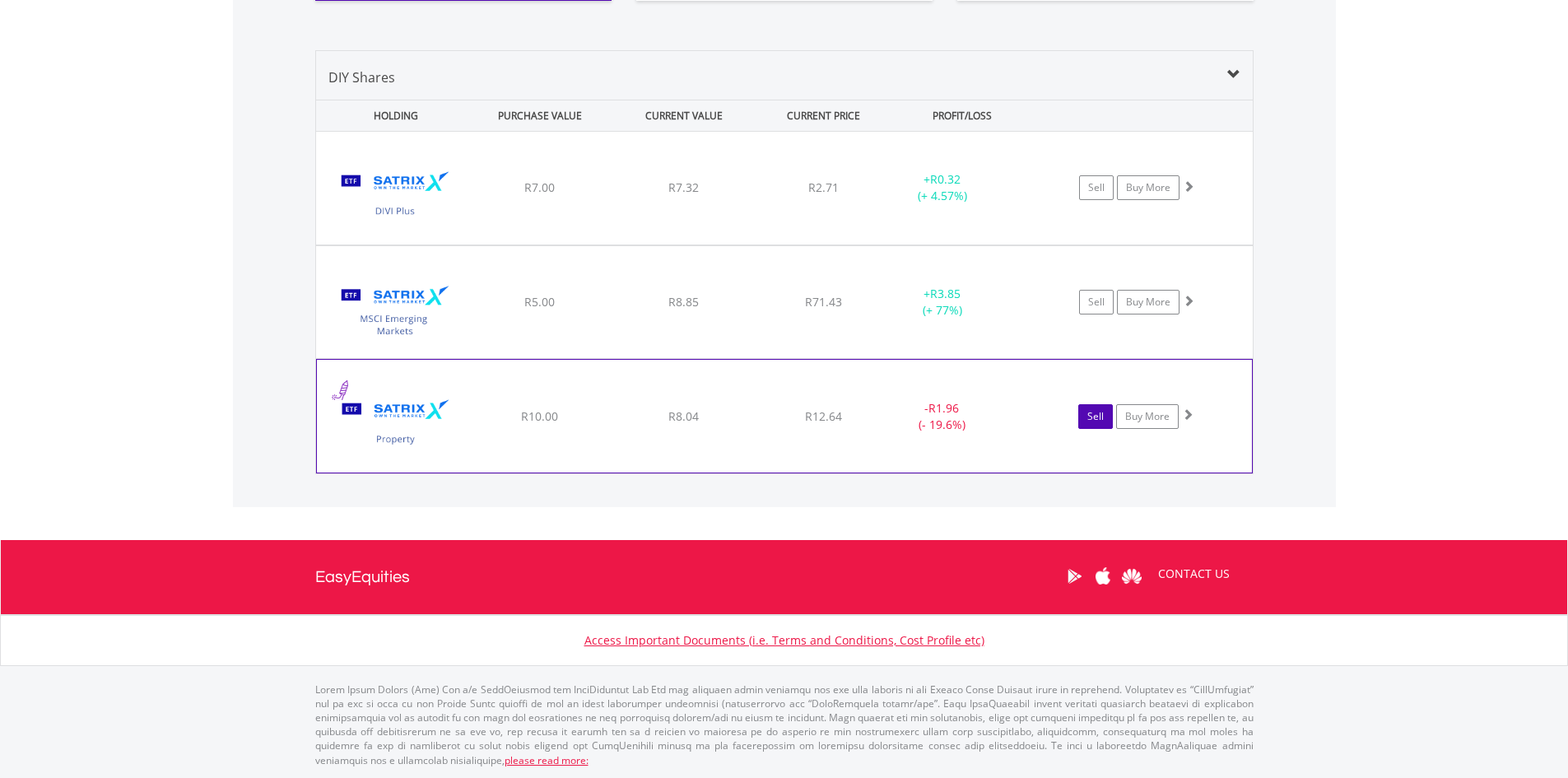
click at [1086, 423] on link "Sell" at bounding box center [1096, 417] width 34 height 25
click at [1103, 412] on link "Sell" at bounding box center [1096, 417] width 34 height 25
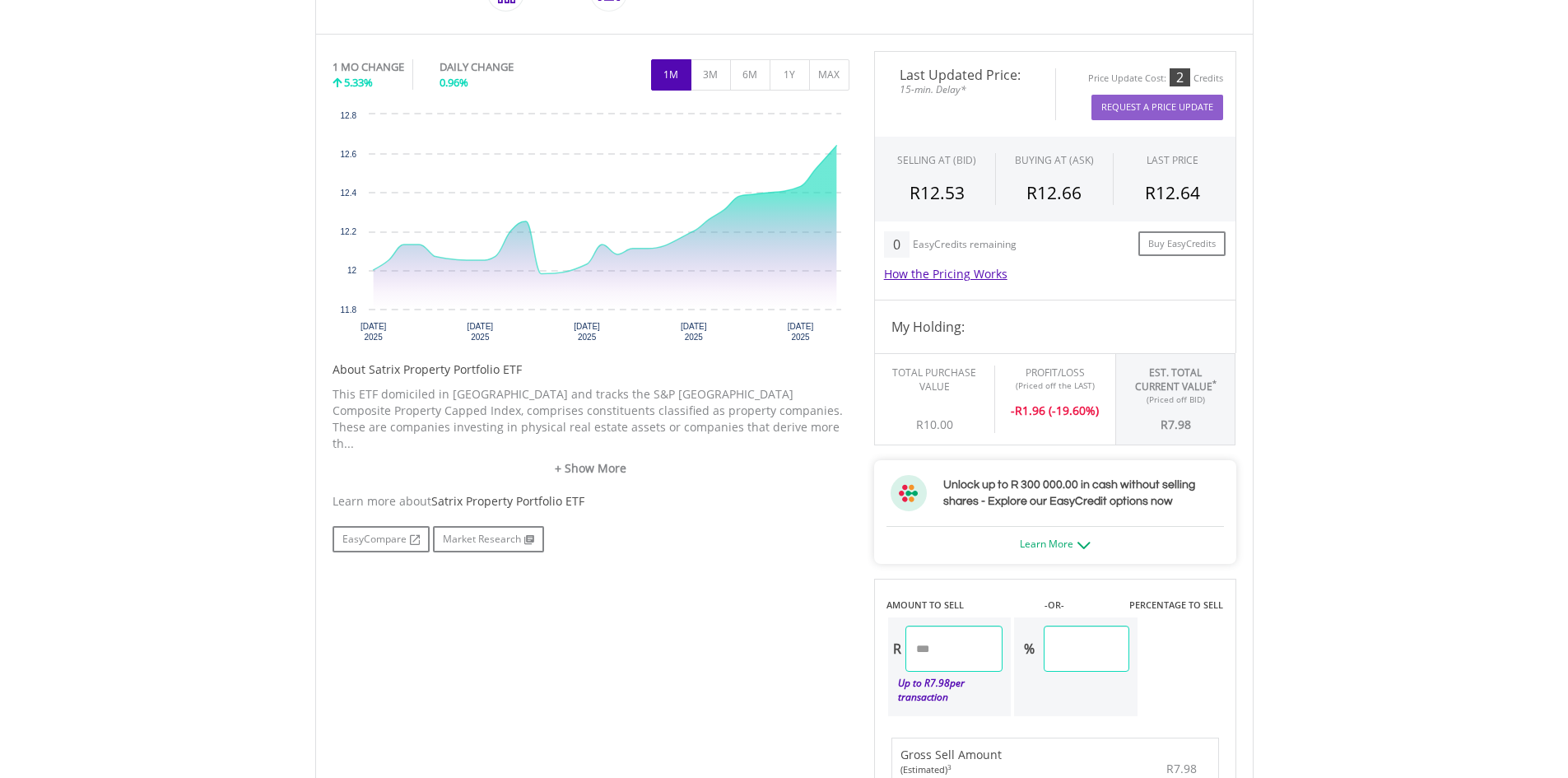
scroll to position [987, 0]
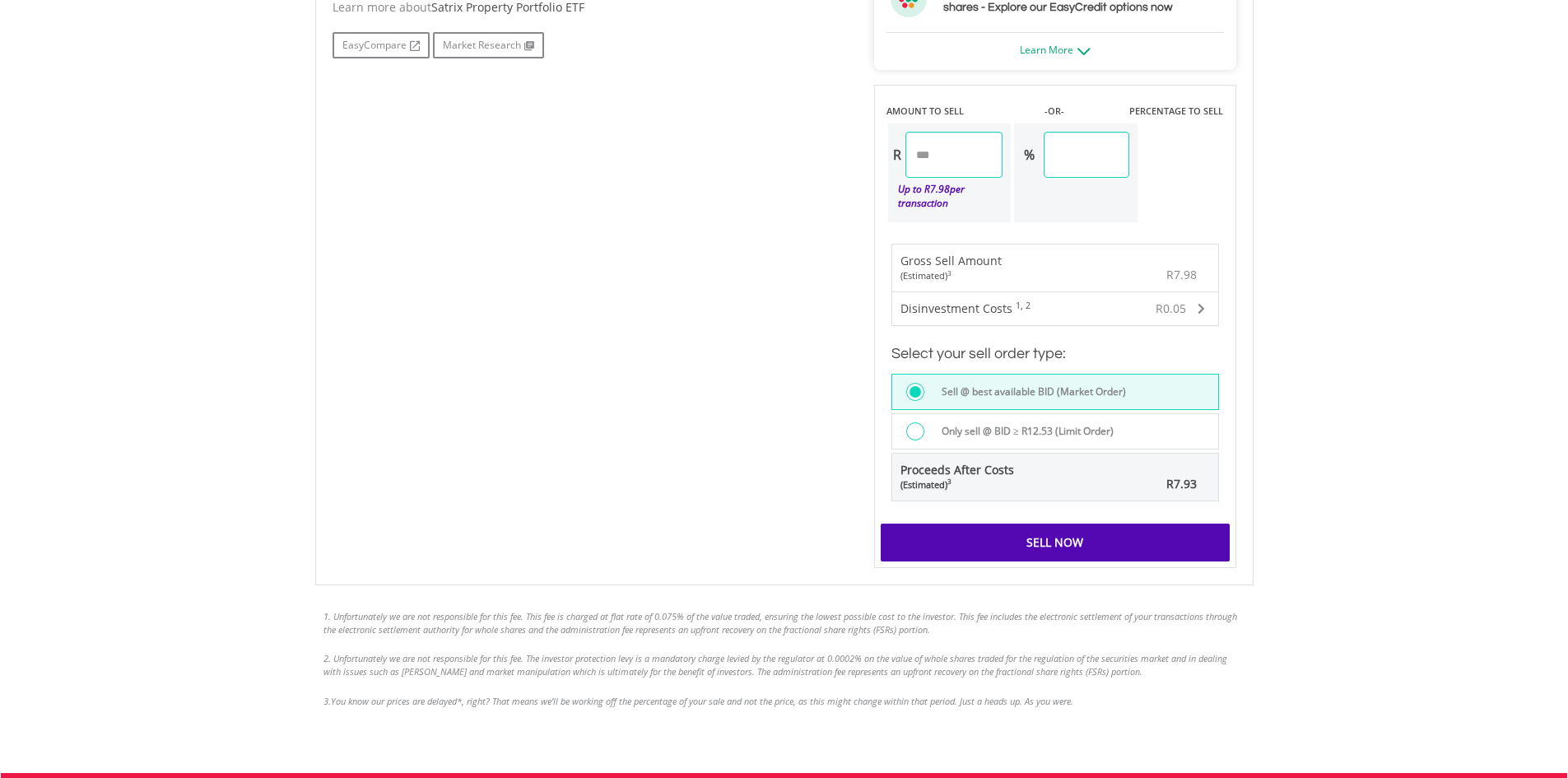
click at [1073, 526] on div "Sell Now" at bounding box center [1055, 543] width 349 height 38
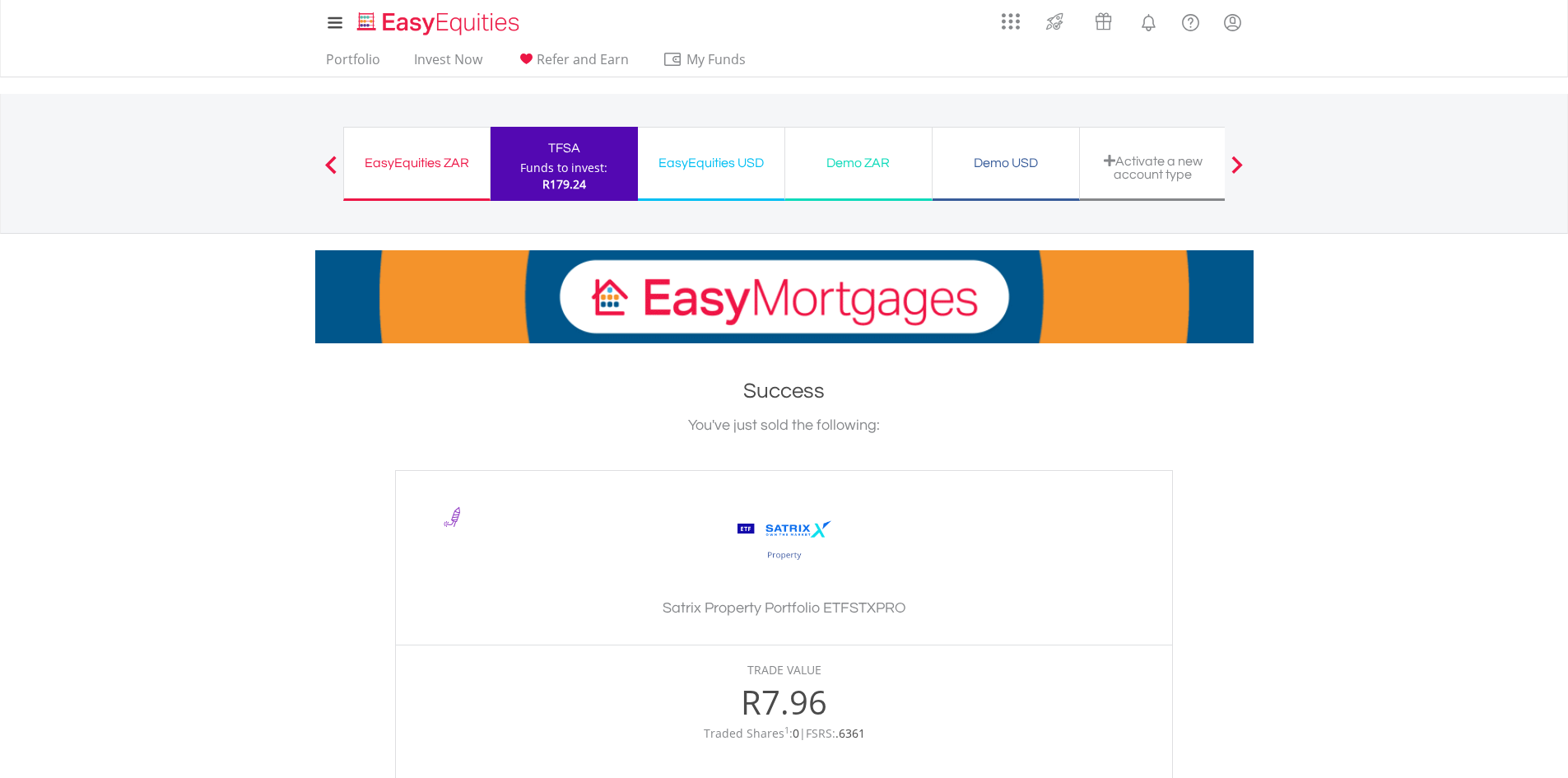
scroll to position [329, 0]
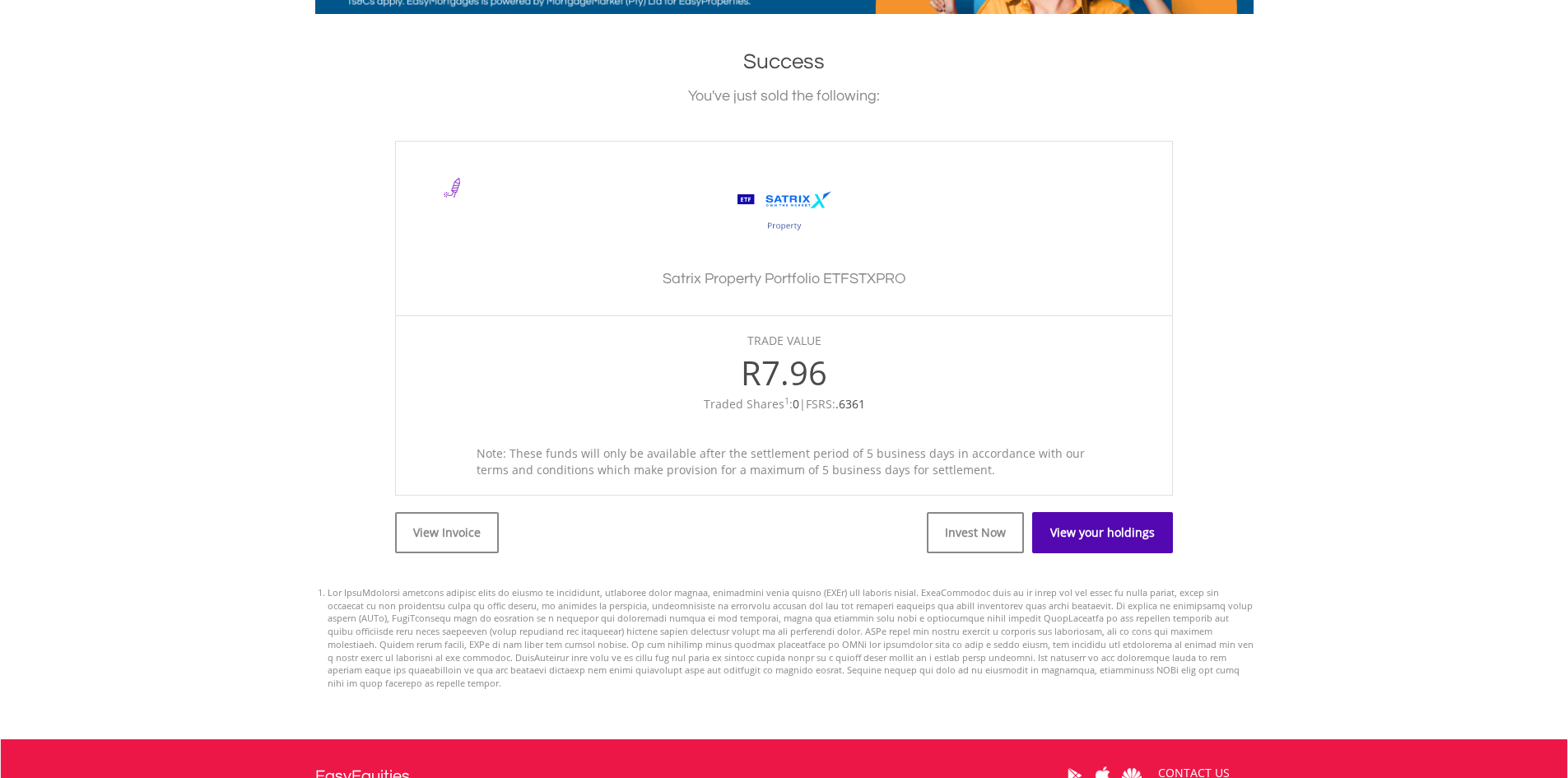
click at [1125, 527] on link "View your holdings" at bounding box center [1102, 532] width 141 height 41
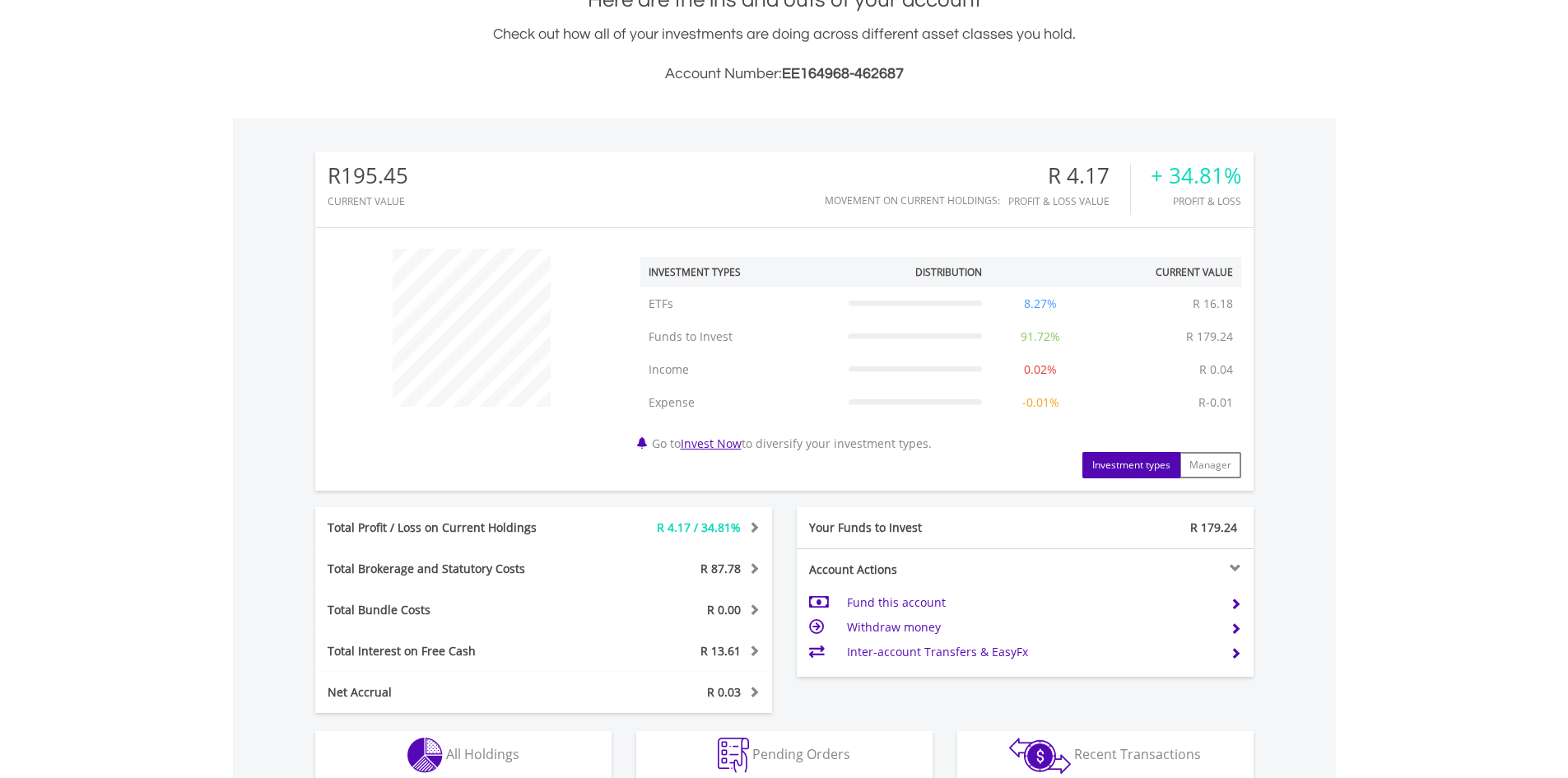
click at [476, 466] on div "﻿ Investment Types Distribution Current Value Show All ETFs ETFs R 16.18 8.27% …" at bounding box center [784, 359] width 939 height 238
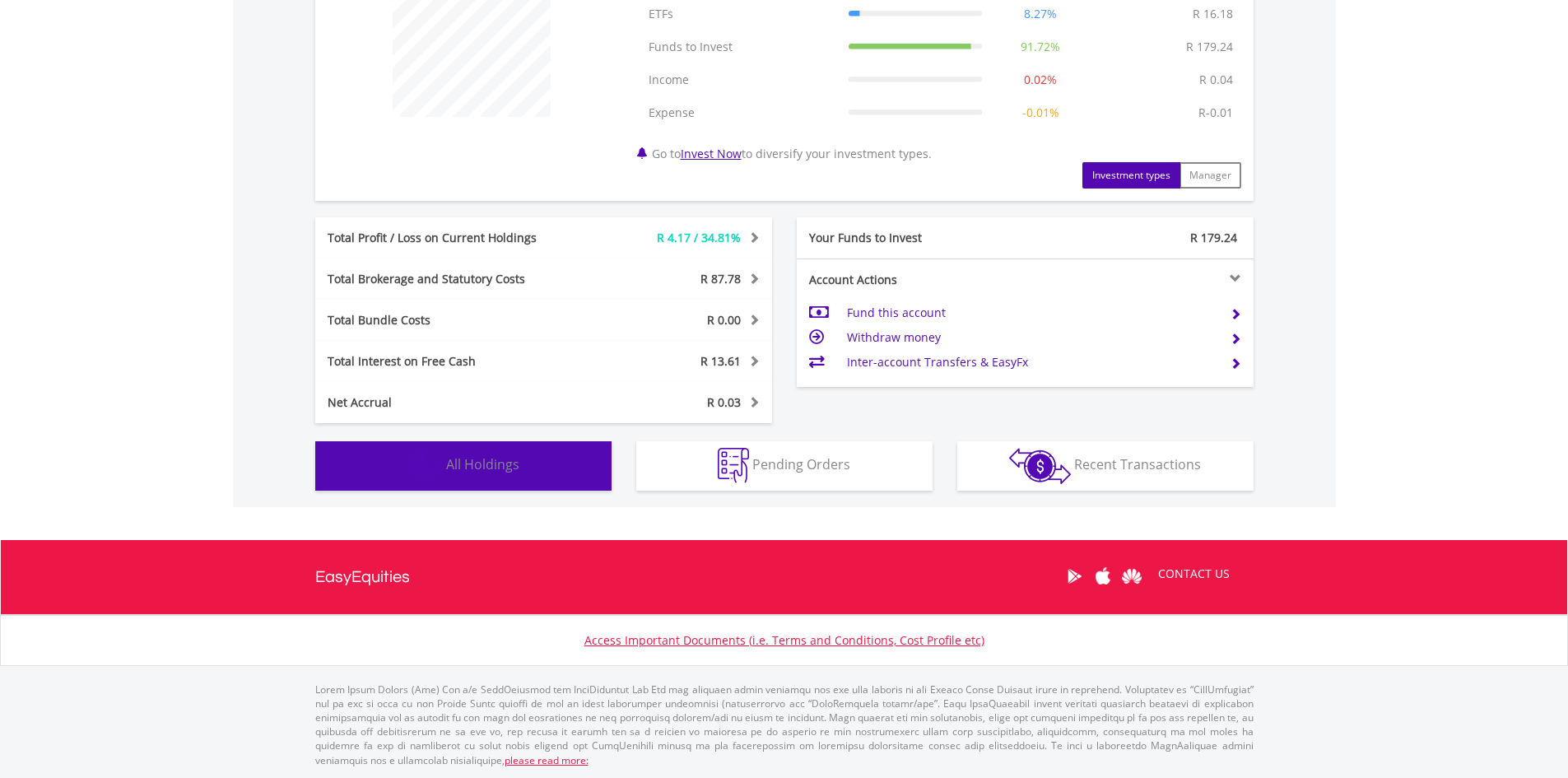
click at [490, 469] on span "All Holdings" at bounding box center [483, 464] width 73 height 18
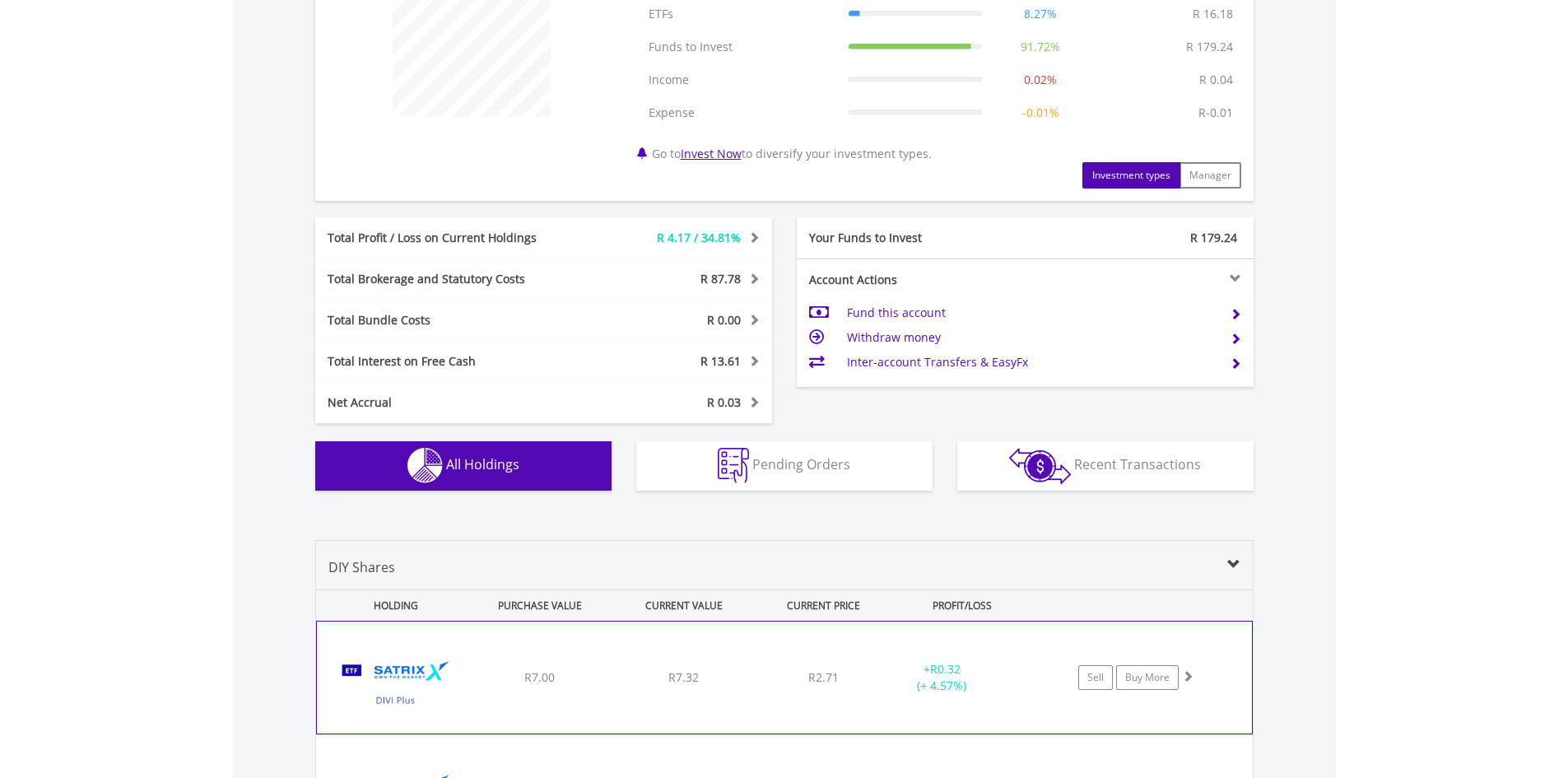
scroll to position [1056, 0]
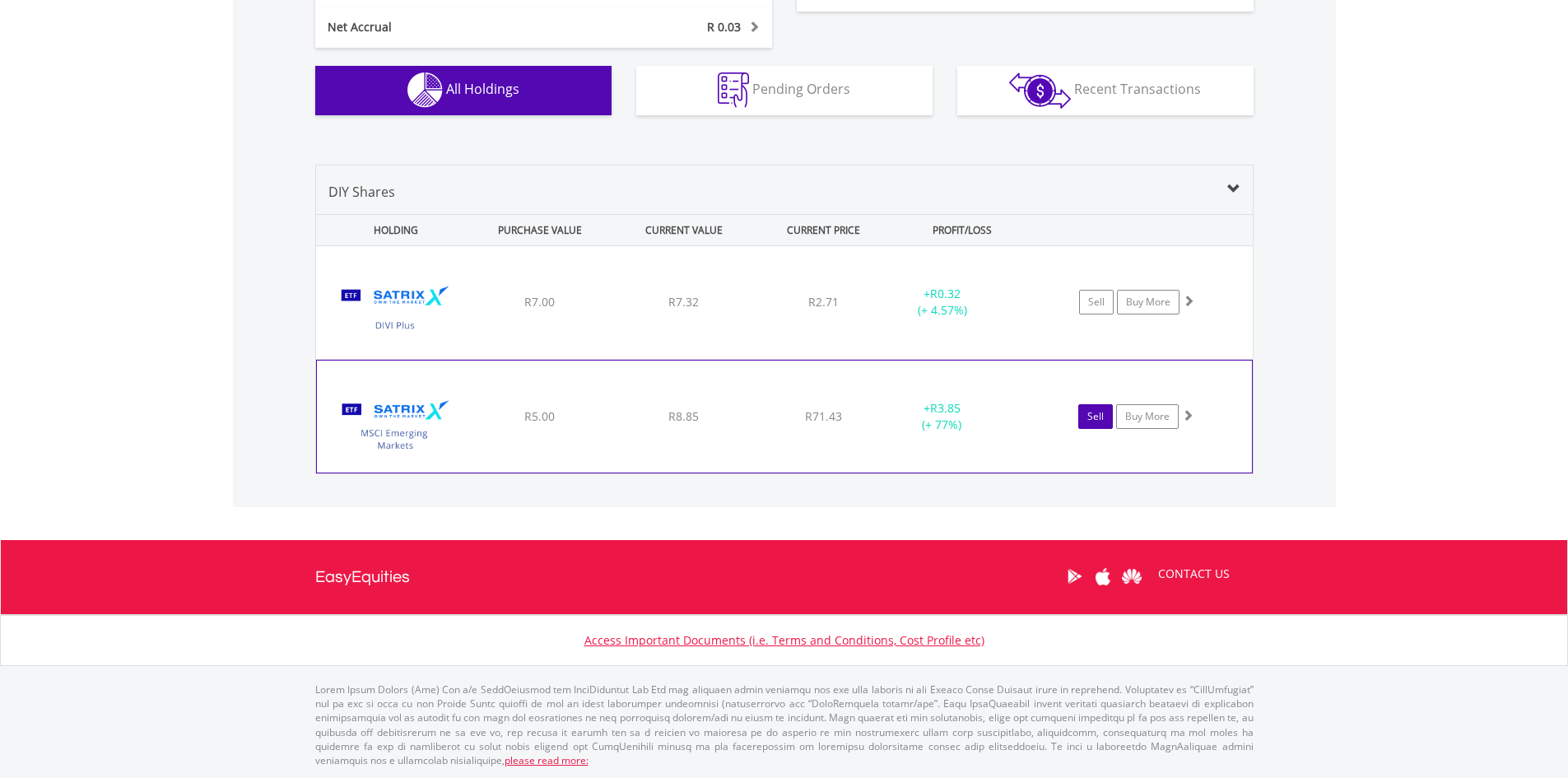
click at [1107, 417] on link "Sell" at bounding box center [1096, 417] width 34 height 25
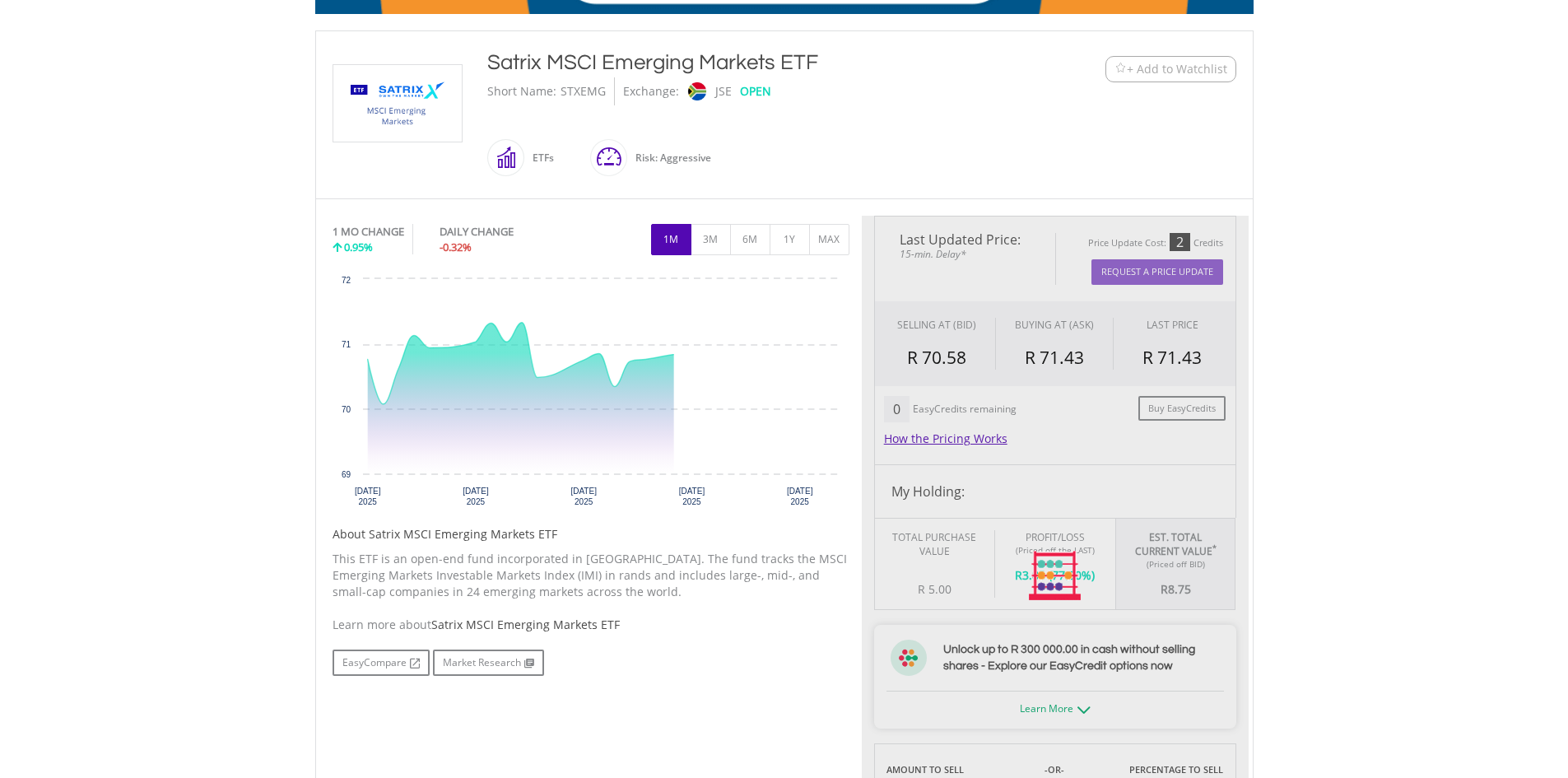
type input "****"
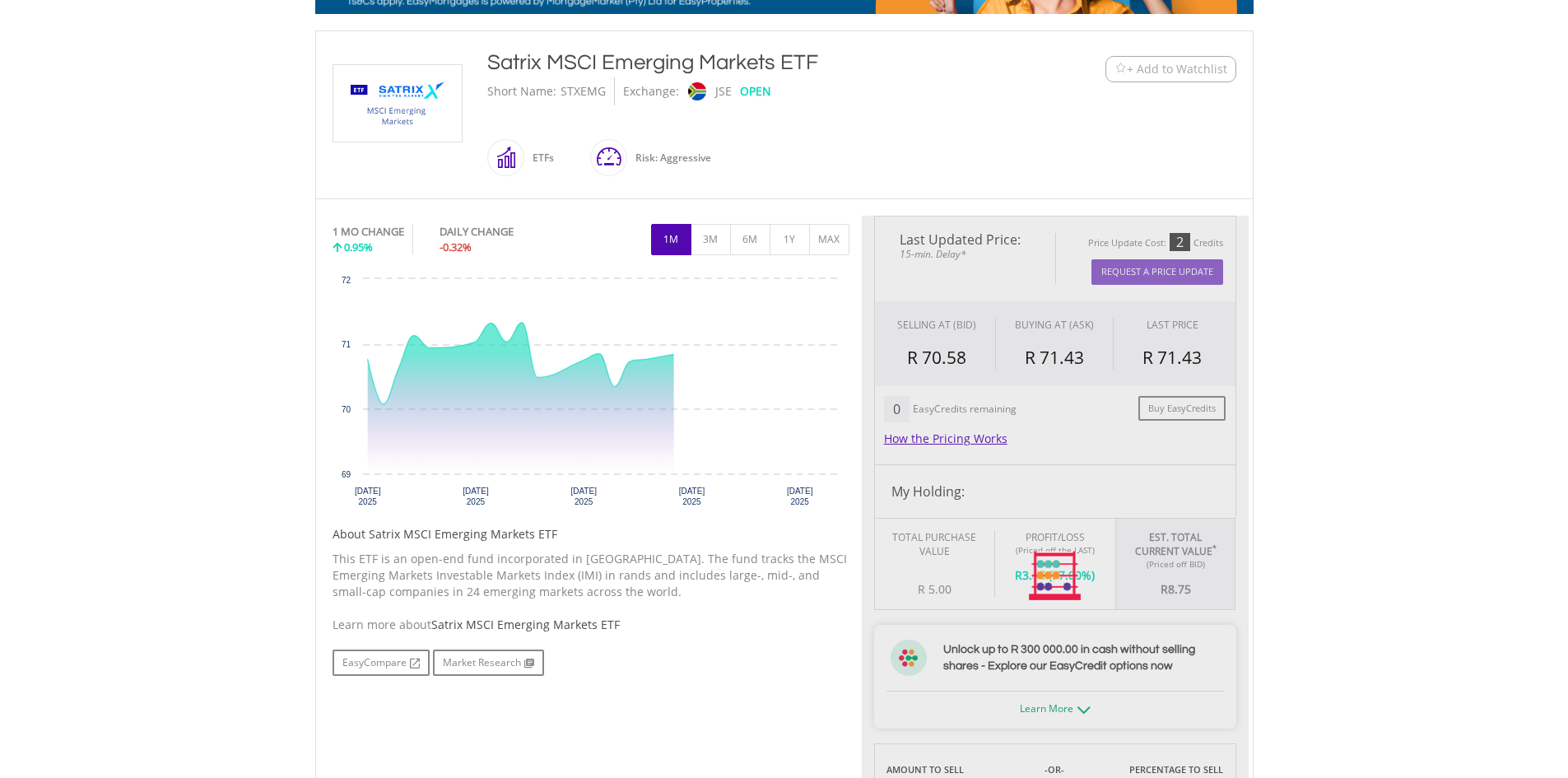
type input "******"
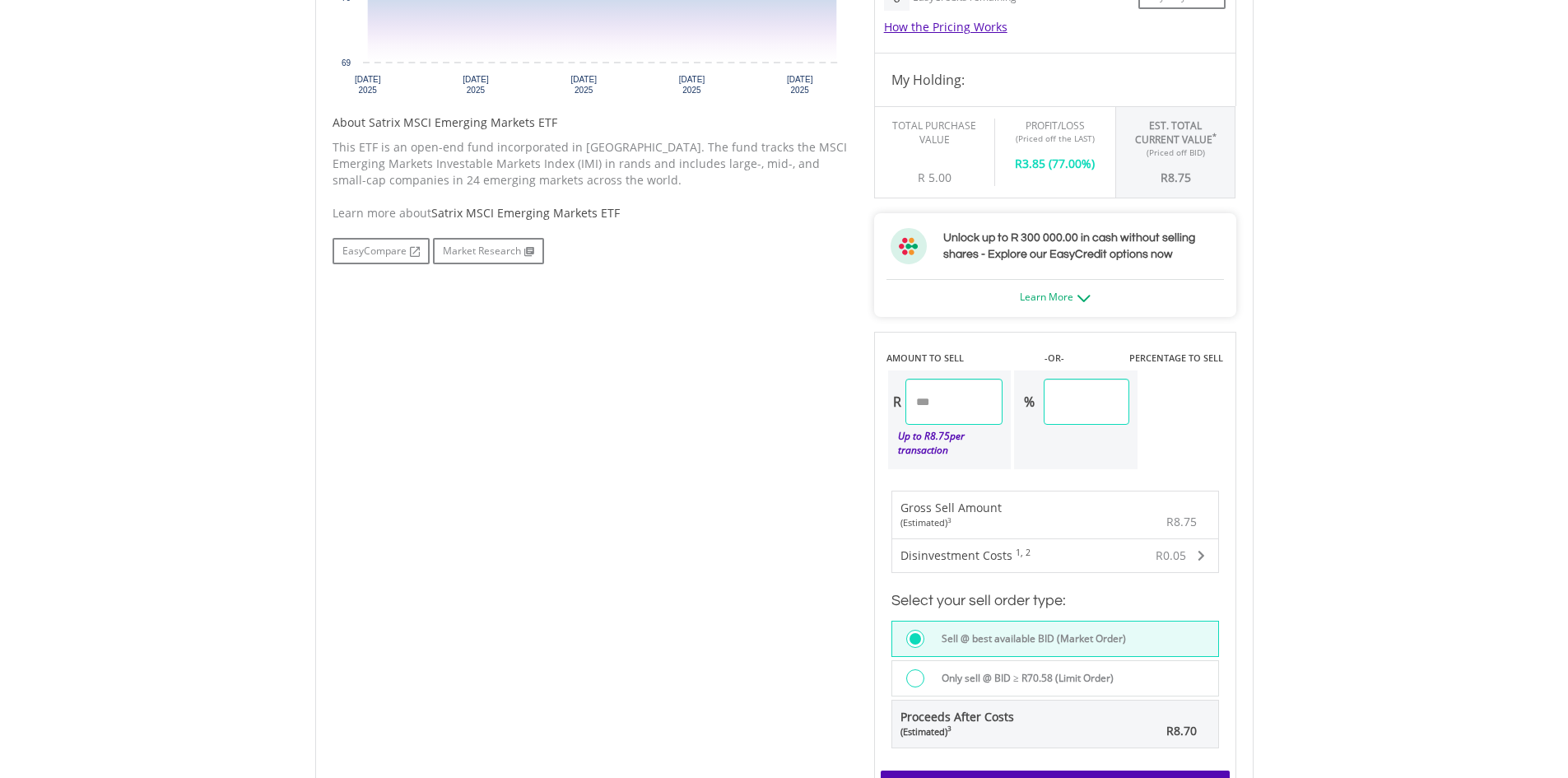
scroll to position [987, 0]
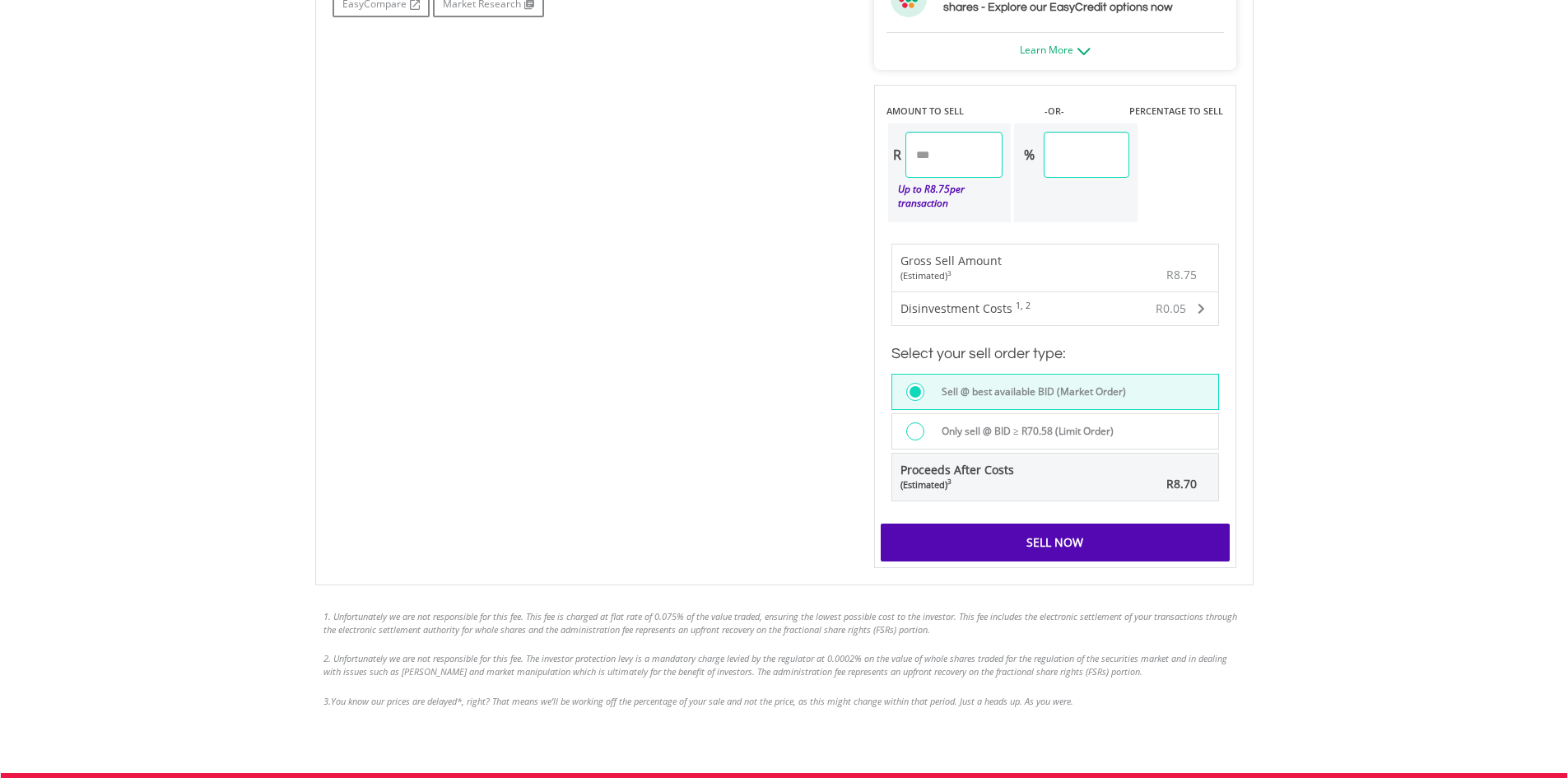
click at [1048, 529] on div "Sell Now" at bounding box center [1055, 543] width 349 height 38
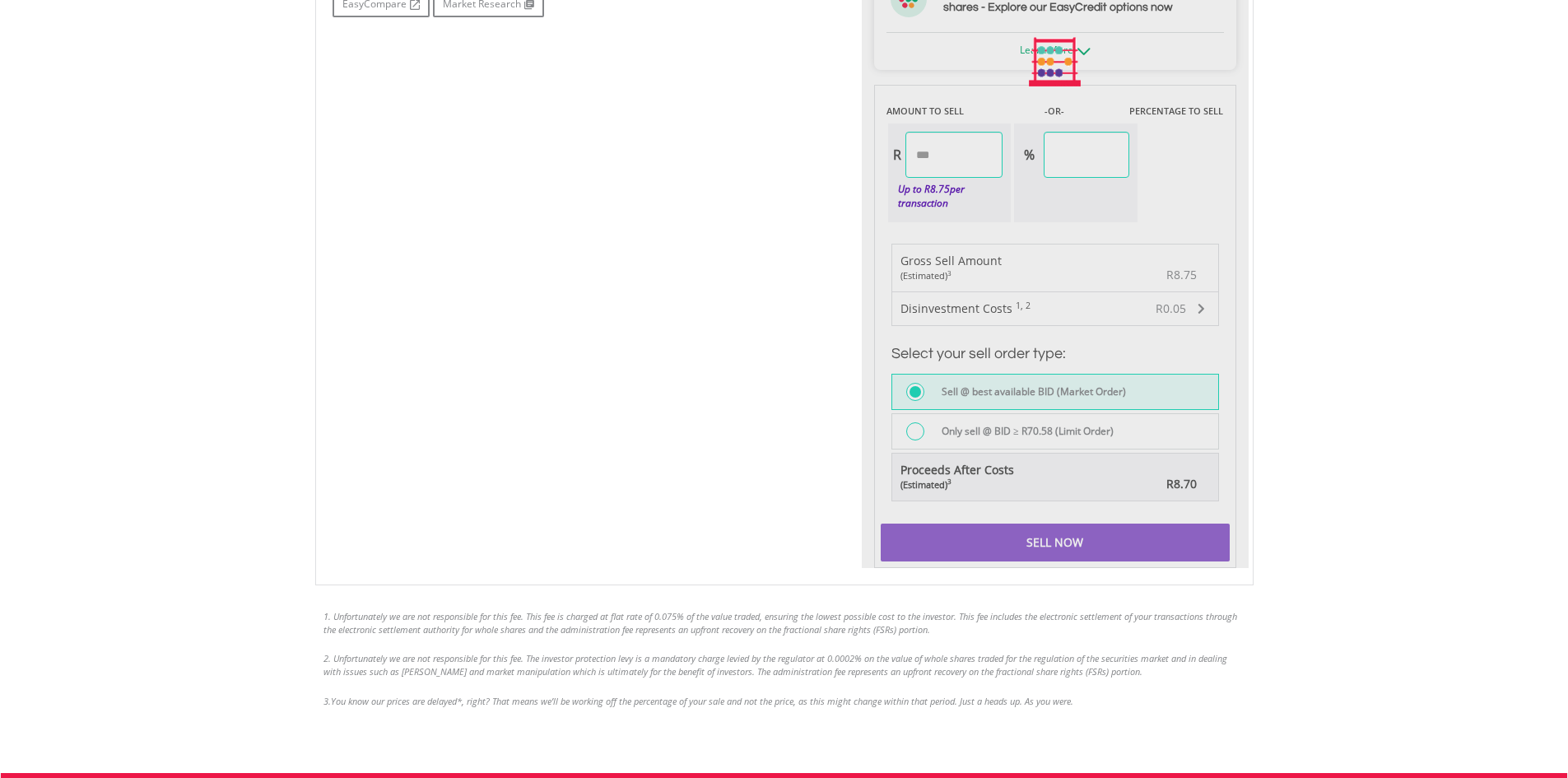
click at [1048, 529] on div at bounding box center [1055, 63] width 387 height 1011
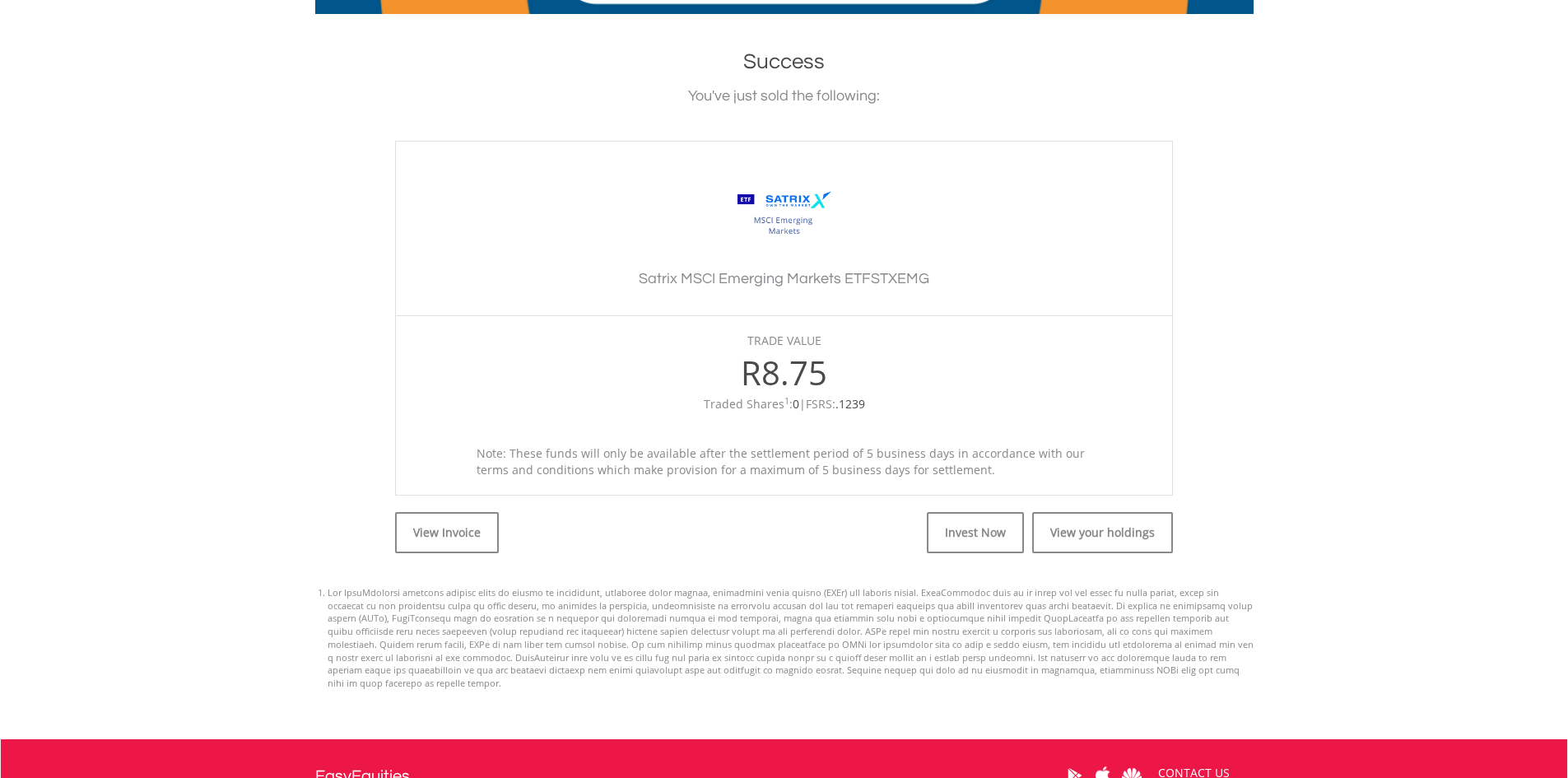
scroll to position [411, 0]
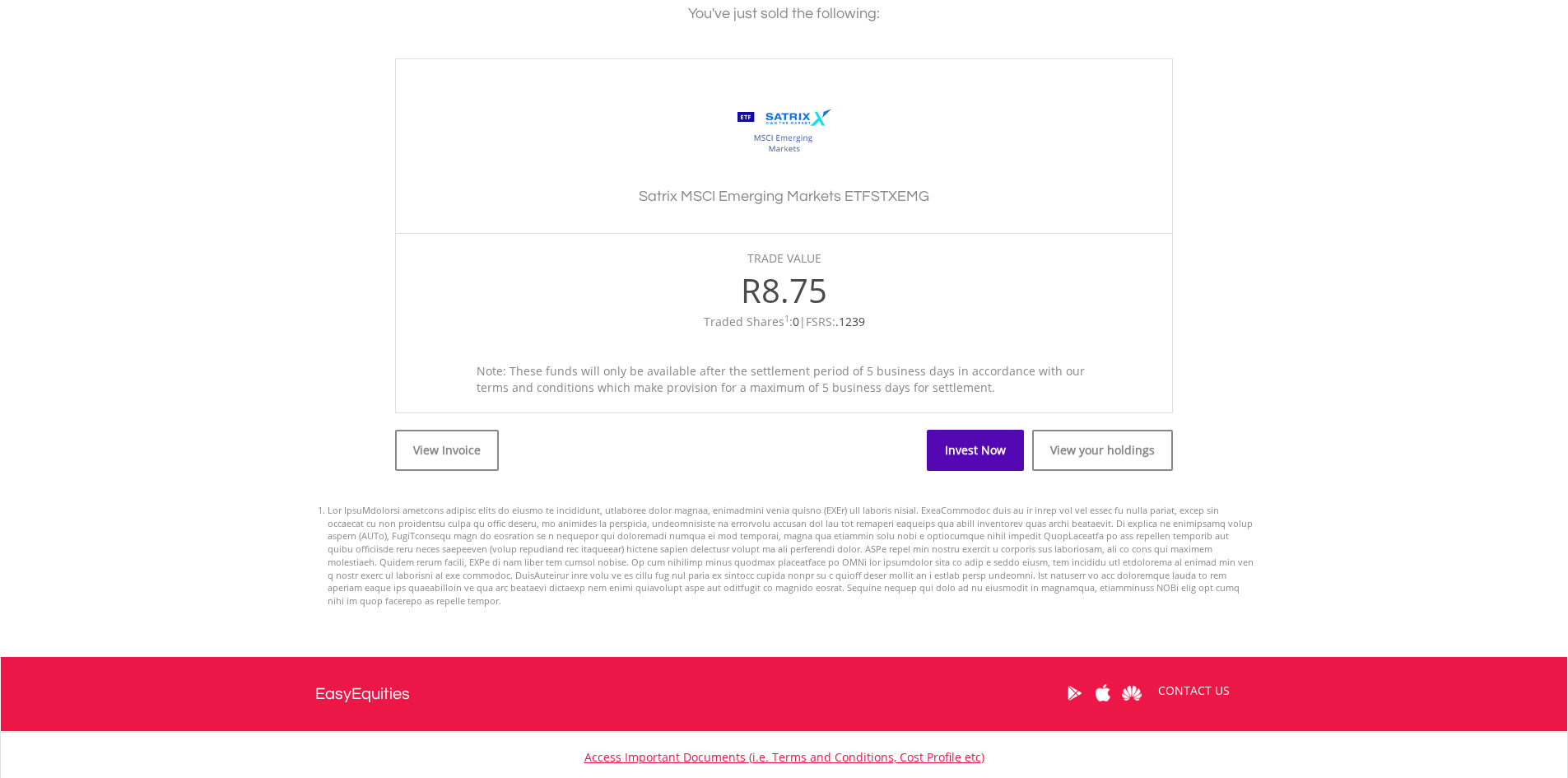
click at [952, 449] on link "Invest Now" at bounding box center [976, 449] width 97 height 41
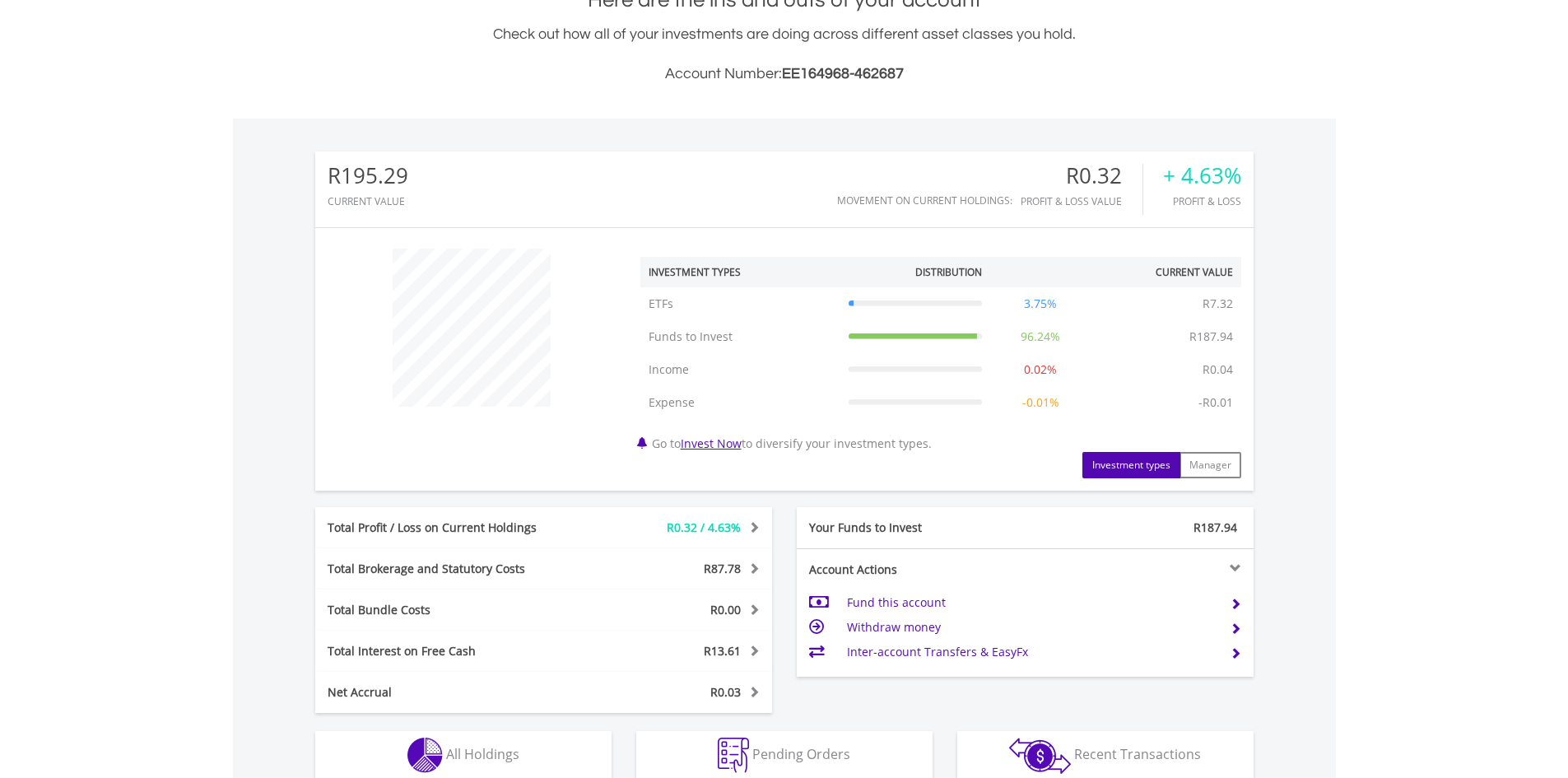
scroll to position [681, 0]
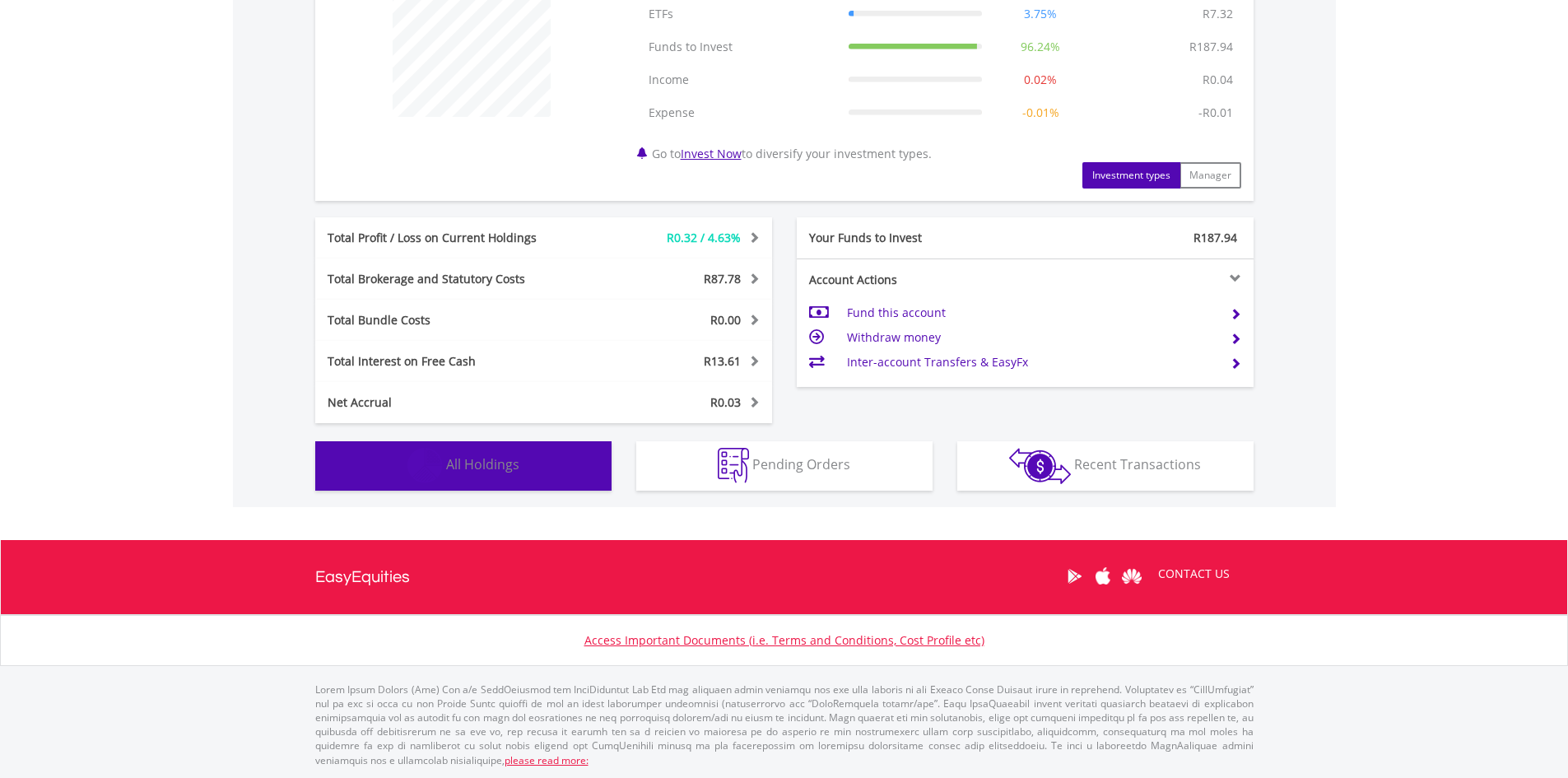
click at [468, 461] on span "All Holdings" at bounding box center [483, 464] width 73 height 18
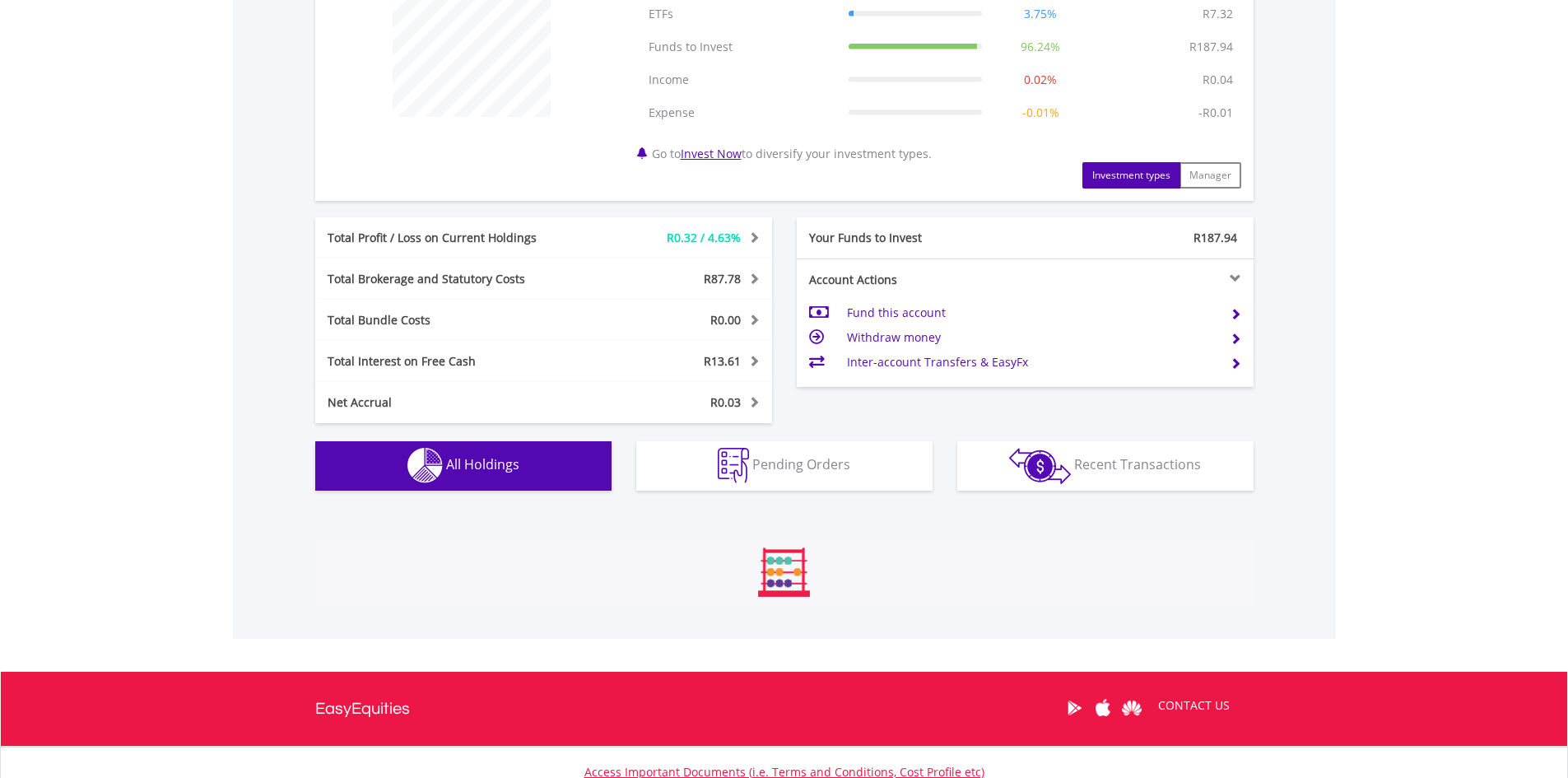
scroll to position [942, 0]
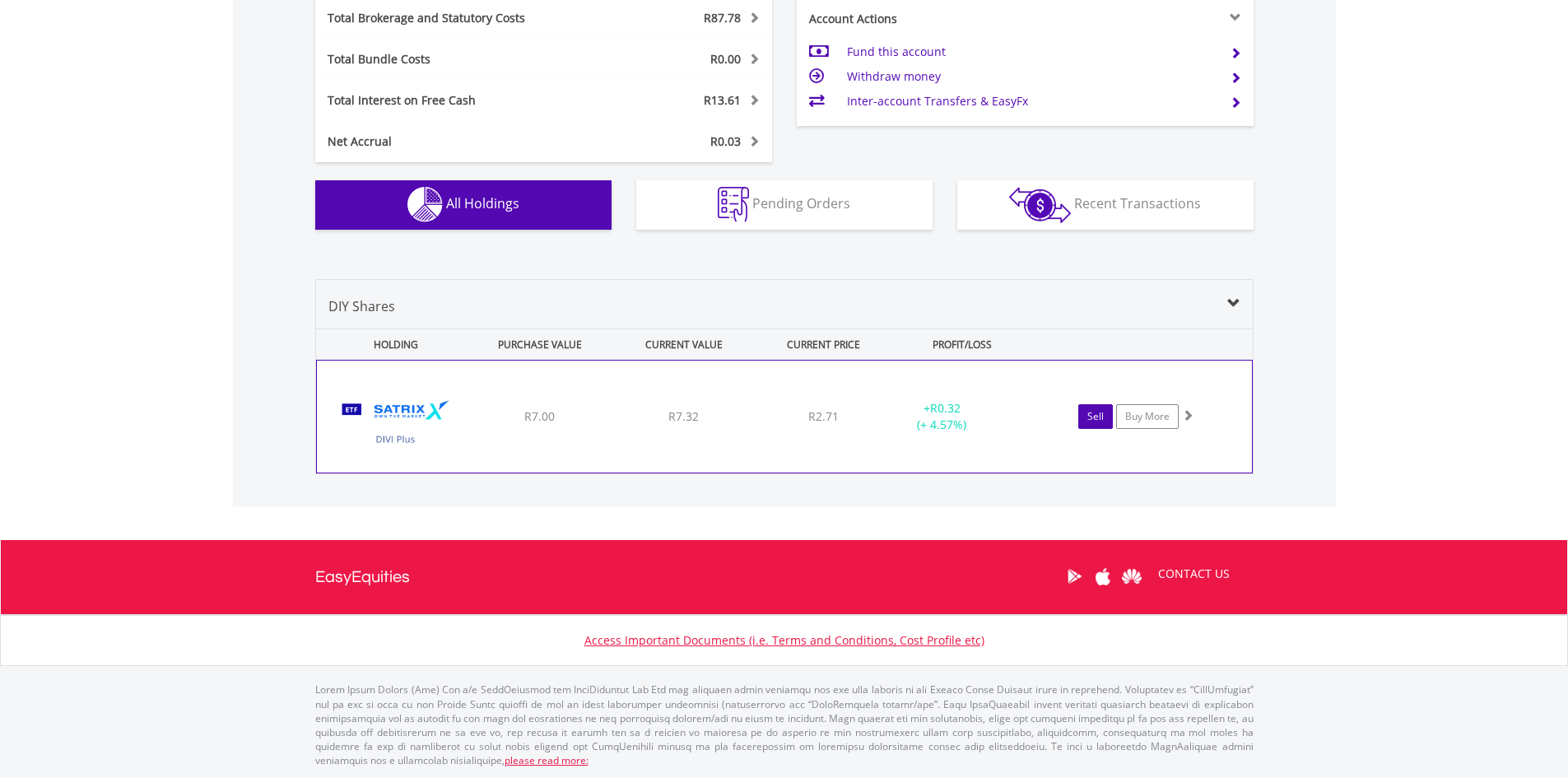
click at [1085, 417] on link "Sell" at bounding box center [1096, 417] width 34 height 25
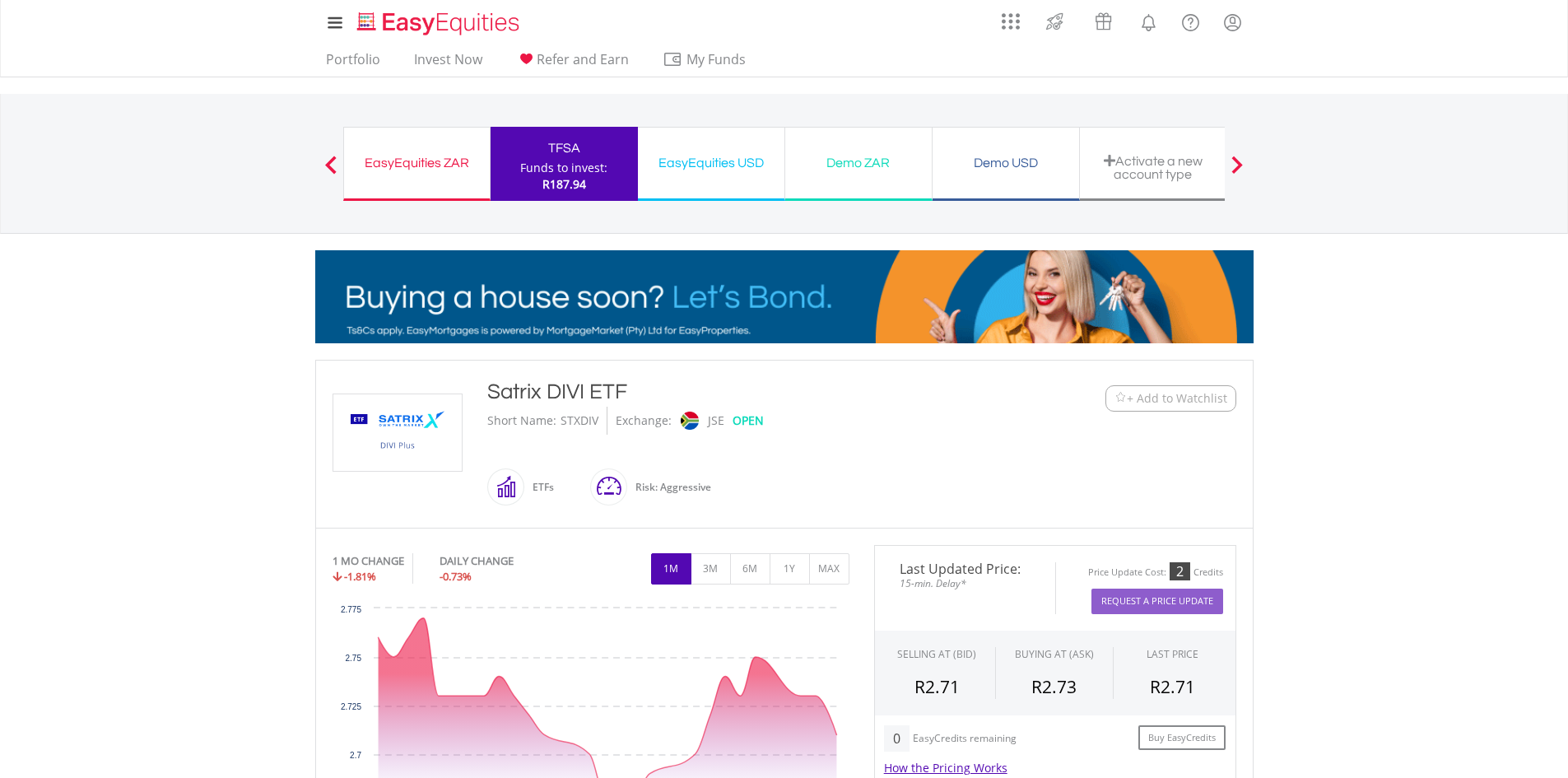
click at [425, 152] on div "EasyEquities ZAR" at bounding box center [417, 163] width 126 height 23
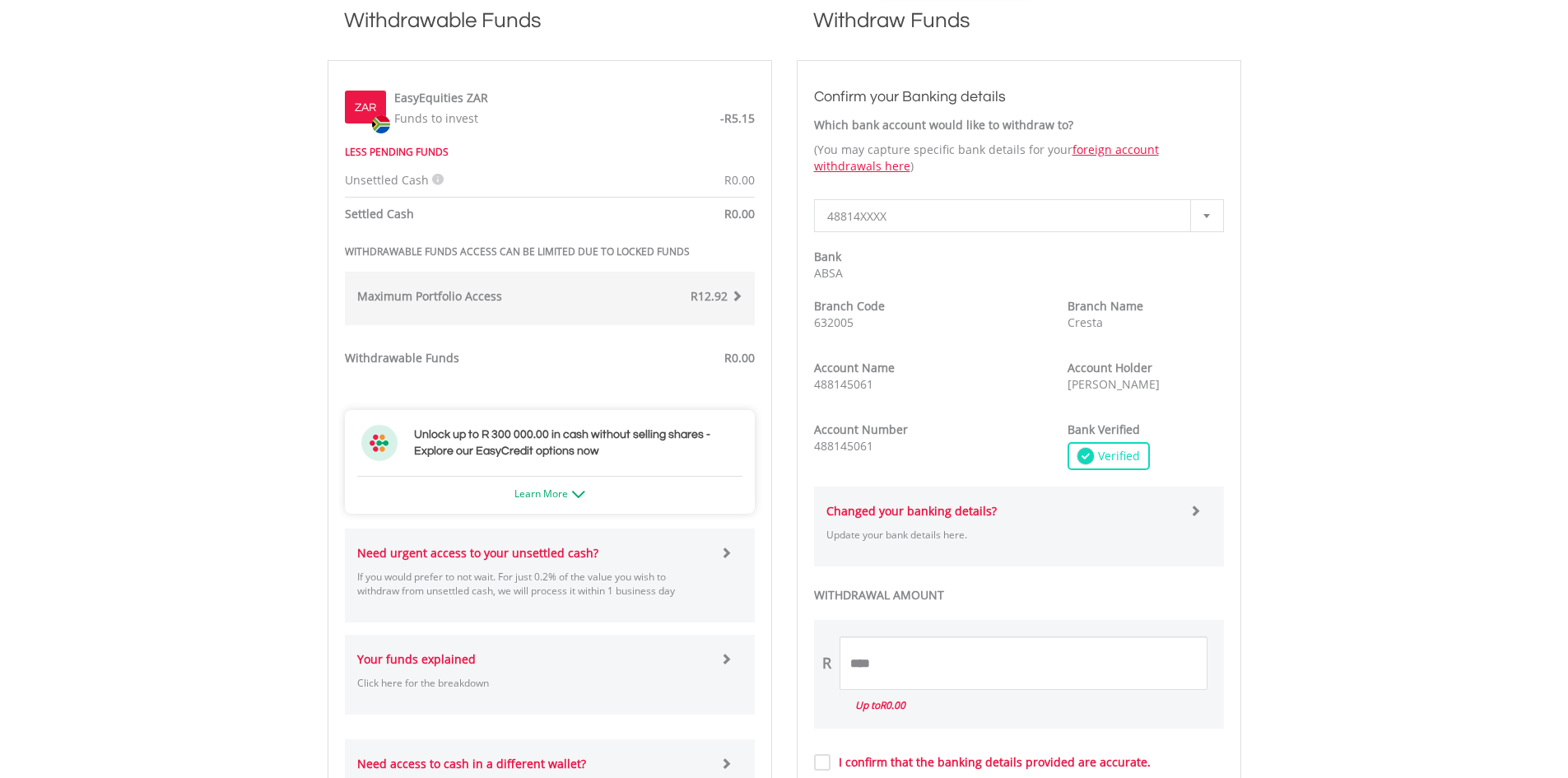
scroll to position [571, 0]
